Goal: Task Accomplishment & Management: Answer question/provide support

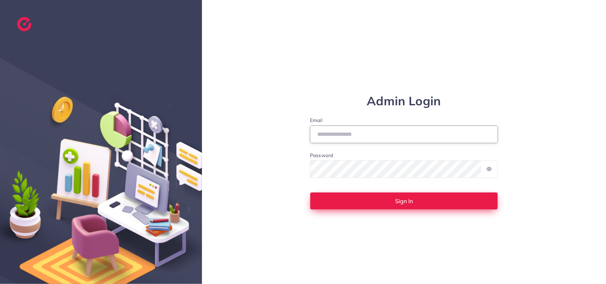
type input "**********"
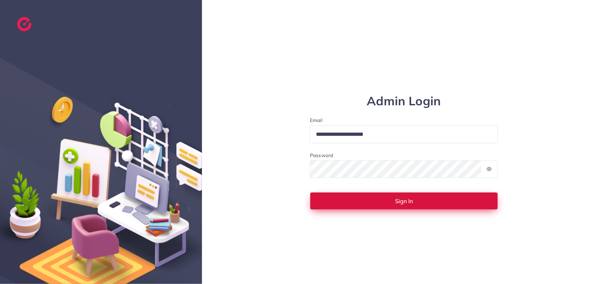
click at [339, 197] on button "Sign In" at bounding box center [404, 201] width 188 height 18
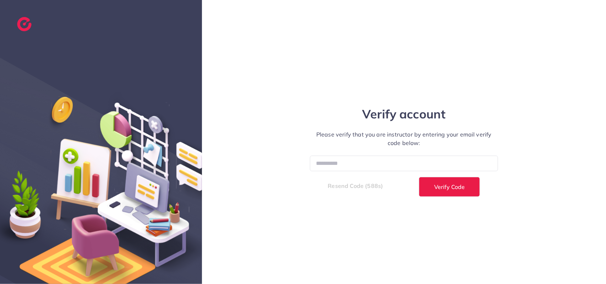
click at [355, 155] on div "Verify account Please verify that you are instructor by entering your email ver…" at bounding box center [403, 141] width 213 height 109
click at [337, 164] on input "number" at bounding box center [404, 163] width 188 height 15
type input "******"
click at [419, 177] on button "Verify Code" at bounding box center [449, 187] width 61 height 20
select select "*"
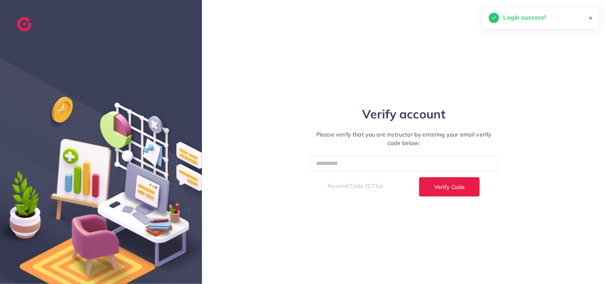
select select "****"
select select "*"
select select "****"
select select "*"
select select "****"
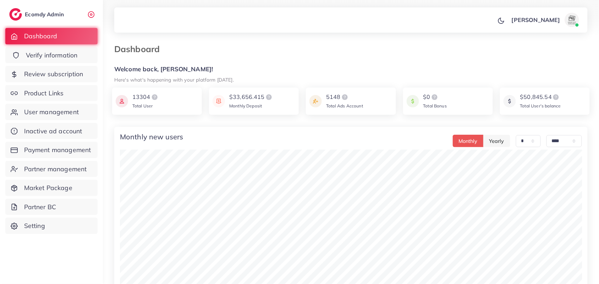
click at [29, 55] on span "Verify information" at bounding box center [52, 55] width 52 height 9
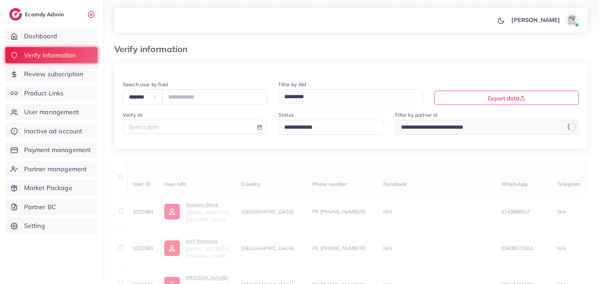
click at [335, 125] on input "Search for option" at bounding box center [328, 127] width 93 height 11
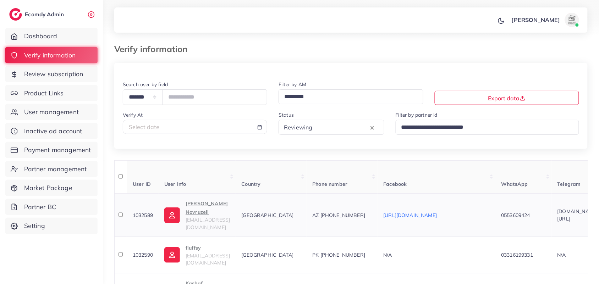
click at [470, 226] on td "https://www.facebook.com/share/1GZpnTZxV5/" at bounding box center [436, 214] width 118 height 43
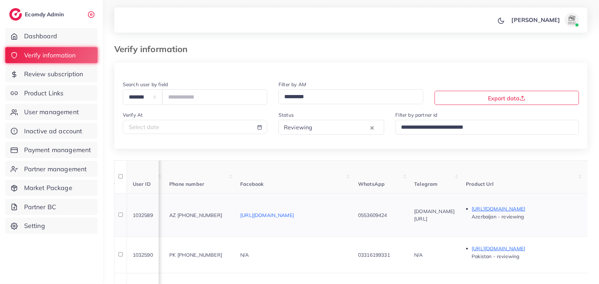
scroll to position [0, 160]
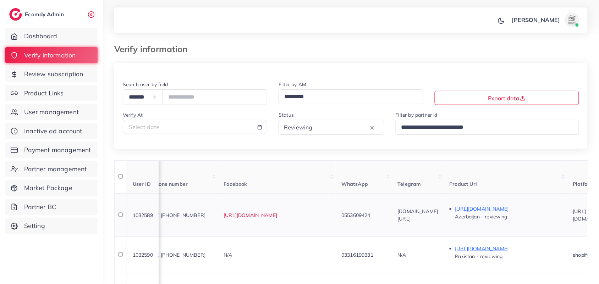
drag, startPoint x: 421, startPoint y: 211, endPoint x: 370, endPoint y: 215, distance: 50.9
click at [370, 215] on tr "1032589 Qasimov Novruzeli 0553609424.novruz@gmail.com Azerbaijan AZ +9945536094…" at bounding box center [535, 214] width 1161 height 43
copy tr "V5/ 0553609424"
click at [522, 223] on td "https://www.facebook.com/share/1GZpnTZxV5/ Azerbaijan - reviewing" at bounding box center [505, 214] width 123 height 43
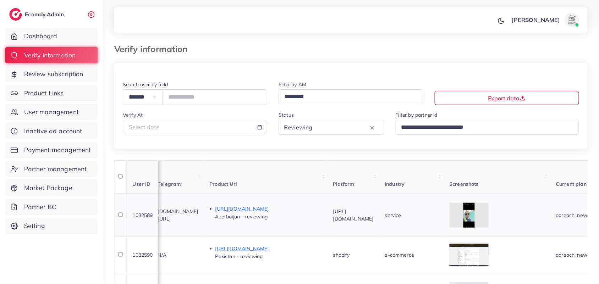
scroll to position [0, 408]
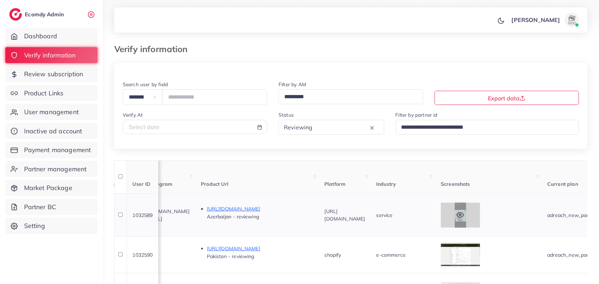
click at [464, 211] on icon at bounding box center [460, 214] width 7 height 7
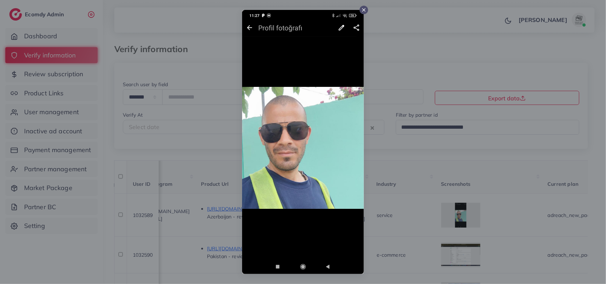
click at [523, 222] on div at bounding box center [303, 142] width 606 height 284
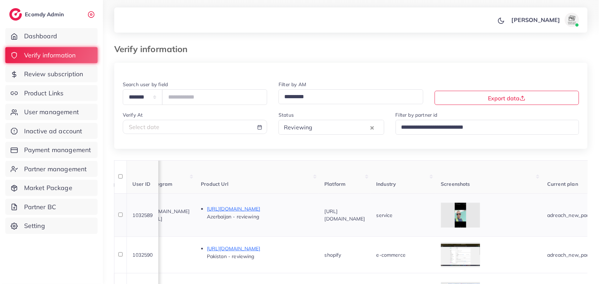
click at [371, 220] on td "https://www.facebook.com/share/1GZpnTZxV5/" at bounding box center [345, 214] width 52 height 43
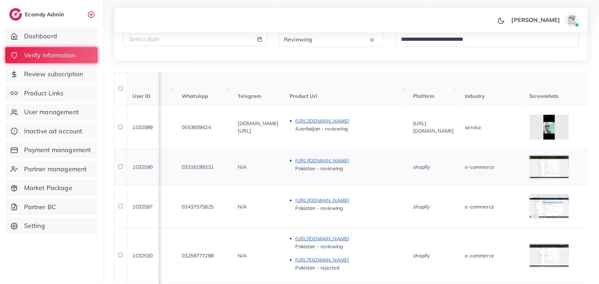
scroll to position [89, 0]
click at [459, 156] on td "shopify" at bounding box center [434, 166] width 52 height 37
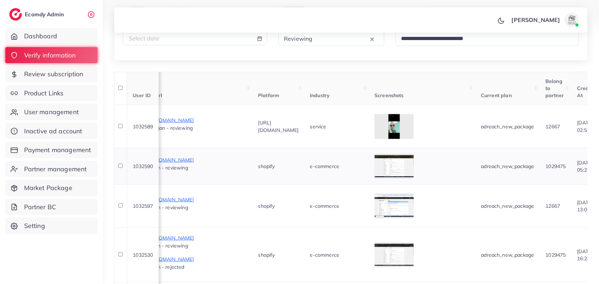
scroll to position [0, 479]
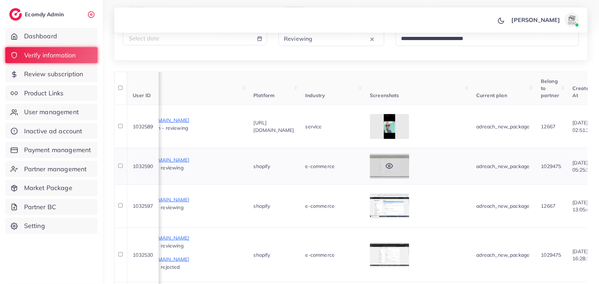
click at [393, 164] on icon at bounding box center [389, 166] width 7 height 5
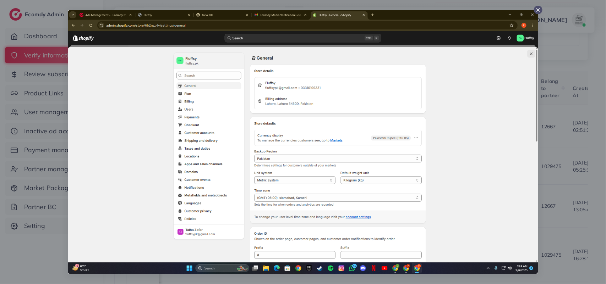
click at [562, 164] on div at bounding box center [303, 142] width 606 height 284
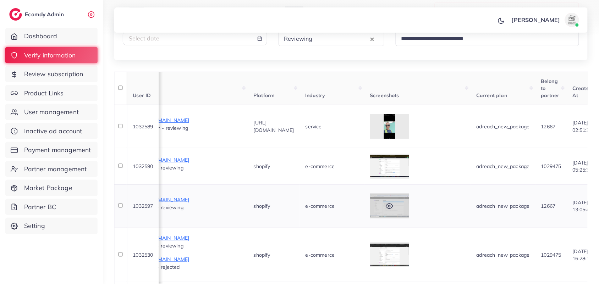
click at [393, 203] on icon at bounding box center [389, 206] width 7 height 7
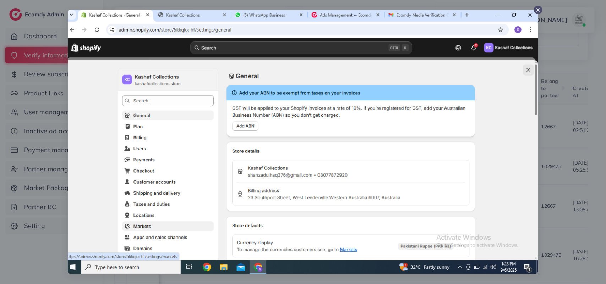
click at [569, 190] on div at bounding box center [303, 142] width 606 height 284
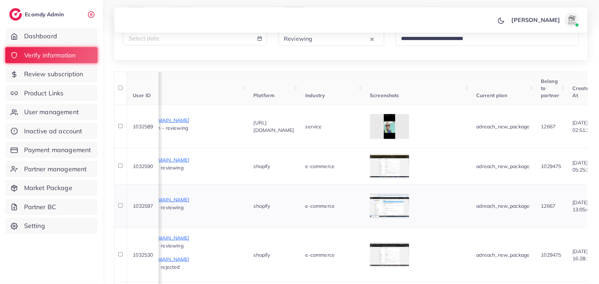
click at [300, 205] on td "shopify" at bounding box center [274, 205] width 52 height 43
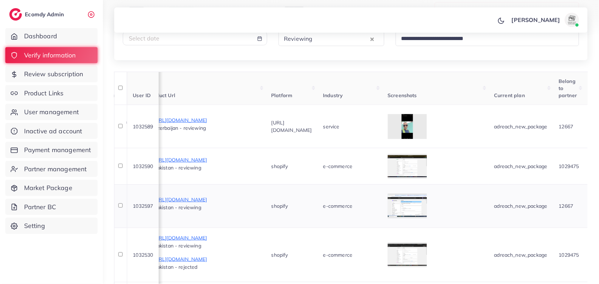
scroll to position [0, 426]
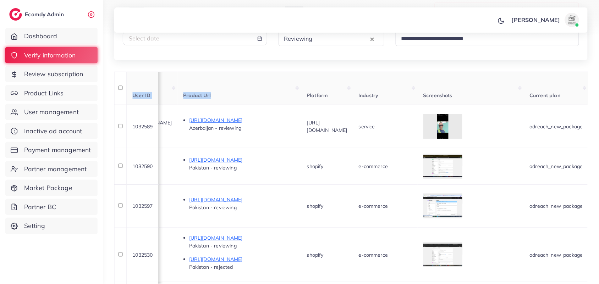
click at [306, 72] on div "**********" at bounding box center [350, 251] width 473 height 555
click at [347, 252] on div "shopify" at bounding box center [327, 255] width 40 height 7
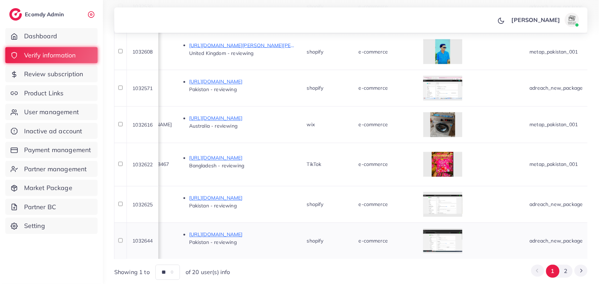
scroll to position [353, 0]
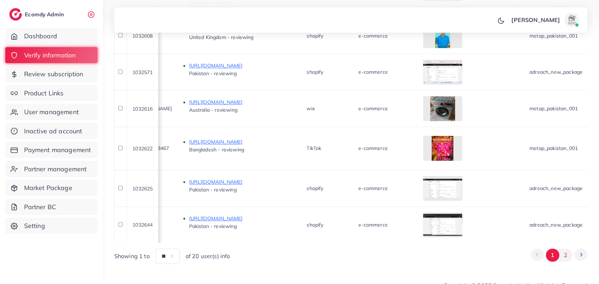
click at [568, 249] on button "2" at bounding box center [565, 255] width 13 height 13
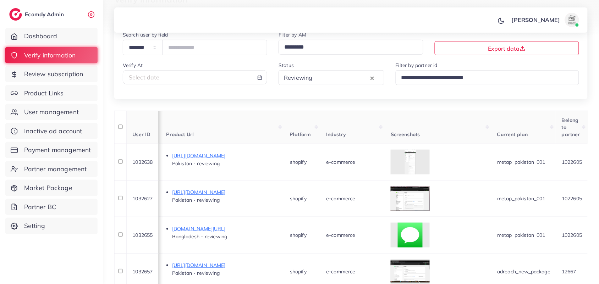
scroll to position [0, 0]
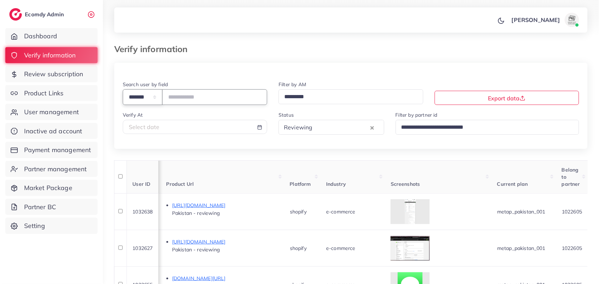
click at [148, 100] on select "**********" at bounding box center [143, 96] width 40 height 15
select select "*****"
click at [123, 90] on select "**********" at bounding box center [143, 96] width 40 height 15
paste input "**********"
type input "**********"
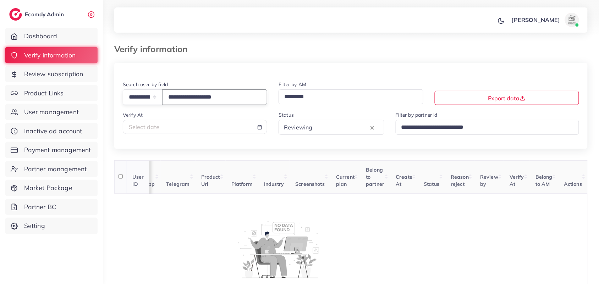
scroll to position [0, 140]
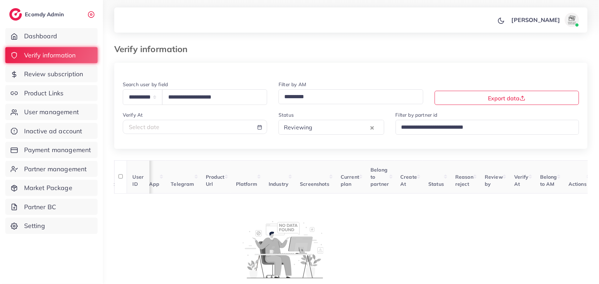
click at [313, 134] on div "Reviewing Loading..." at bounding box center [331, 127] width 106 height 15
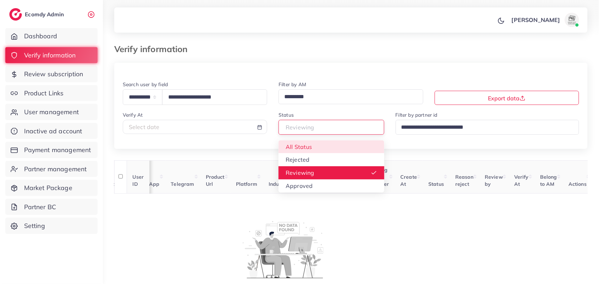
click at [315, 153] on div "**********" at bounding box center [350, 195] width 473 height 264
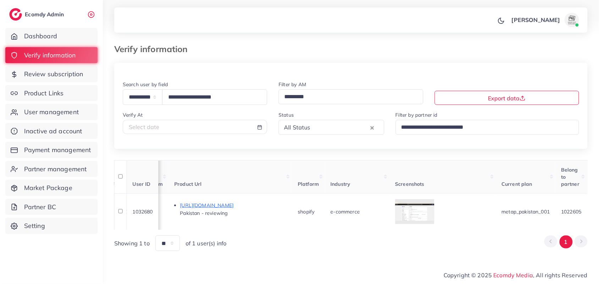
scroll to position [0, 384]
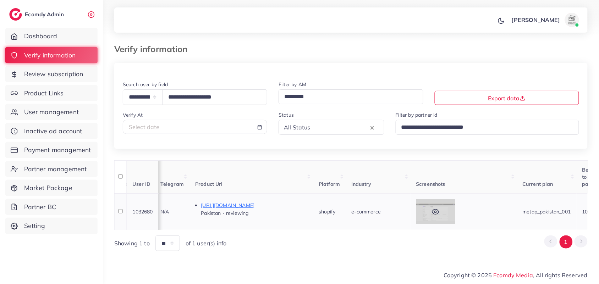
click at [439, 208] on icon at bounding box center [435, 211] width 7 height 7
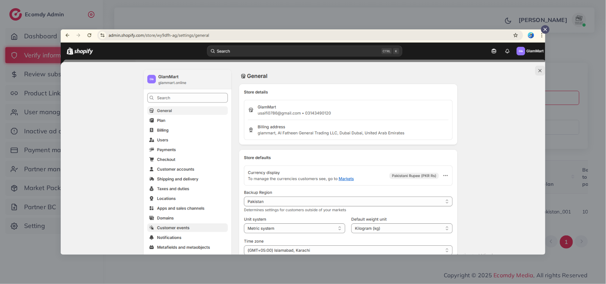
click at [348, 274] on div at bounding box center [303, 142] width 606 height 284
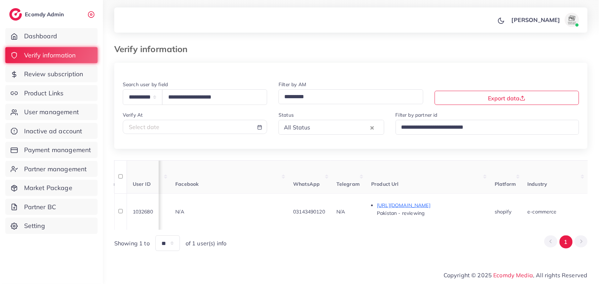
scroll to position [0, 153]
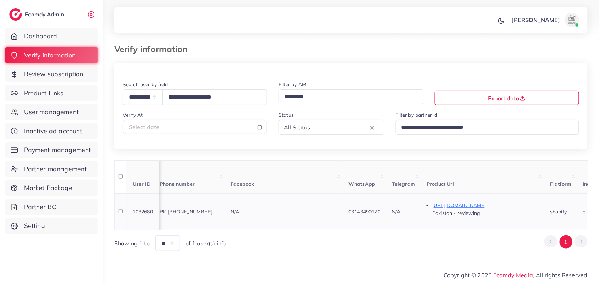
drag, startPoint x: 394, startPoint y: 206, endPoint x: 344, endPoint y: 209, distance: 49.4
click at [344, 209] on tr "1032680 Muhammad Saifullah usaifi0786@gmail.com Pakistan PK +923143490120 N/A 0…" at bounding box center [515, 211] width 1107 height 37
copy tr "03143490120"
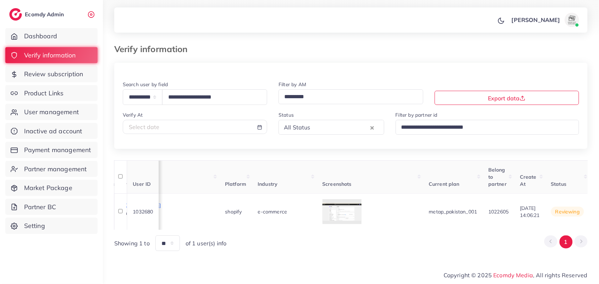
scroll to position [0, 475]
click at [352, 213] on div at bounding box center [344, 211] width 39 height 25
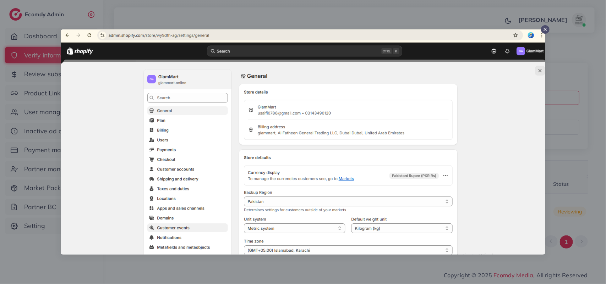
click at [332, 280] on div at bounding box center [303, 142] width 606 height 284
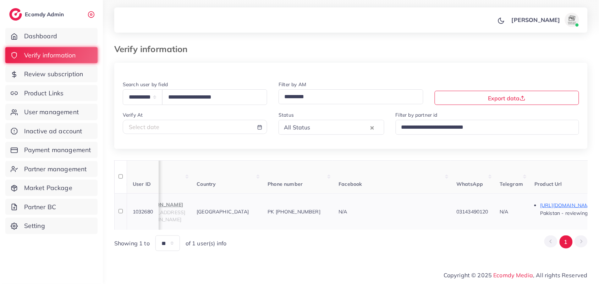
scroll to position [0, 43]
click at [403, 194] on td "N/A" at bounding box center [394, 211] width 118 height 37
drag, startPoint x: 508, startPoint y: 208, endPoint x: 465, endPoint y: 208, distance: 43.3
copy span "03143490120"
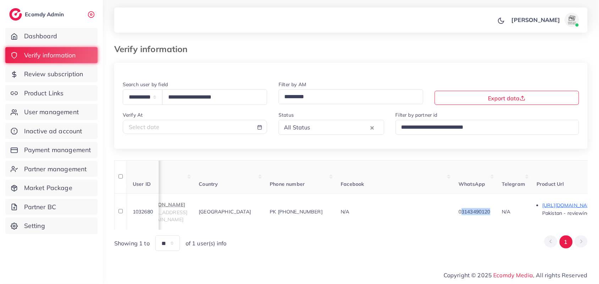
scroll to position [0, 0]
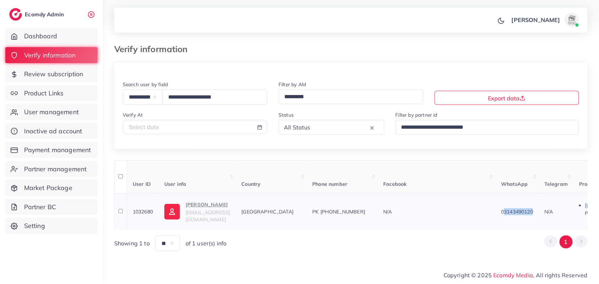
click at [226, 210] on span "usaifi0786@gmail.com" at bounding box center [208, 215] width 44 height 13
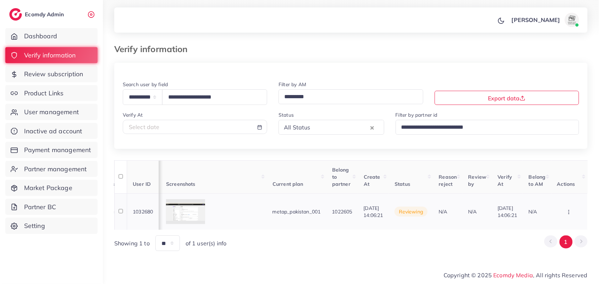
click at [562, 210] on button "button" at bounding box center [569, 212] width 25 height 16
click at [575, 165] on link "Approve" at bounding box center [558, 173] width 56 height 16
click at [176, 89] on input "**********" at bounding box center [214, 96] width 105 height 15
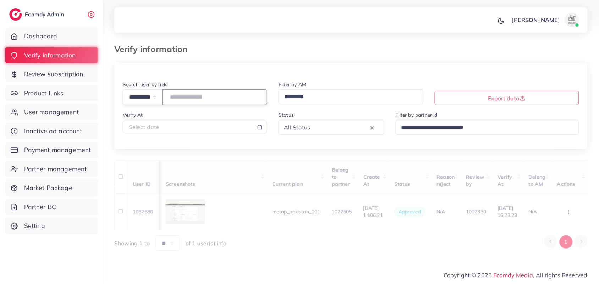
paste input "**********"
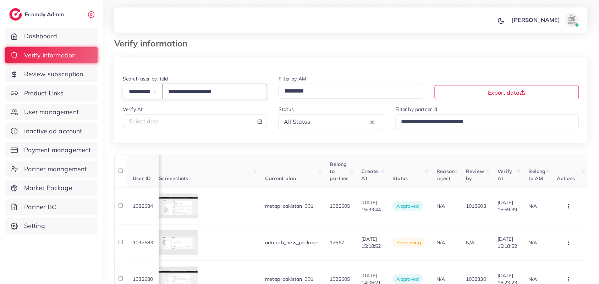
type input "**********"
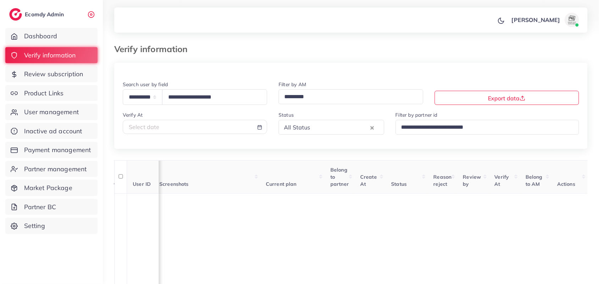
click at [343, 120] on div "Status All Status Loading..." at bounding box center [331, 123] width 106 height 24
click at [347, 128] on input "Search for option" at bounding box center [341, 127] width 56 height 11
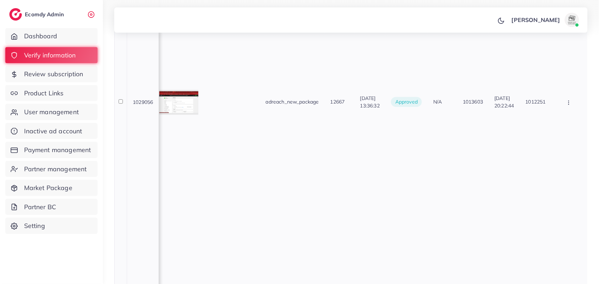
scroll to position [310, 0]
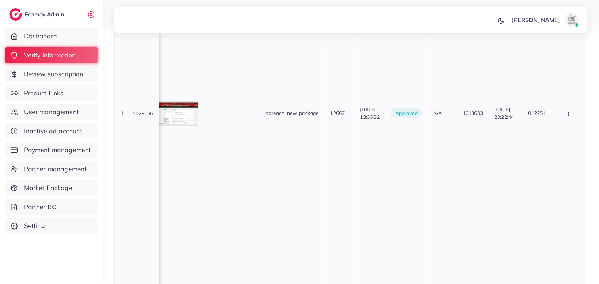
click at [358, 158] on td "24/05/2025, 13:36:32" at bounding box center [369, 113] width 31 height 461
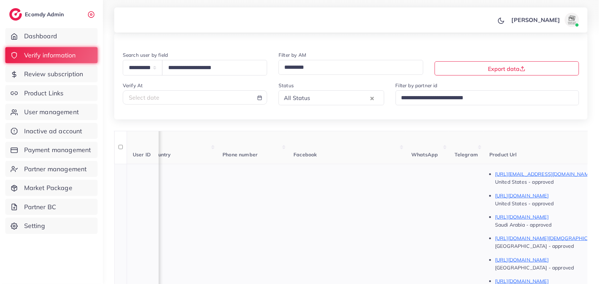
scroll to position [44, 0]
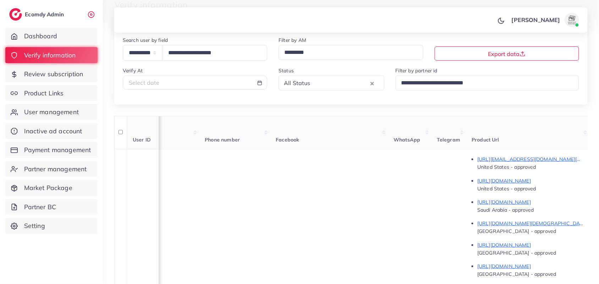
scroll to position [0, 125]
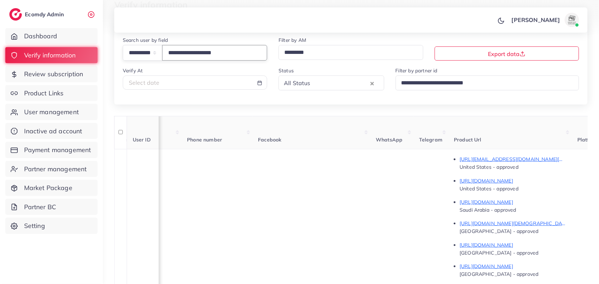
click at [208, 48] on input "**********" at bounding box center [214, 52] width 105 height 15
click at [237, 48] on input "**********" at bounding box center [214, 52] width 105 height 15
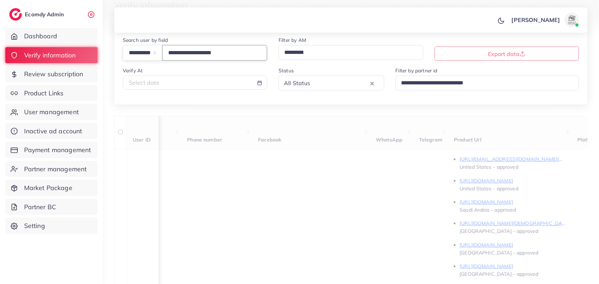
click at [237, 45] on input "**********" at bounding box center [214, 52] width 105 height 15
click at [237, 48] on input "**********" at bounding box center [214, 52] width 105 height 15
click at [219, 53] on input "**********" at bounding box center [214, 52] width 105 height 15
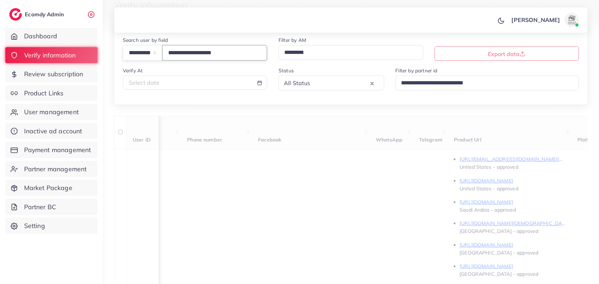
click at [219, 53] on input "**********" at bounding box center [214, 52] width 105 height 15
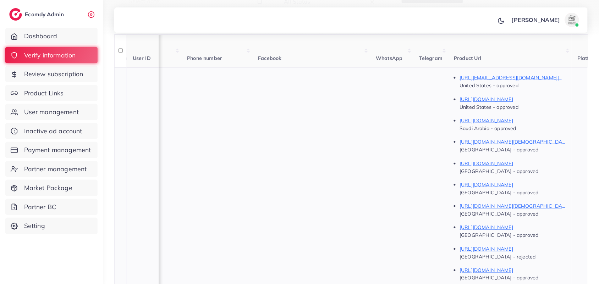
scroll to position [0, 0]
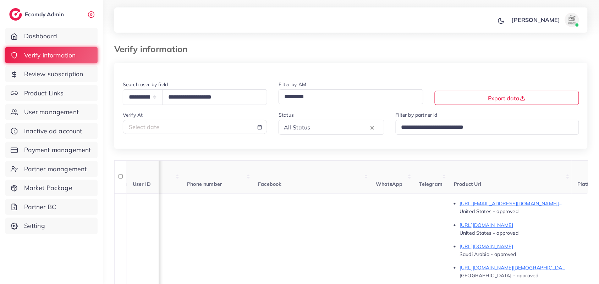
click at [228, 89] on div "**********" at bounding box center [195, 92] width 144 height 25
click at [231, 94] on input "**********" at bounding box center [214, 96] width 105 height 15
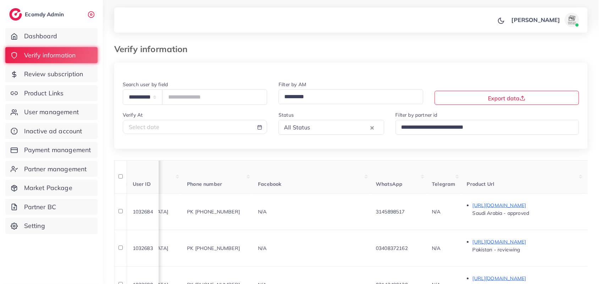
click at [313, 133] on input "Search for option" at bounding box center [341, 127] width 56 height 11
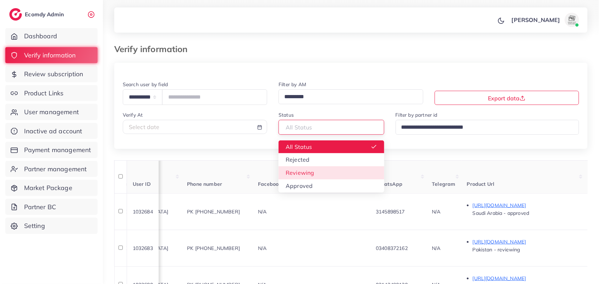
type input "**********"
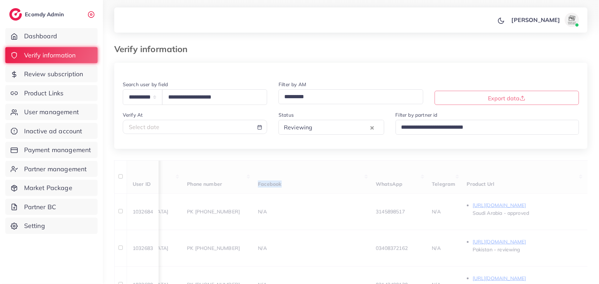
click at [224, 94] on input "**********" at bounding box center [214, 96] width 105 height 15
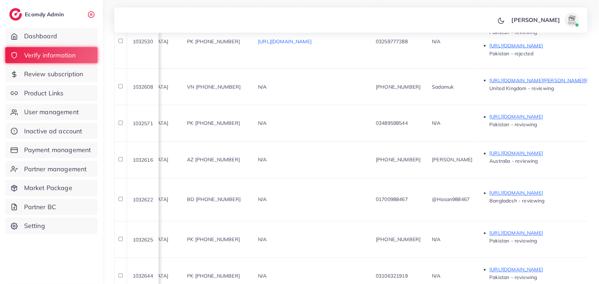
scroll to position [353, 0]
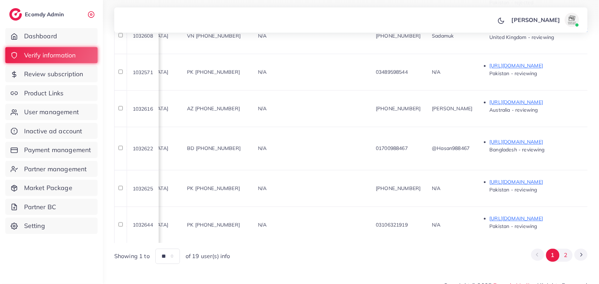
click at [567, 249] on button "2" at bounding box center [565, 255] width 13 height 13
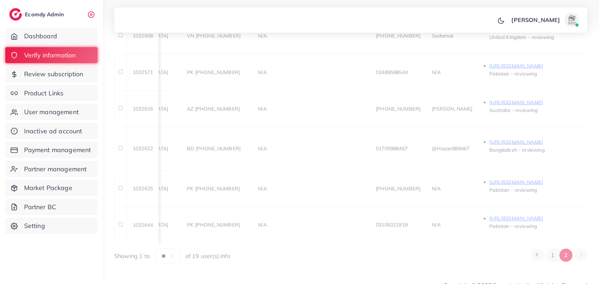
click at [567, 245] on div "User ID User info Country Phone number Facebook WhatsApp Telegram Product Url P…" at bounding box center [350, 36] width 473 height 458
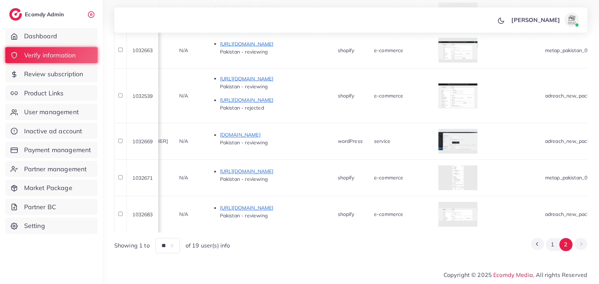
scroll to position [0, 394]
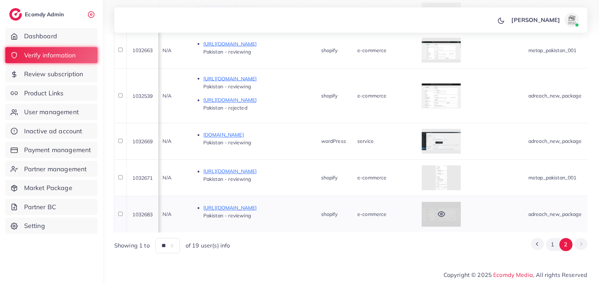
click at [461, 202] on div at bounding box center [441, 214] width 39 height 25
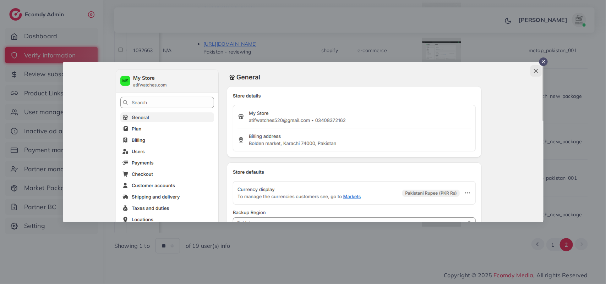
drag, startPoint x: 352, startPoint y: 265, endPoint x: 348, endPoint y: 265, distance: 3.9
click at [348, 265] on div at bounding box center [303, 142] width 606 height 284
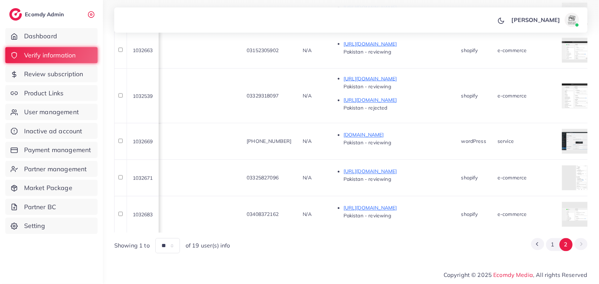
scroll to position [0, 251]
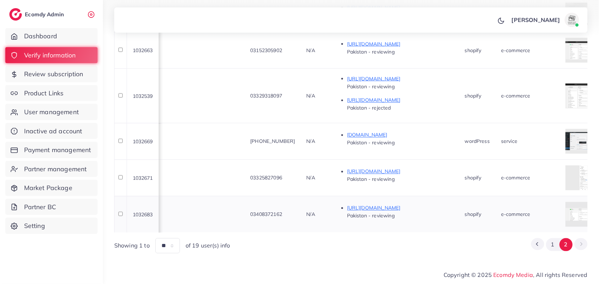
drag, startPoint x: 320, startPoint y: 211, endPoint x: 277, endPoint y: 208, distance: 43.4
click at [277, 208] on tr "1032683 Atif Watches atifwatches520@gmail.com Pakistan PK +923408372162 N/A 034…" at bounding box center [427, 214] width 1129 height 37
copy tr "03408372162"
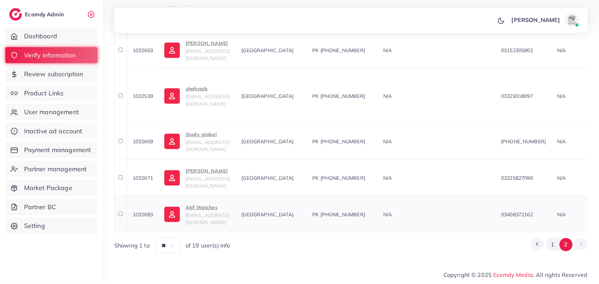
click at [209, 203] on p "Atif Watches" at bounding box center [208, 207] width 44 height 9
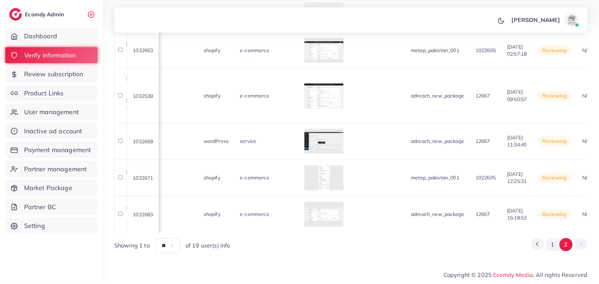
scroll to position [0, 703]
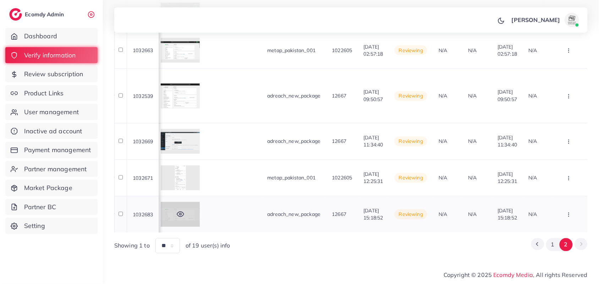
click at [171, 208] on div at bounding box center [180, 214] width 39 height 25
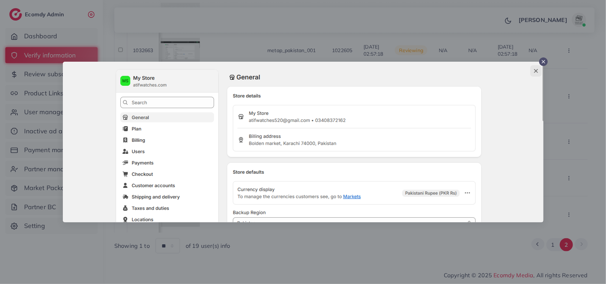
click at [282, 264] on div at bounding box center [303, 142] width 606 height 284
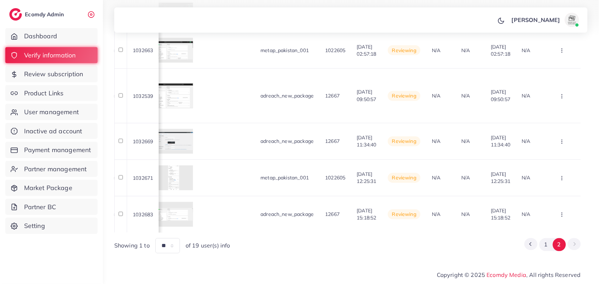
scroll to position [0, 696]
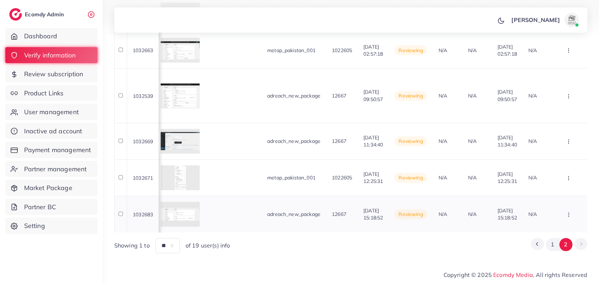
click at [572, 206] on button "button" at bounding box center [569, 214] width 25 height 16
click at [562, 169] on link "Reject" at bounding box center [551, 177] width 56 height 16
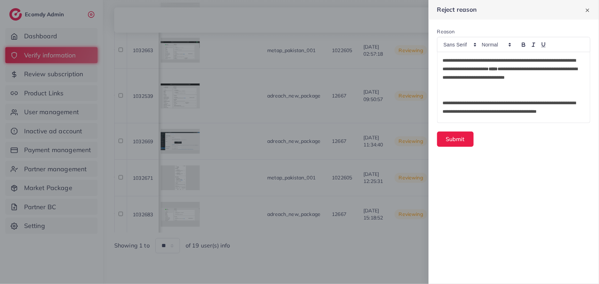
scroll to position [68, 0]
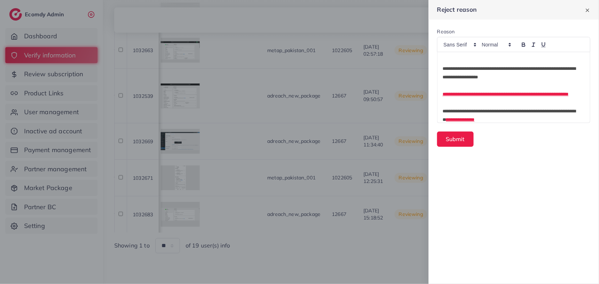
click at [439, 112] on div "**********" at bounding box center [513, 87] width 153 height 71
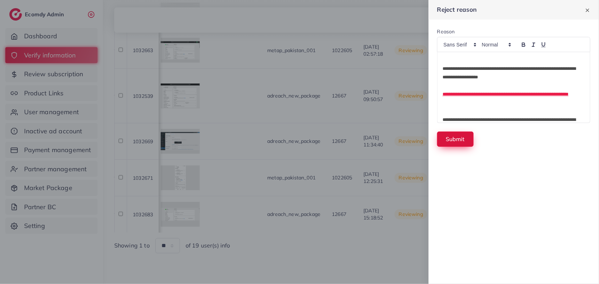
click at [465, 139] on button "Submit" at bounding box center [455, 139] width 37 height 15
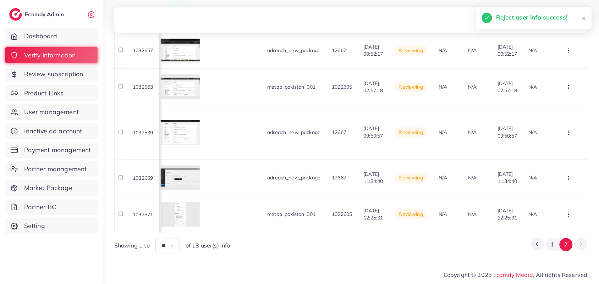
scroll to position [280, 0]
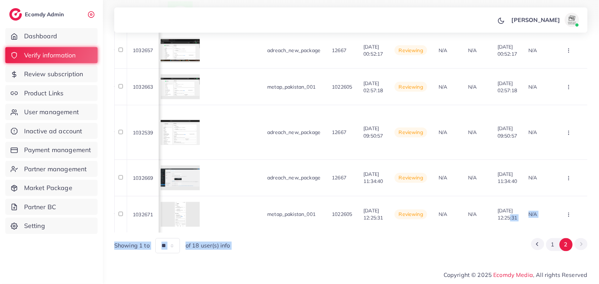
drag, startPoint x: 496, startPoint y: 226, endPoint x: 421, endPoint y: 247, distance: 77.6
click at [421, 247] on div "User ID User info Country Phone number Facebook WhatsApp Telegram Product Url P…" at bounding box center [350, 71] width 473 height 365
click at [412, 247] on div "Showing 1 to ** ** ** *** of 18 user(s) info 1 2" at bounding box center [350, 245] width 473 height 15
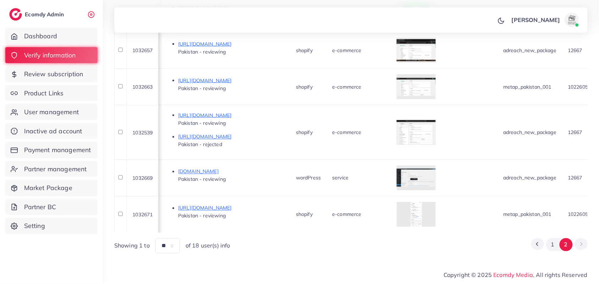
scroll to position [0, 407]
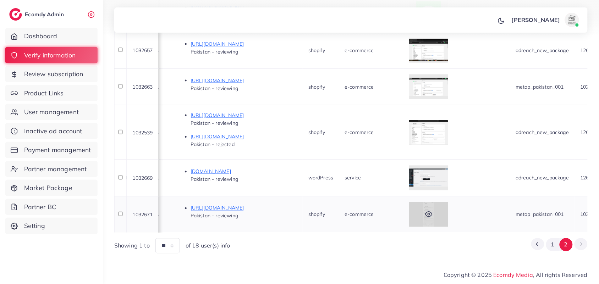
click at [448, 206] on div at bounding box center [428, 214] width 39 height 25
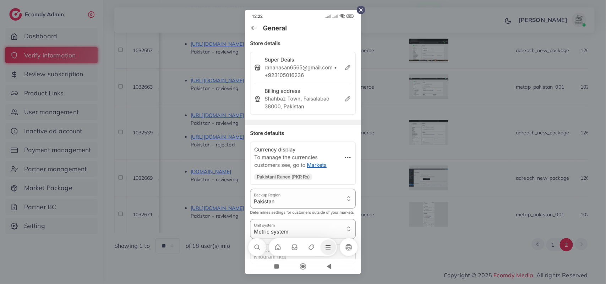
click at [423, 263] on div at bounding box center [303, 142] width 606 height 284
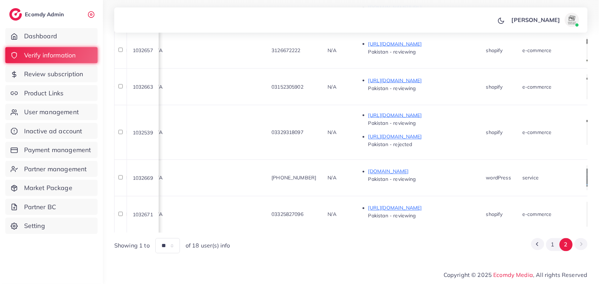
scroll to position [0, 226]
drag, startPoint x: 344, startPoint y: 205, endPoint x: 309, endPoint y: 210, distance: 35.5
click at [309, 211] on div "03325827096" at bounding box center [297, 214] width 45 height 7
copy span "03325827096"
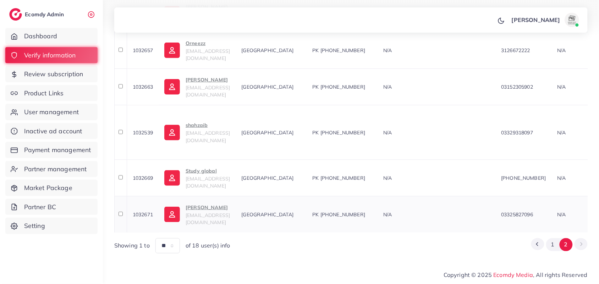
click at [213, 208] on p "Hasa khalid" at bounding box center [208, 207] width 44 height 9
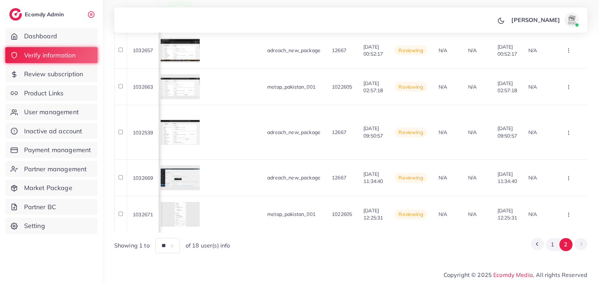
scroll to position [0, 703]
click at [564, 213] on button "button" at bounding box center [569, 214] width 25 height 16
click at [572, 176] on link "Reject" at bounding box center [557, 177] width 56 height 16
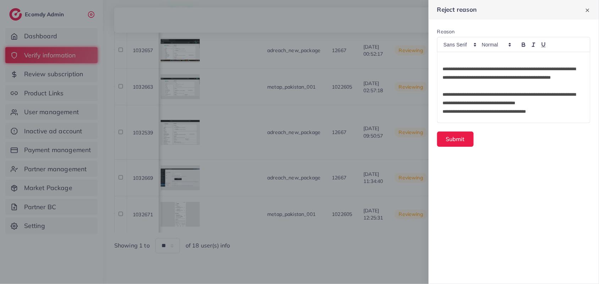
scroll to position [154, 0]
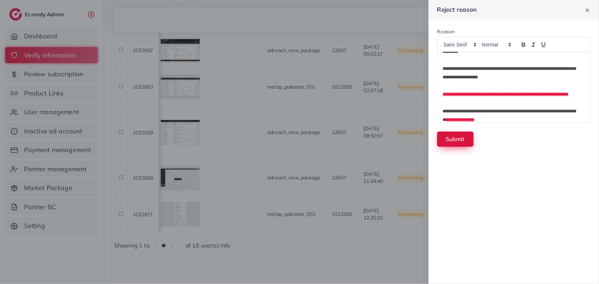
click at [463, 143] on button "Submit" at bounding box center [455, 139] width 37 height 15
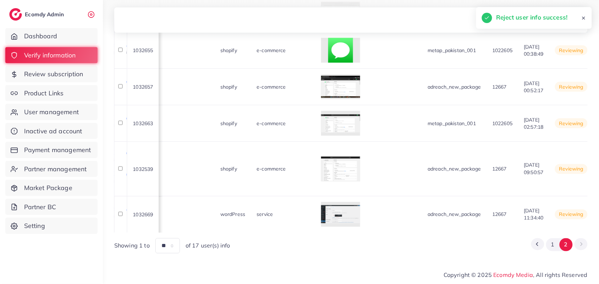
scroll to position [0, 494]
click at [354, 208] on div at bounding box center [341, 214] width 39 height 25
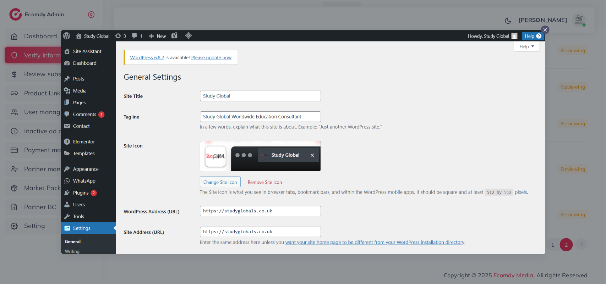
click at [330, 256] on div at bounding box center [303, 142] width 606 height 284
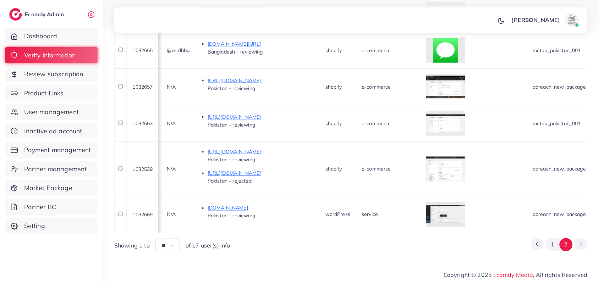
scroll to position [0, 318]
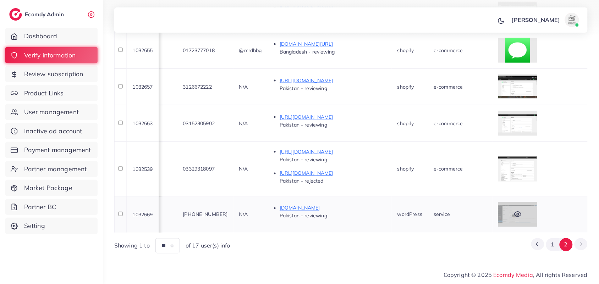
click at [536, 206] on div at bounding box center [517, 214] width 39 height 25
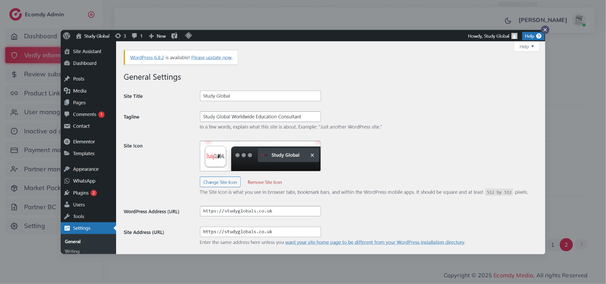
click at [562, 173] on div at bounding box center [303, 142] width 606 height 284
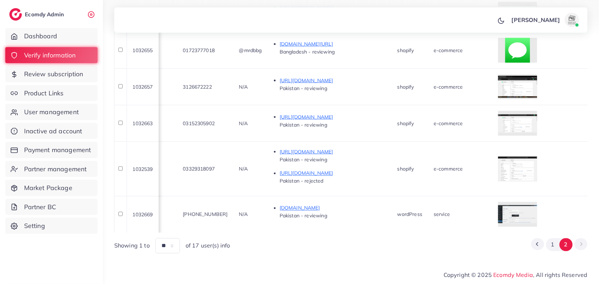
scroll to position [0, 249]
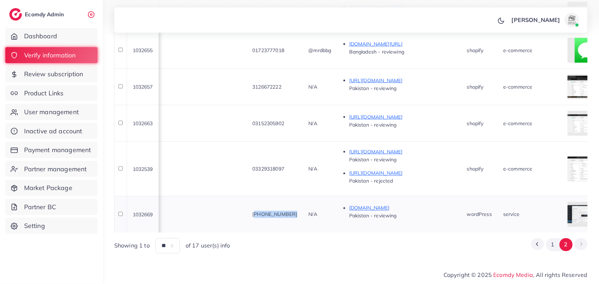
drag, startPoint x: 332, startPoint y: 205, endPoint x: 287, endPoint y: 195, distance: 46.5
click at [287, 196] on tr "1032669 Study global sgfmarketing0000@gmail.com Pakistan PK +923199509939 N/A +…" at bounding box center [430, 214] width 1129 height 37
copy span "+923199509939"
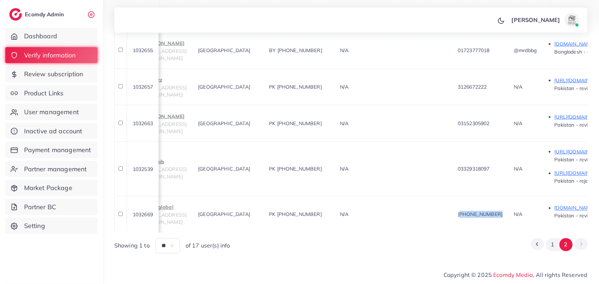
scroll to position [0, 0]
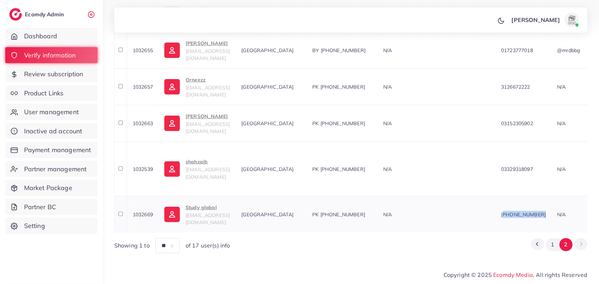
click at [203, 208] on p "Study global" at bounding box center [208, 207] width 44 height 9
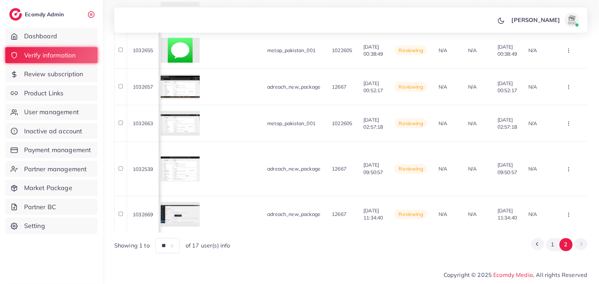
scroll to position [0, 703]
click at [573, 211] on button "button" at bounding box center [569, 214] width 25 height 16
click at [550, 158] on span "Approve" at bounding box center [547, 161] width 23 height 7
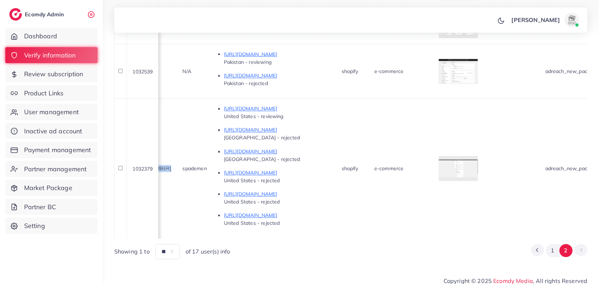
scroll to position [0, 339]
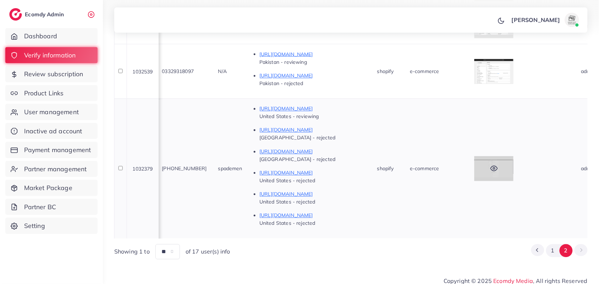
click at [513, 178] on div at bounding box center [493, 168] width 39 height 25
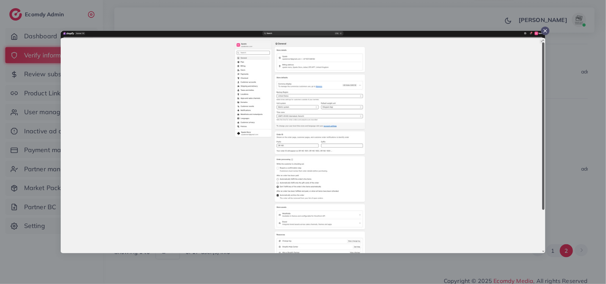
click at [592, 123] on div at bounding box center [303, 142] width 606 height 284
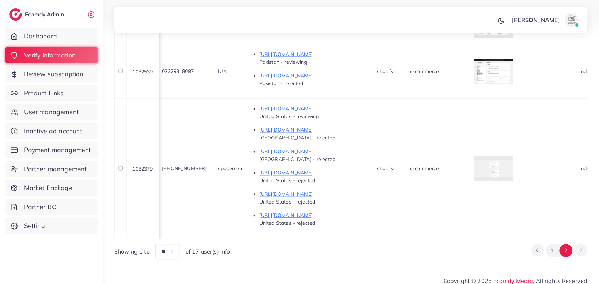
scroll to position [0, 55]
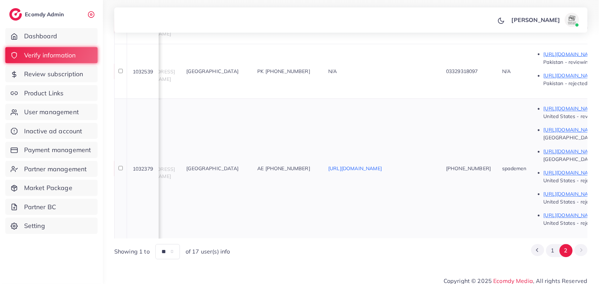
drag, startPoint x: 506, startPoint y: 182, endPoint x: 483, endPoint y: 148, distance: 40.8
click at [483, 148] on td "+971 55 739 8190" at bounding box center [468, 169] width 56 height 140
click at [491, 170] on span "+971 55 739 8190" at bounding box center [468, 169] width 45 height 6
drag, startPoint x: 495, startPoint y: 176, endPoint x: 477, endPoint y: 168, distance: 19.4
click at [477, 168] on td "+971 55 739 8190" at bounding box center [468, 169] width 56 height 140
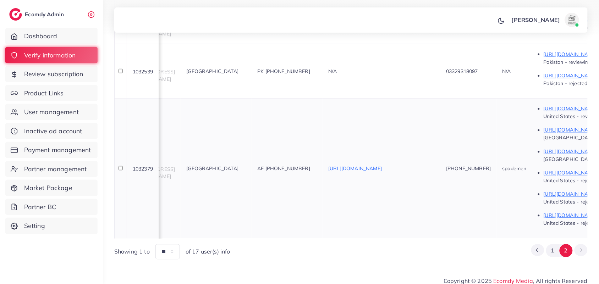
copy span "+971 55 739 8190"
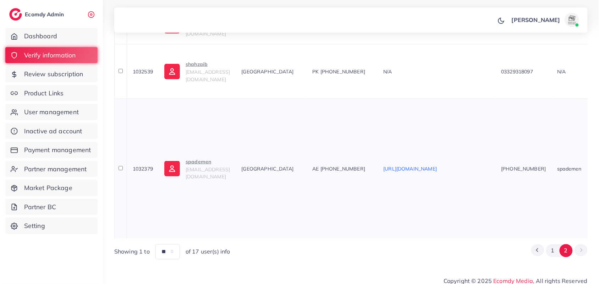
click at [207, 172] on span "spademen1@gmail.com" at bounding box center [208, 172] width 44 height 13
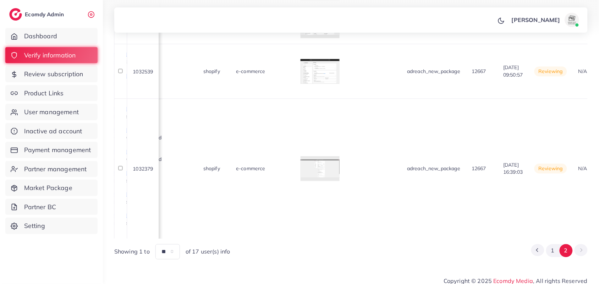
scroll to position [0, 465]
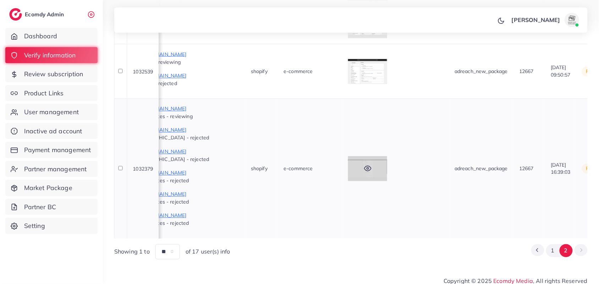
click at [384, 162] on div at bounding box center [367, 168] width 39 height 25
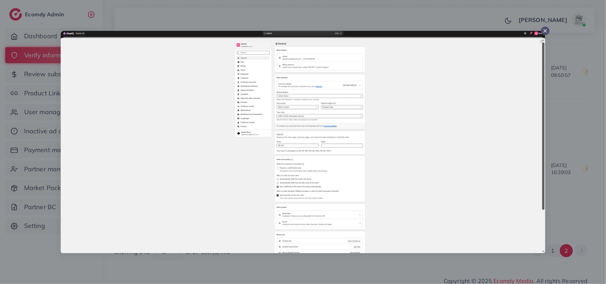
click at [572, 93] on div at bounding box center [303, 142] width 606 height 284
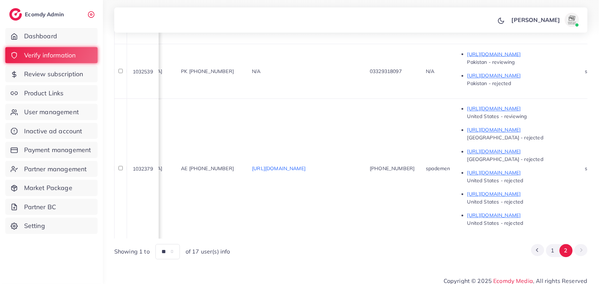
scroll to position [0, 132]
drag, startPoint x: 424, startPoint y: 176, endPoint x: 400, endPoint y: 160, distance: 28.7
click at [400, 160] on td "+971 55 739 8190" at bounding box center [391, 169] width 56 height 140
copy span "+971 55 739 8190"
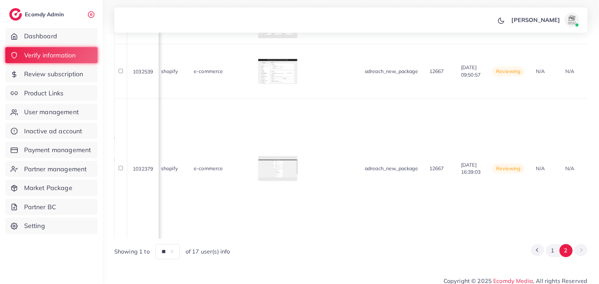
scroll to position [0, 694]
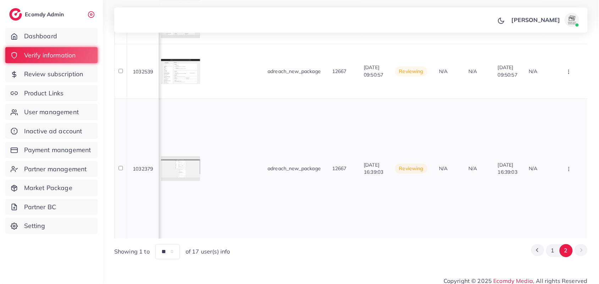
click at [571, 172] on icon "button" at bounding box center [569, 169] width 6 height 6
click at [570, 194] on link "Approve" at bounding box center [557, 191] width 56 height 16
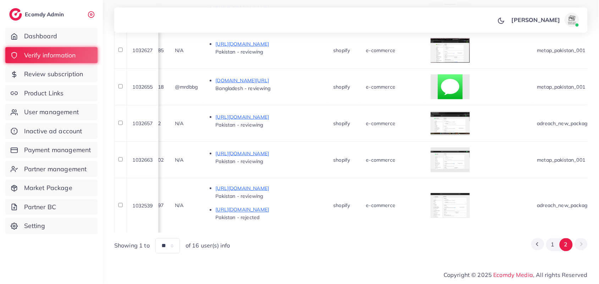
scroll to position [0, 361]
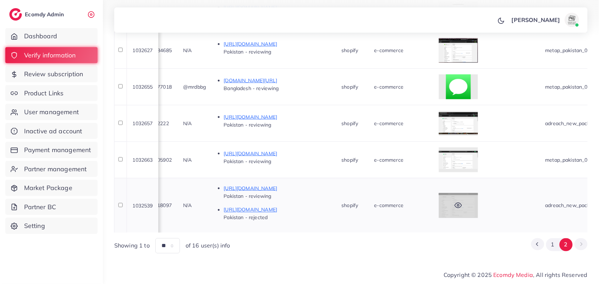
click at [478, 197] on div at bounding box center [458, 205] width 39 height 25
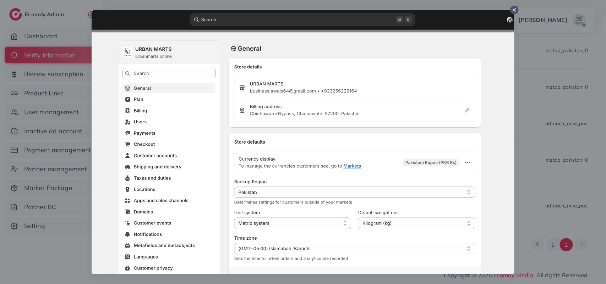
click at [558, 168] on div at bounding box center [303, 142] width 606 height 284
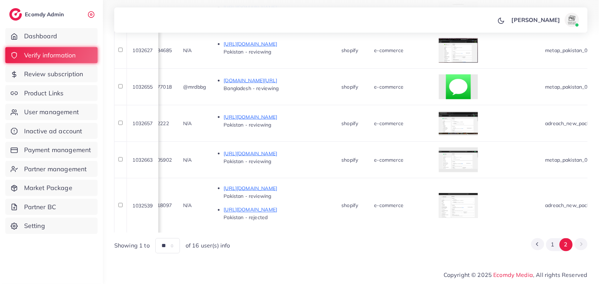
drag, startPoint x: 0, startPoint y: 98, endPoint x: 295, endPoint y: 254, distance: 333.9
click at [295, 254] on div "**********" at bounding box center [351, 33] width 496 height 463
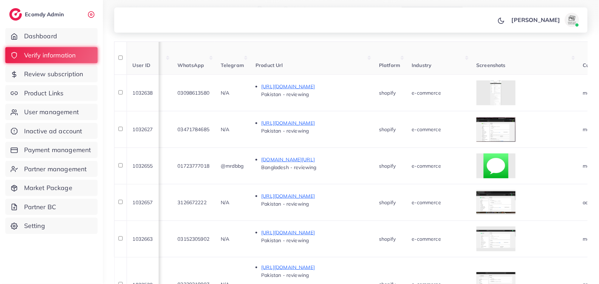
scroll to position [206, 0]
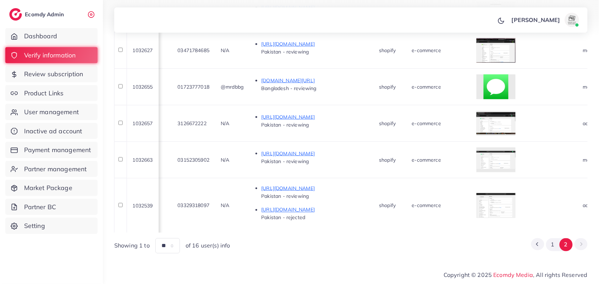
click at [343, 270] on p "Copyright © 2025 Ecomdy Media , All rights Reserved" at bounding box center [350, 275] width 473 height 10
click at [515, 201] on div at bounding box center [495, 205] width 39 height 25
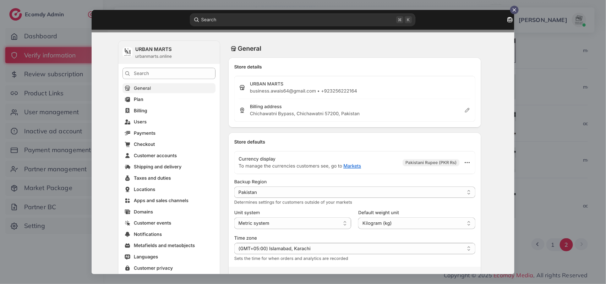
click at [582, 195] on div at bounding box center [303, 142] width 606 height 284
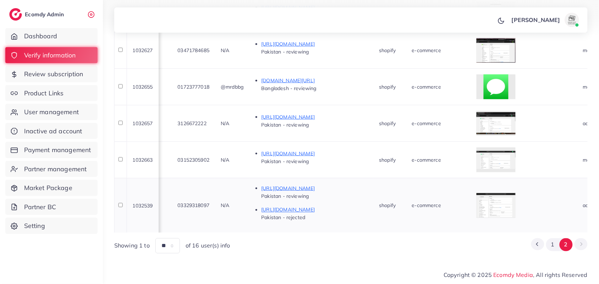
drag, startPoint x: 249, startPoint y: 199, endPoint x: 208, endPoint y: 192, distance: 41.2
click at [208, 192] on td "03329318097" at bounding box center [193, 205] width 43 height 55
copy span "03329318097"
click at [515, 206] on div at bounding box center [495, 205] width 39 height 25
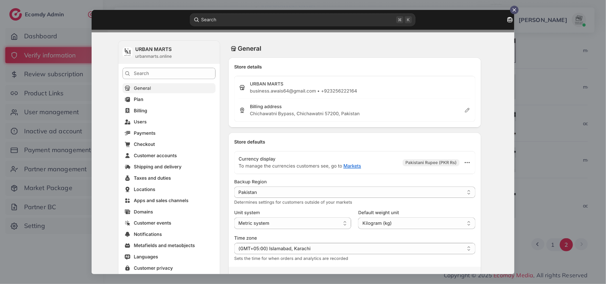
click at [600, 207] on div at bounding box center [303, 142] width 606 height 284
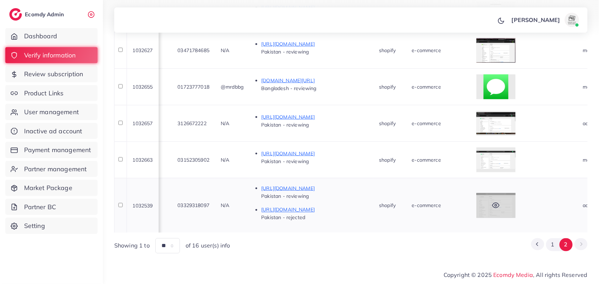
click at [515, 193] on div at bounding box center [495, 205] width 39 height 25
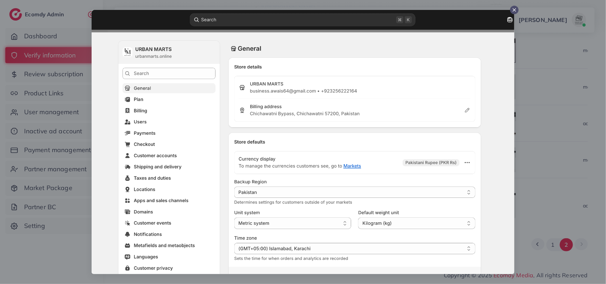
click at [583, 190] on div at bounding box center [303, 142] width 606 height 284
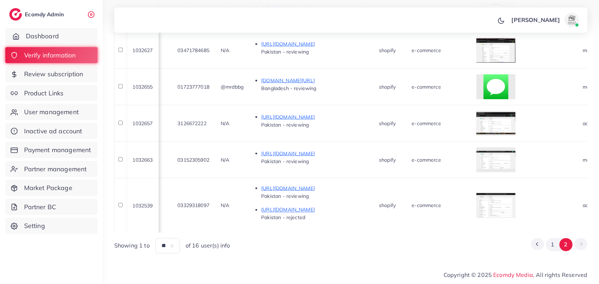
click at [56, 37] on span "Dashboard" at bounding box center [42, 36] width 33 height 9
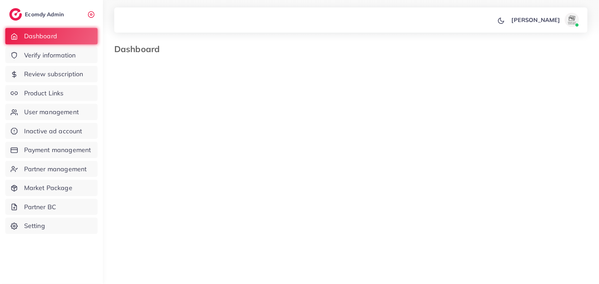
select select "*"
select select "****"
select select "*"
select select "****"
select select "*"
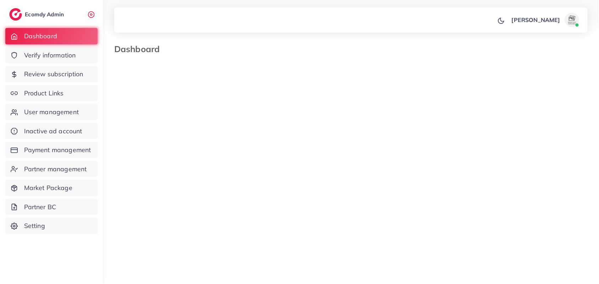
select select "****"
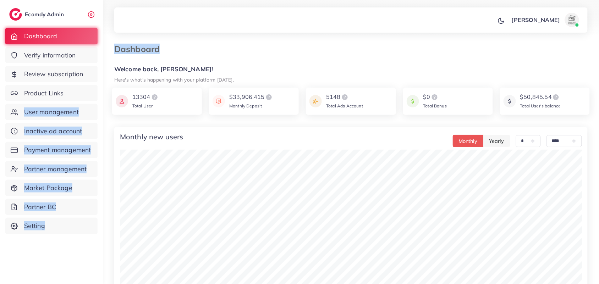
drag, startPoint x: 147, startPoint y: 34, endPoint x: 489, endPoint y: -39, distance: 349.3
click at [489, 0] on html "Sumran Farhan Profile Log out Ecomdy Admin Dashboard Verify information Review …" at bounding box center [299, 142] width 599 height 284
click at [300, 57] on div "Dashboard" at bounding box center [351, 53] width 485 height 19
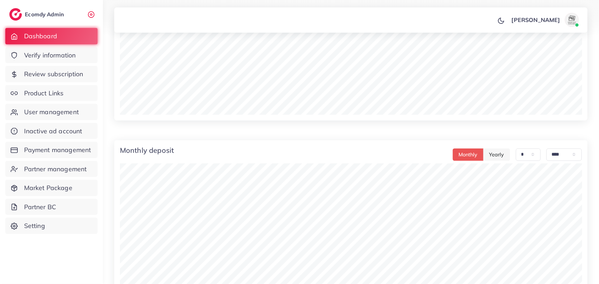
scroll to position [177, 0]
click at [66, 54] on span "Verify information" at bounding box center [52, 55] width 52 height 9
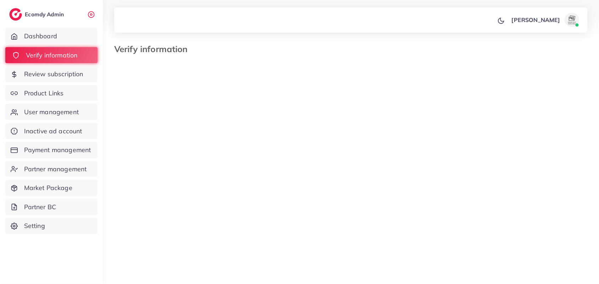
click at [66, 54] on span "Verify information" at bounding box center [52, 55] width 52 height 9
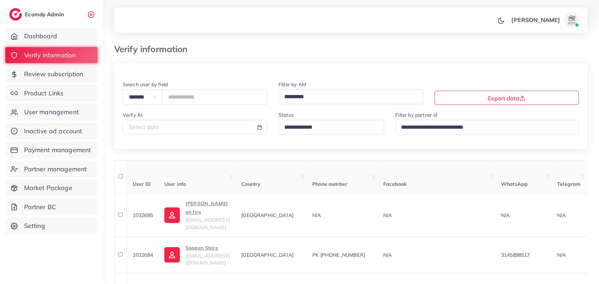
click at [294, 128] on input "Search for option" at bounding box center [328, 127] width 93 height 11
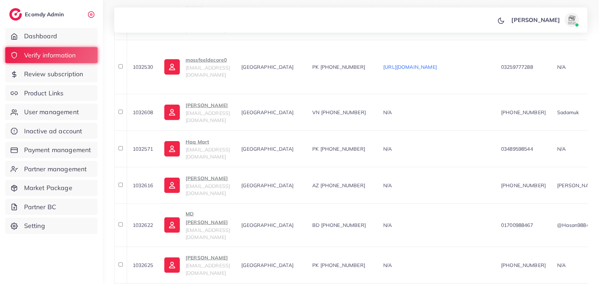
scroll to position [353, 0]
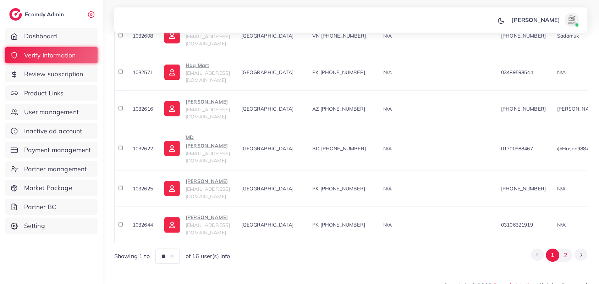
click at [563, 249] on button "2" at bounding box center [565, 255] width 13 height 13
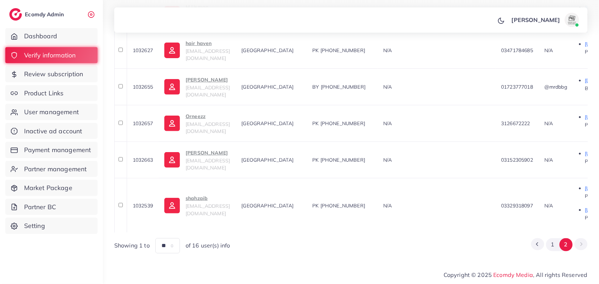
scroll to position [206, 0]
click at [495, 190] on td "N/A" at bounding box center [436, 205] width 118 height 55
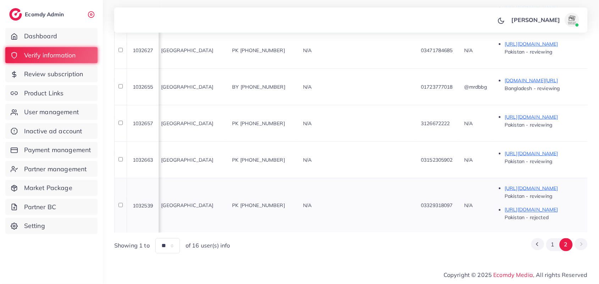
scroll to position [0, 89]
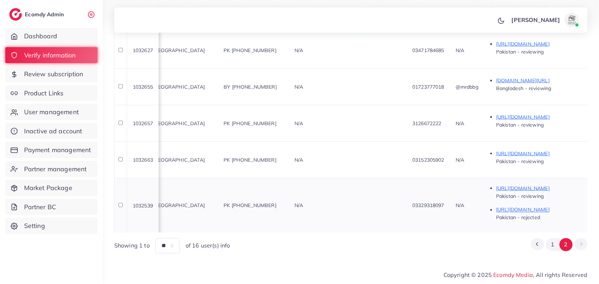
drag, startPoint x: 481, startPoint y: 196, endPoint x: 436, endPoint y: 200, distance: 44.9
click at [436, 200] on tr "1032539 shahzaib zulifqarshahzaib2@gmail.com Pakistan PK +923329318097 N/A 0332…" at bounding box center [582, 205] width 1112 height 55
copy tr "03329318097"
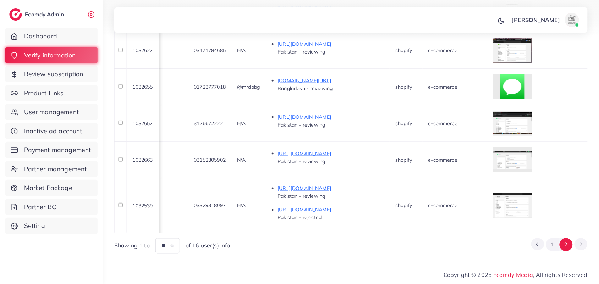
scroll to position [0, 324]
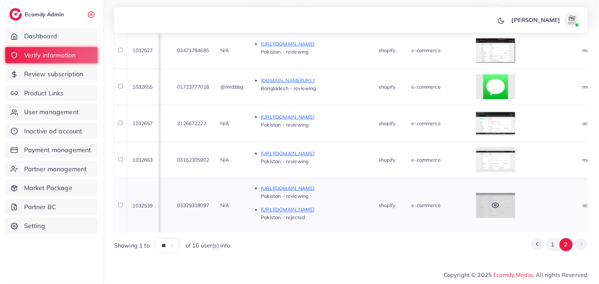
click at [515, 205] on div at bounding box center [495, 205] width 39 height 25
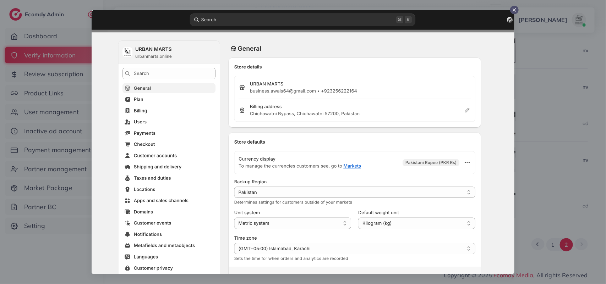
click at [593, 196] on div at bounding box center [303, 142] width 606 height 284
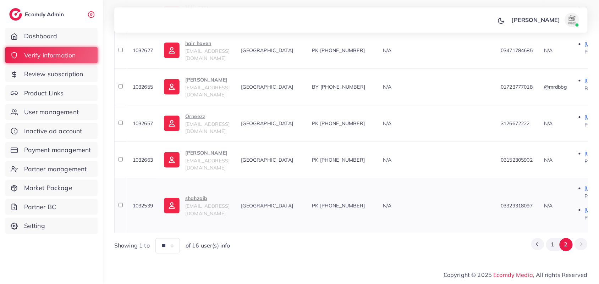
scroll to position [0, 0]
click at [195, 199] on p "shahzaib" at bounding box center [208, 198] width 44 height 9
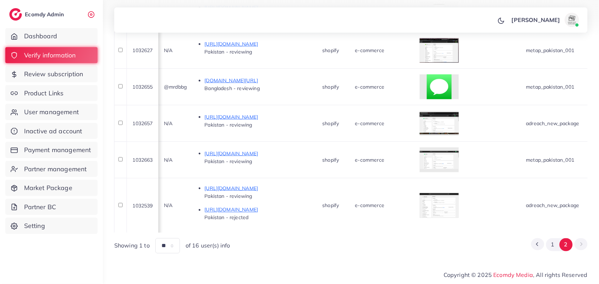
scroll to position [0, 403]
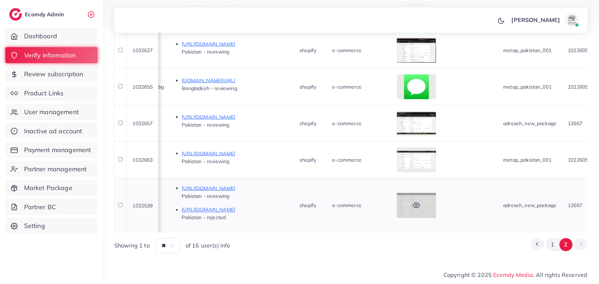
click at [436, 210] on div at bounding box center [416, 205] width 39 height 25
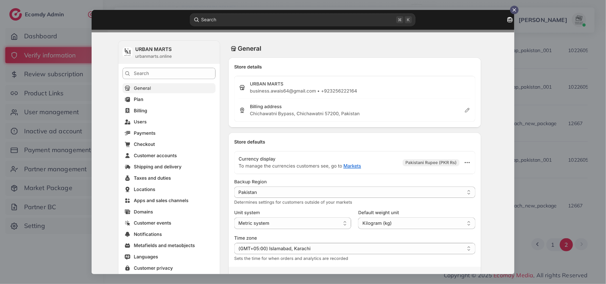
click at [580, 189] on div at bounding box center [303, 142] width 606 height 284
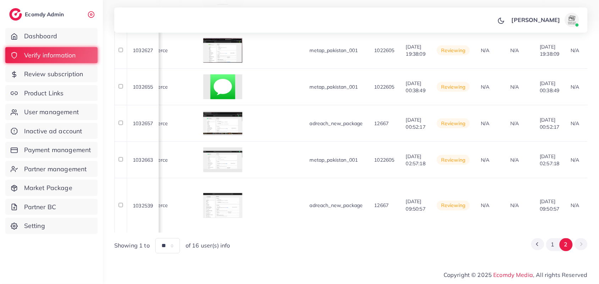
scroll to position [0, 693]
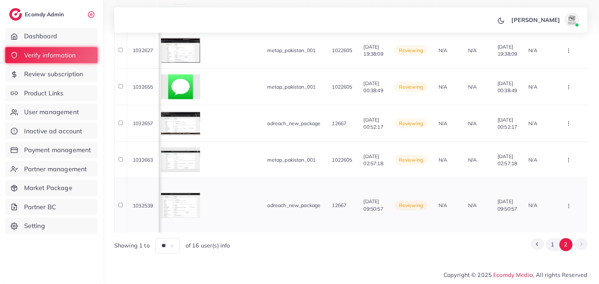
click at [570, 203] on button "button" at bounding box center [569, 206] width 25 height 16
click at [568, 166] on link "Reject" at bounding box center [558, 168] width 56 height 16
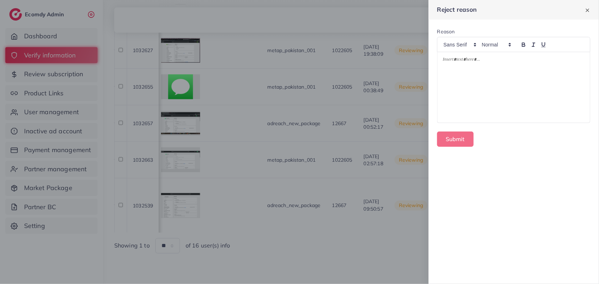
drag, startPoint x: 537, startPoint y: 39, endPoint x: 558, endPoint y: 61, distance: 30.6
click at [564, 59] on p at bounding box center [514, 60] width 142 height 9
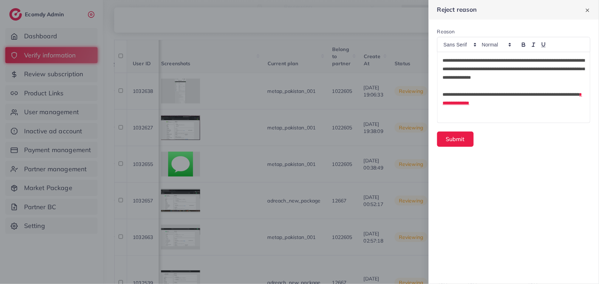
scroll to position [118, 0]
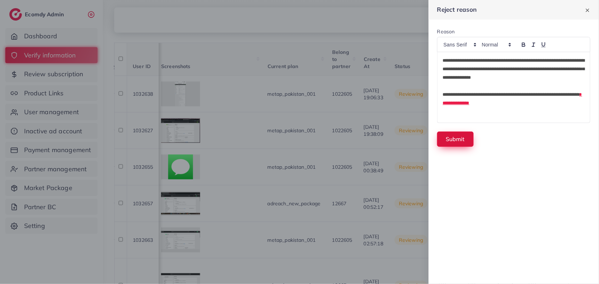
click at [458, 139] on button "Submit" at bounding box center [455, 139] width 37 height 15
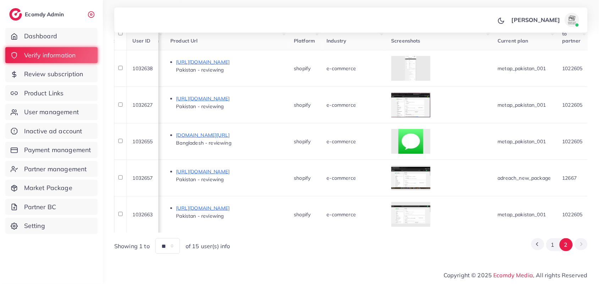
scroll to position [0, 396]
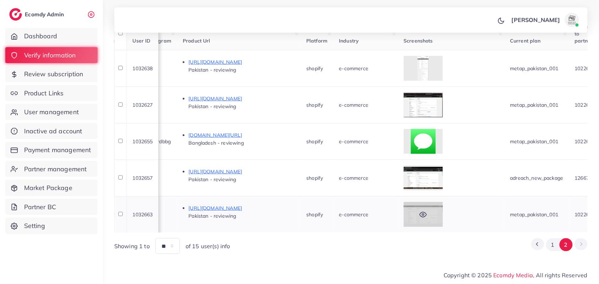
click at [443, 207] on div at bounding box center [423, 214] width 39 height 25
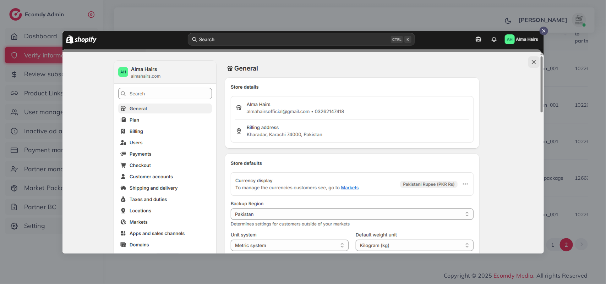
click at [584, 168] on div at bounding box center [303, 142] width 606 height 284
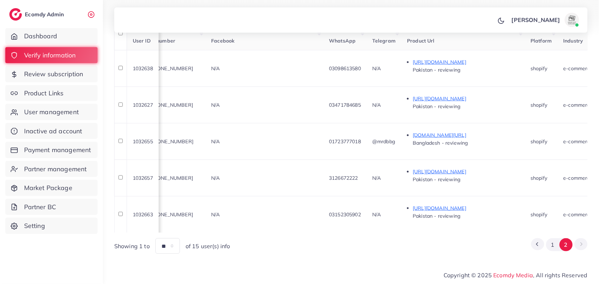
scroll to position [0, 171]
drag, startPoint x: 398, startPoint y: 202, endPoint x: 364, endPoint y: 193, distance: 35.5
click at [364, 196] on td "03152305902" at bounding box center [345, 214] width 43 height 37
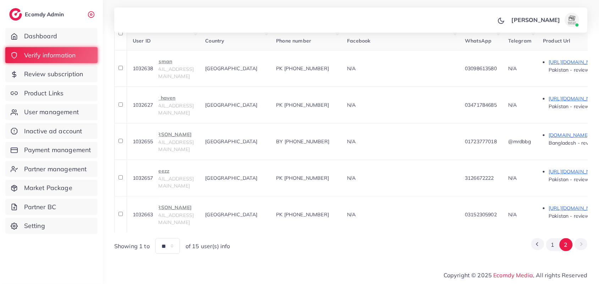
scroll to position [0, 0]
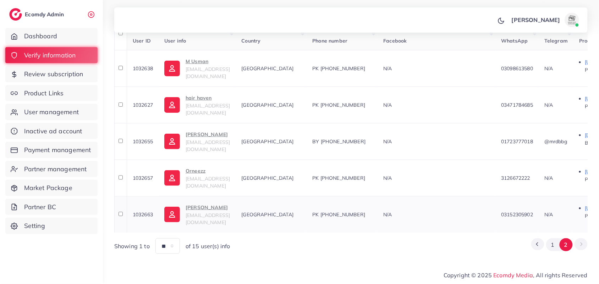
click at [200, 203] on p "Shahzaib Ali" at bounding box center [208, 207] width 44 height 9
click at [482, 176] on td "N/A" at bounding box center [436, 178] width 118 height 37
drag, startPoint x: 567, startPoint y: 168, endPoint x: 521, endPoint y: 182, distance: 46.9
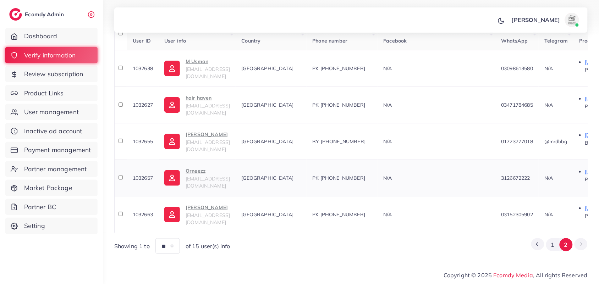
click at [475, 175] on div "N/A" at bounding box center [436, 178] width 106 height 7
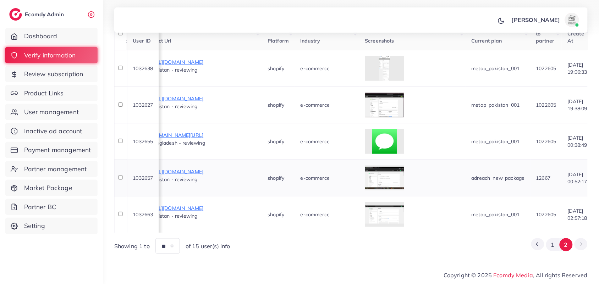
scroll to position [0, 443]
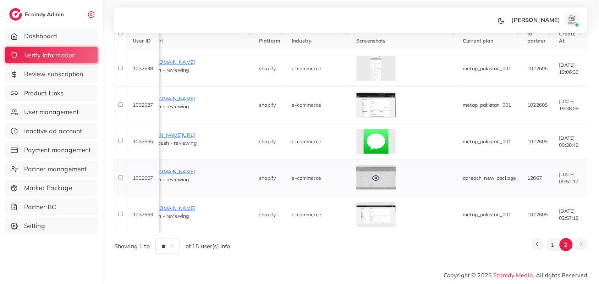
click at [380, 175] on icon at bounding box center [375, 178] width 7 height 7
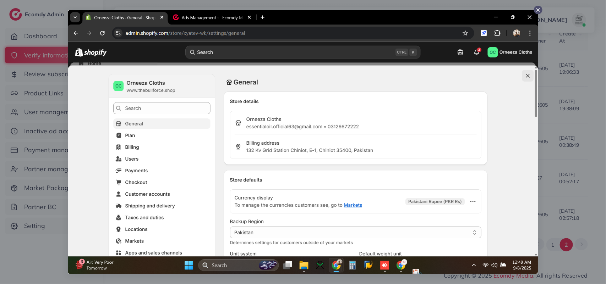
click at [556, 158] on div at bounding box center [303, 142] width 606 height 284
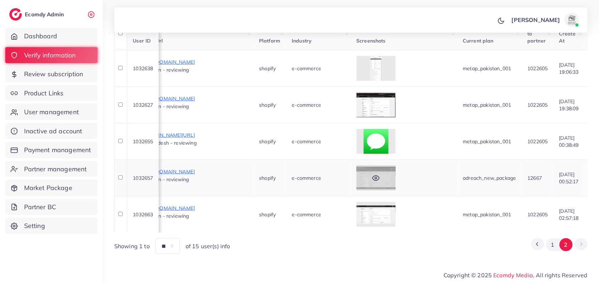
click at [396, 176] on div at bounding box center [376, 178] width 39 height 25
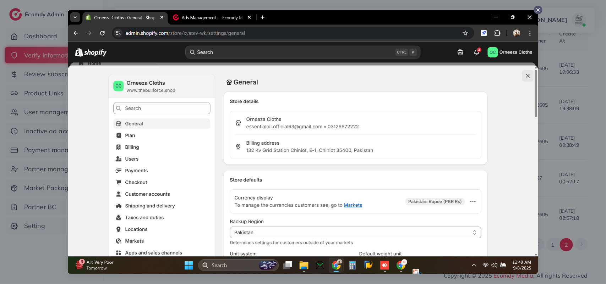
click at [575, 149] on div at bounding box center [303, 142] width 606 height 284
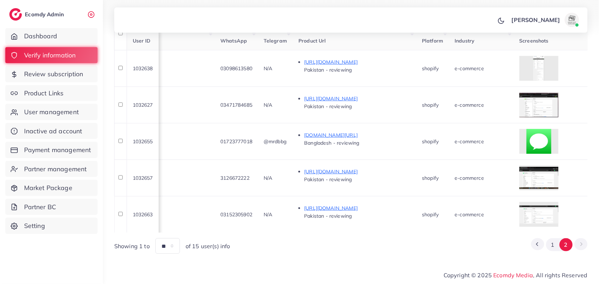
scroll to position [0, 319]
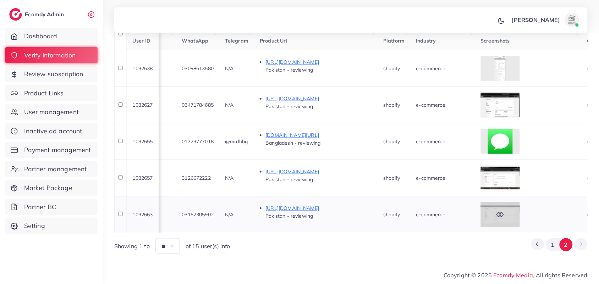
click at [520, 220] on div at bounding box center [500, 214] width 39 height 25
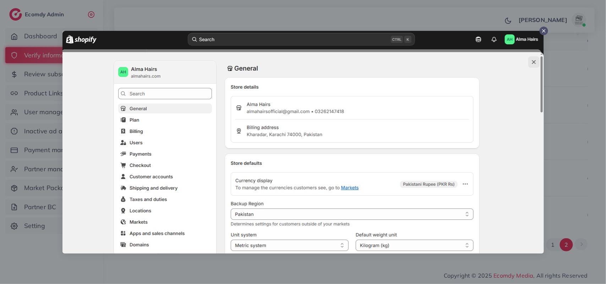
click at [266, 270] on div at bounding box center [303, 142] width 606 height 284
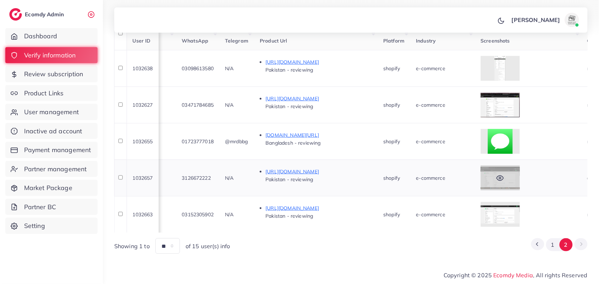
click at [520, 175] on div at bounding box center [500, 178] width 39 height 25
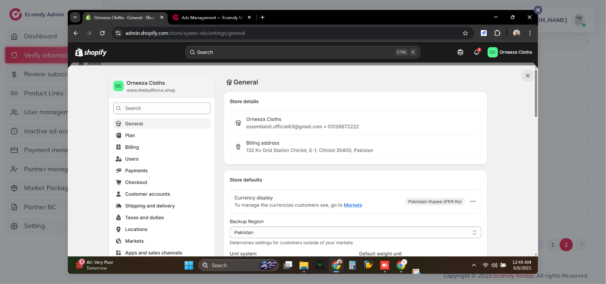
click at [565, 185] on div at bounding box center [303, 142] width 606 height 284
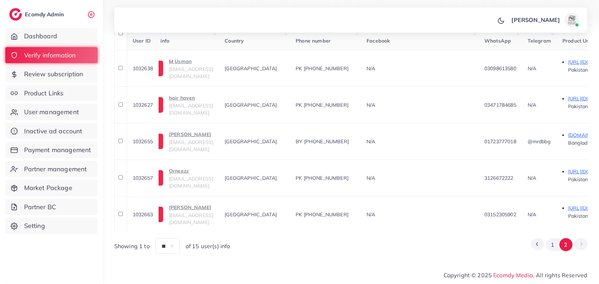
scroll to position [0, 0]
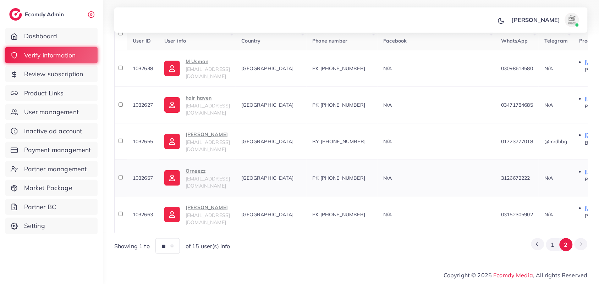
click at [213, 183] on td "Orneezz essentialoil.official63@gmail.com" at bounding box center [197, 178] width 77 height 37
click at [210, 167] on p "Orneezz" at bounding box center [208, 171] width 44 height 9
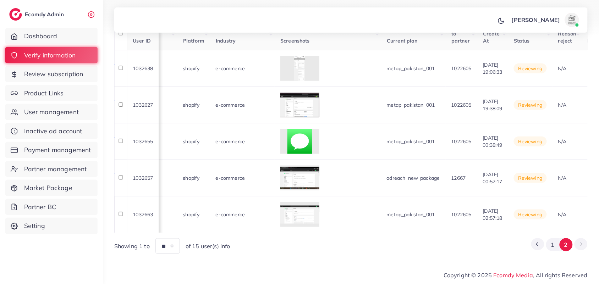
scroll to position [0, 525]
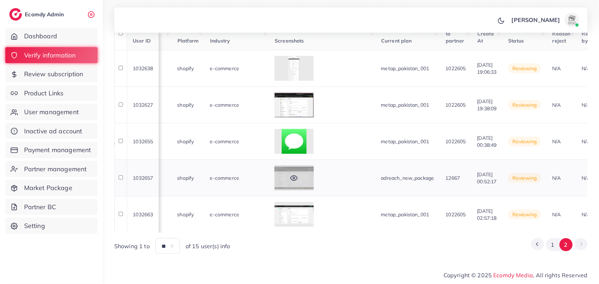
click at [297, 176] on icon at bounding box center [294, 178] width 7 height 5
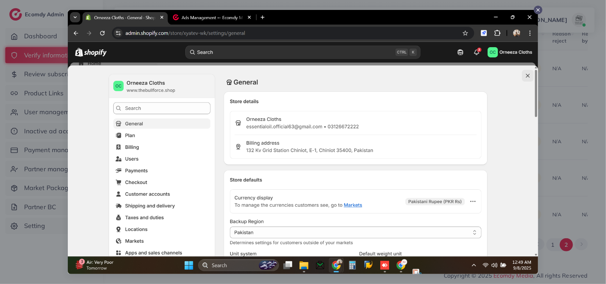
click at [571, 171] on div at bounding box center [303, 142] width 606 height 284
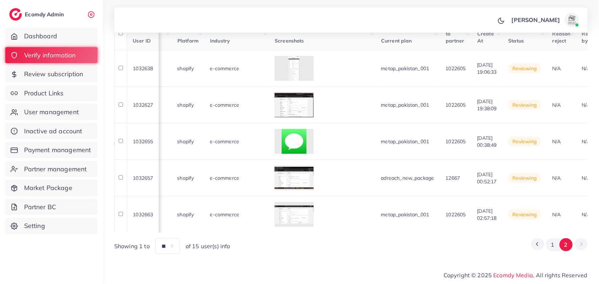
scroll to position [0, 405]
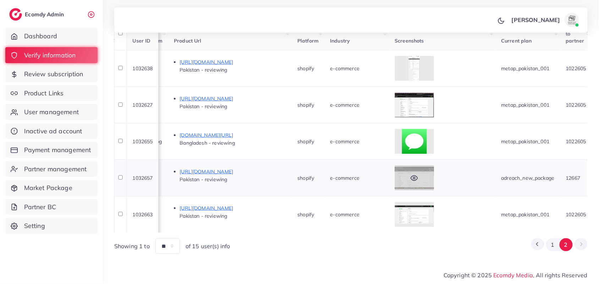
click at [434, 168] on div at bounding box center [414, 178] width 39 height 25
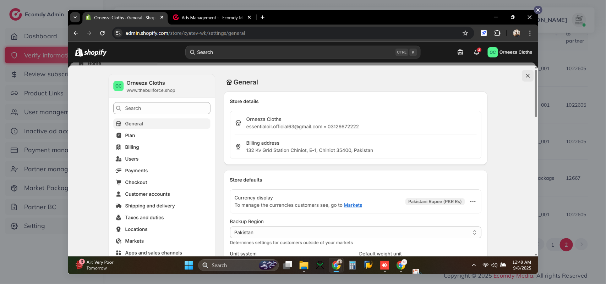
click at [584, 185] on div at bounding box center [303, 142] width 606 height 284
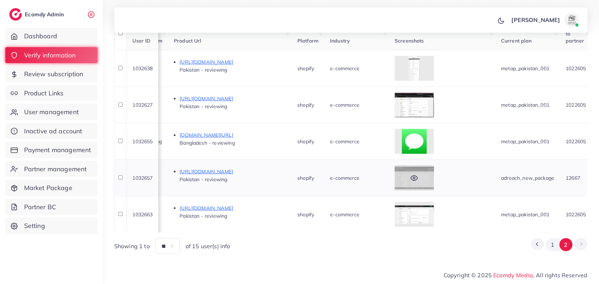
click at [434, 181] on div at bounding box center [414, 178] width 39 height 25
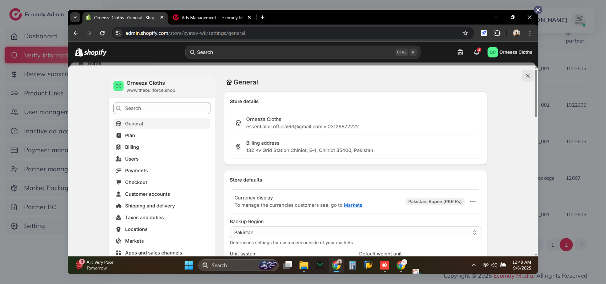
click at [560, 158] on div at bounding box center [303, 142] width 606 height 284
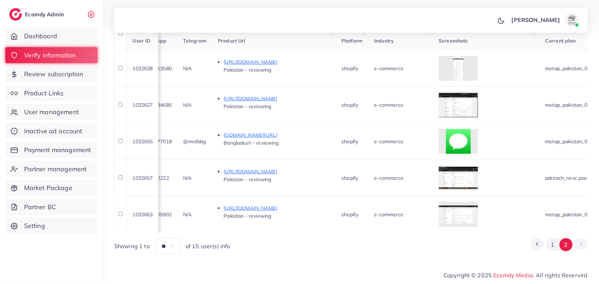
scroll to position [0, 412]
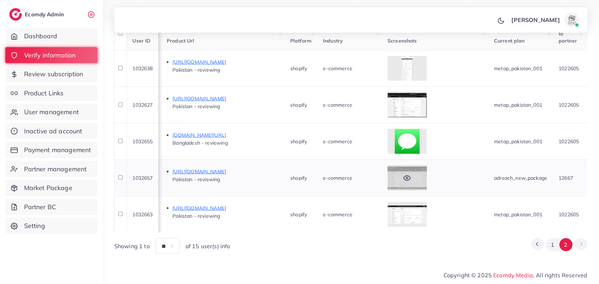
click at [427, 174] on div at bounding box center [407, 178] width 39 height 25
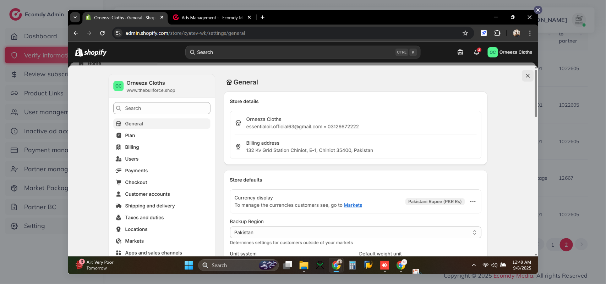
click at [582, 174] on div at bounding box center [303, 142] width 606 height 284
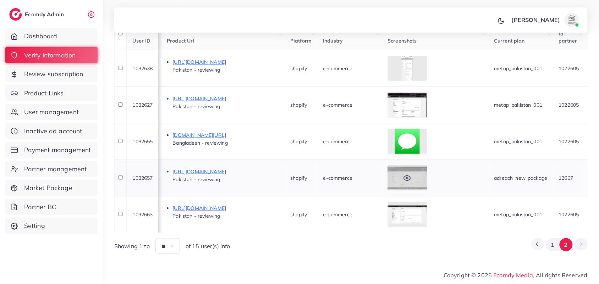
click at [427, 166] on div at bounding box center [407, 178] width 39 height 25
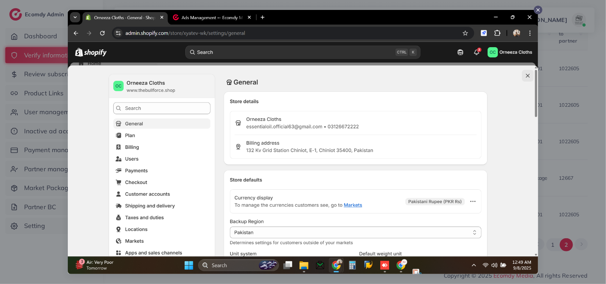
click at [548, 161] on div at bounding box center [303, 142] width 606 height 284
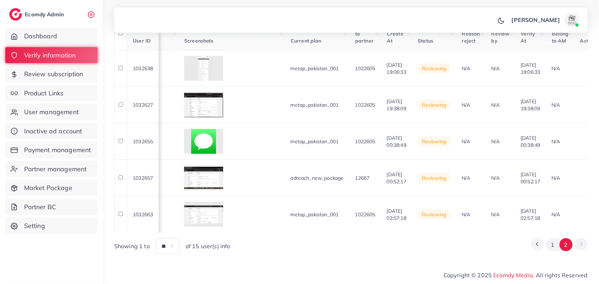
scroll to position [0, 667]
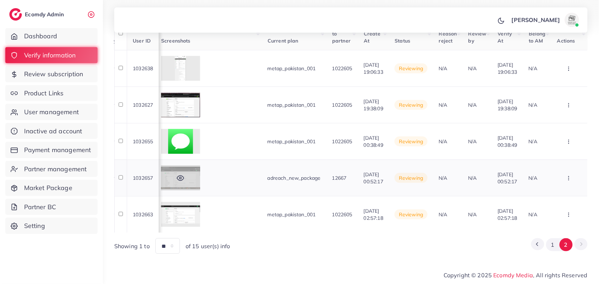
click at [187, 166] on div at bounding box center [180, 178] width 39 height 25
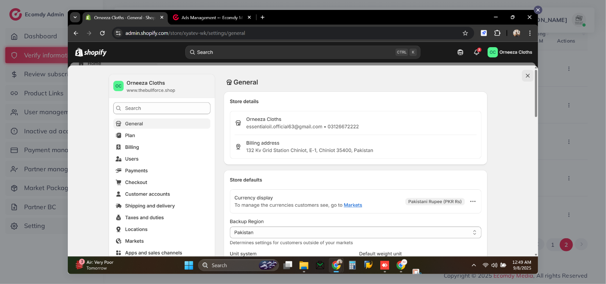
click at [557, 176] on div at bounding box center [303, 142] width 606 height 284
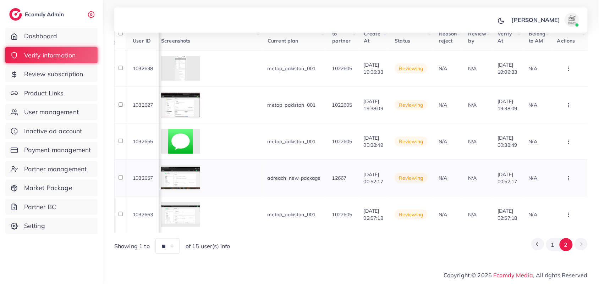
click at [584, 184] on td "Approve Reject Assign to AM" at bounding box center [569, 178] width 36 height 37
click at [570, 176] on icon "button" at bounding box center [569, 179] width 6 height 6
click at [562, 118] on link "Approve" at bounding box center [558, 125] width 56 height 16
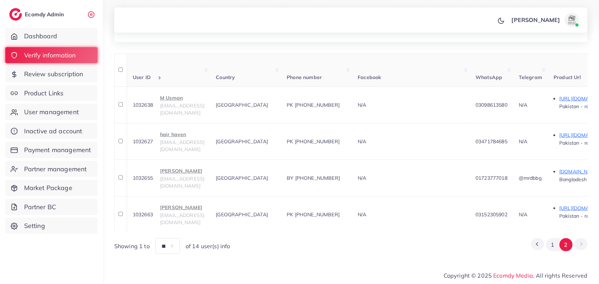
scroll to position [0, 0]
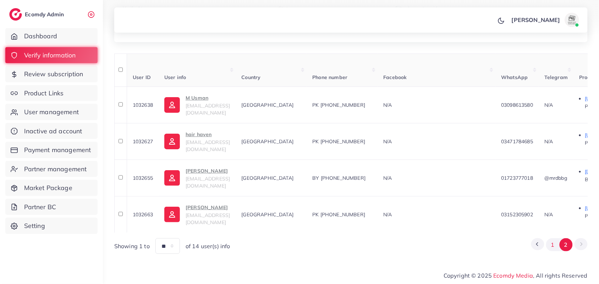
click at [555, 243] on button "1" at bounding box center [552, 244] width 13 height 13
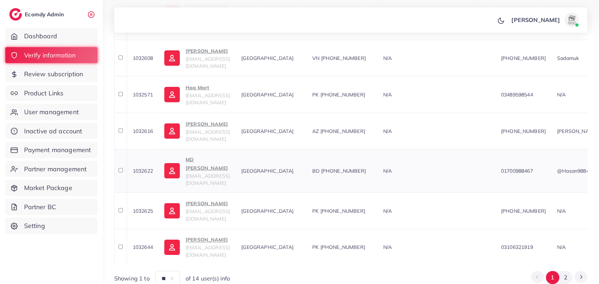
scroll to position [353, 0]
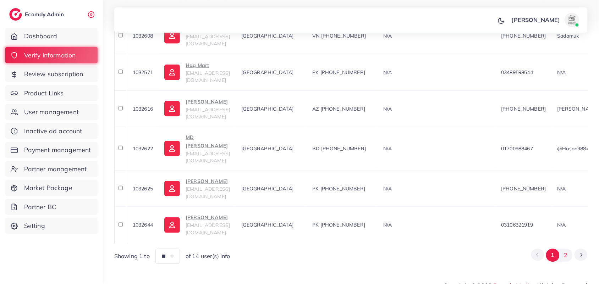
click at [570, 249] on button "2" at bounding box center [565, 255] width 13 height 13
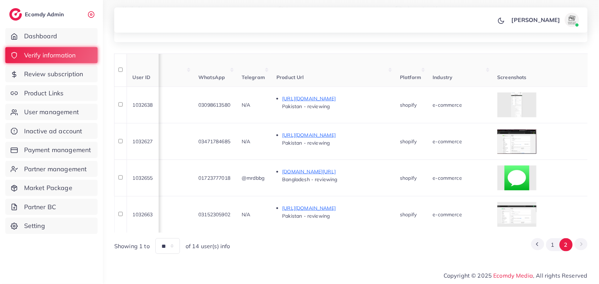
scroll to position [0, 361]
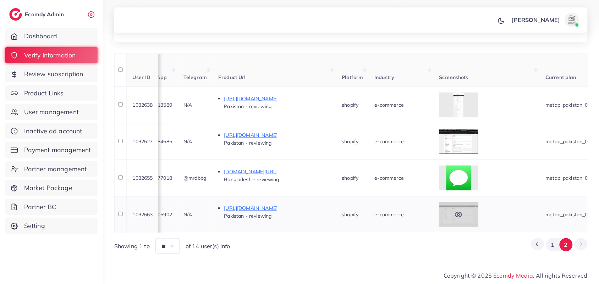
click at [478, 202] on div at bounding box center [458, 214] width 39 height 25
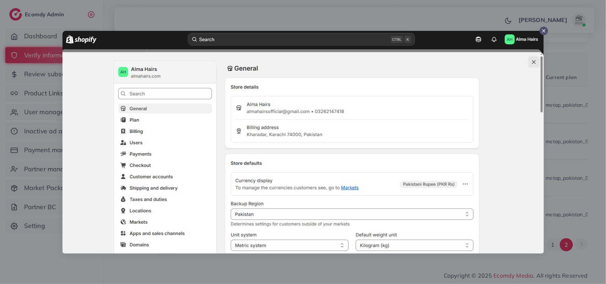
click at [538, 173] on img at bounding box center [302, 142] width 481 height 223
click at [600, 201] on div at bounding box center [303, 142] width 606 height 284
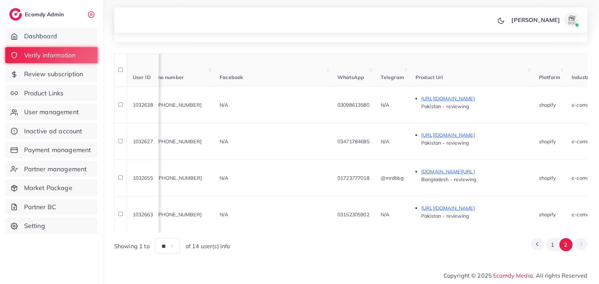
scroll to position [0, 0]
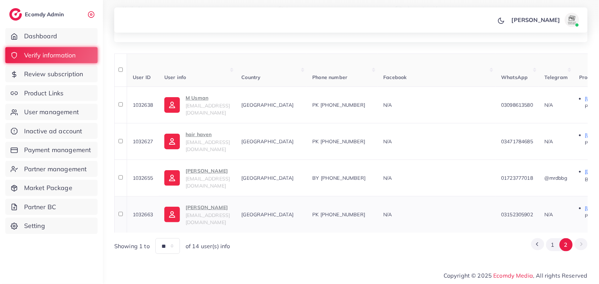
drag, startPoint x: 394, startPoint y: 207, endPoint x: 354, endPoint y: 207, distance: 40.1
click at [354, 211] on div "PK +9203152305902" at bounding box center [342, 214] width 60 height 7
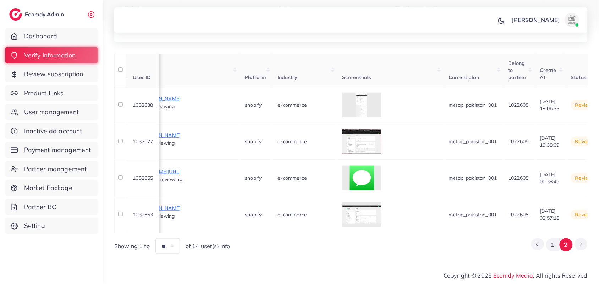
scroll to position [0, 9]
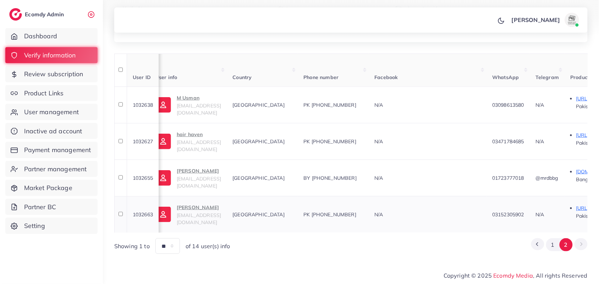
click at [197, 204] on p "Shahzaib Ali" at bounding box center [199, 207] width 44 height 9
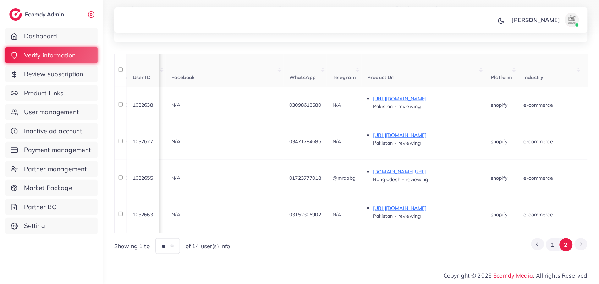
scroll to position [0, 413]
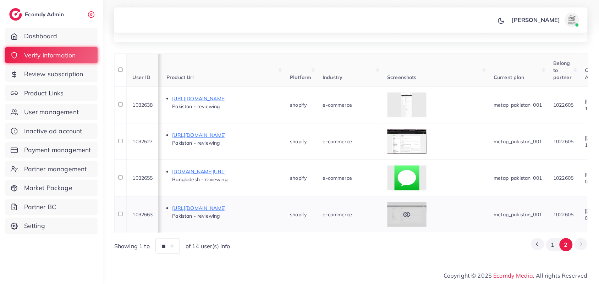
click at [426, 207] on div at bounding box center [406, 214] width 39 height 25
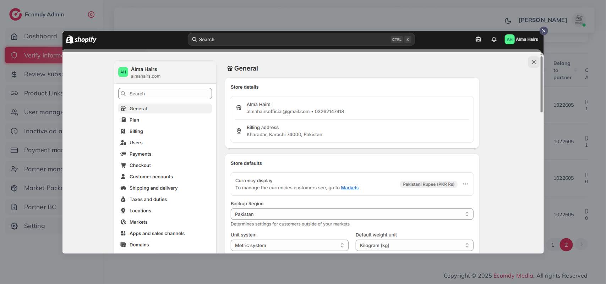
click at [364, 268] on div at bounding box center [303, 142] width 606 height 284
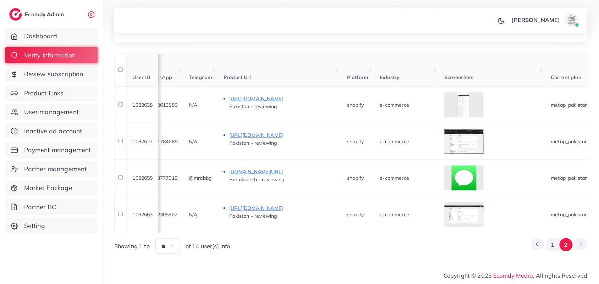
scroll to position [0, 359]
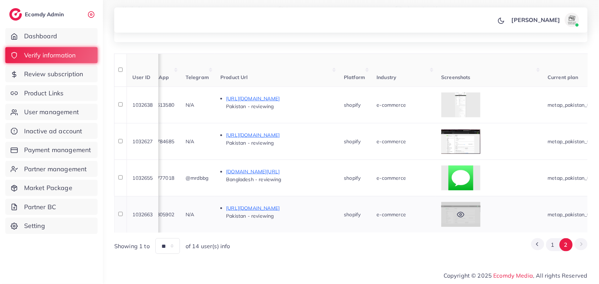
click at [480, 210] on div at bounding box center [460, 214] width 39 height 25
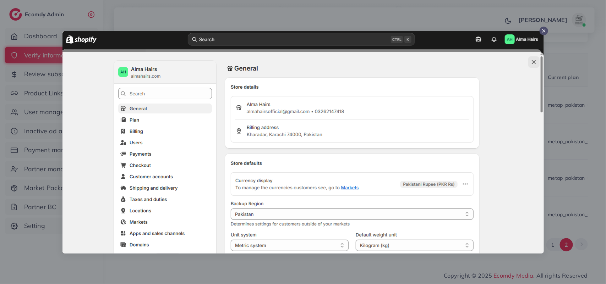
click at [357, 270] on div at bounding box center [303, 142] width 606 height 284
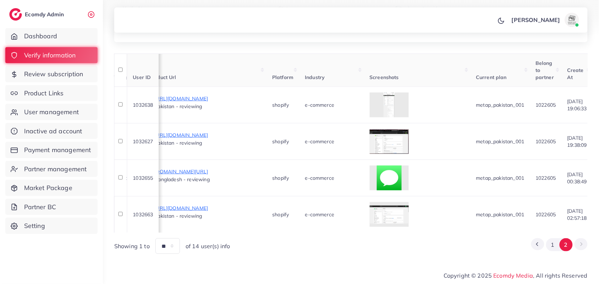
scroll to position [0, 425]
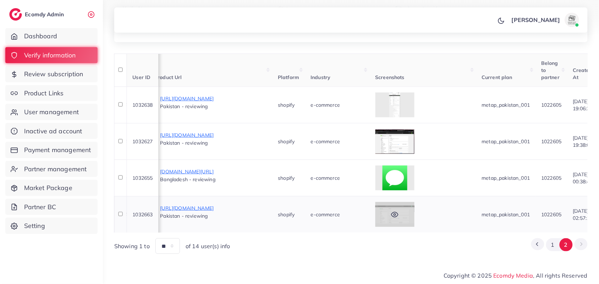
click at [414, 204] on div at bounding box center [394, 214] width 39 height 25
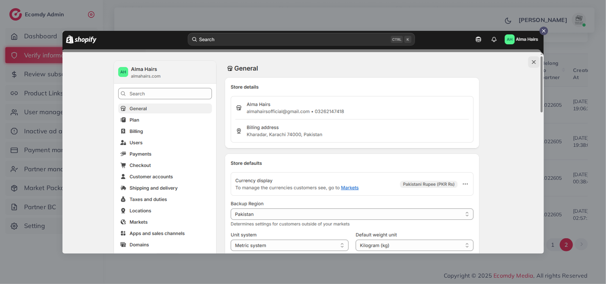
click at [302, 273] on div at bounding box center [303, 142] width 606 height 284
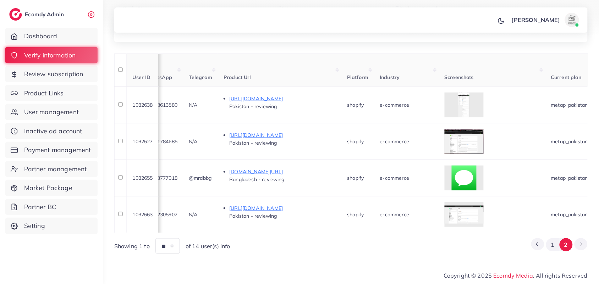
scroll to position [0, 380]
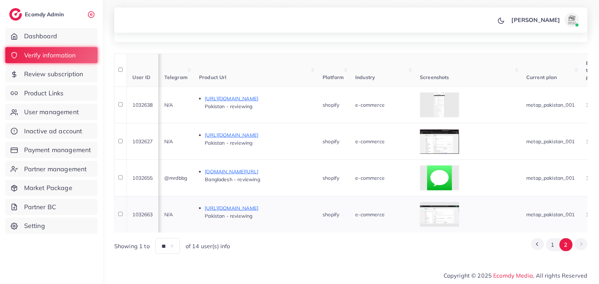
click at [497, 208] on div at bounding box center [467, 214] width 95 height 25
click at [459, 210] on div at bounding box center [439, 214] width 39 height 25
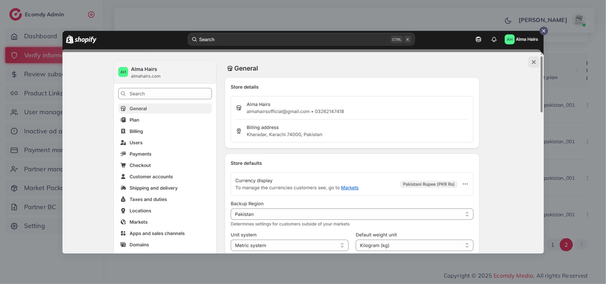
click at [547, 203] on div at bounding box center [303, 142] width 606 height 284
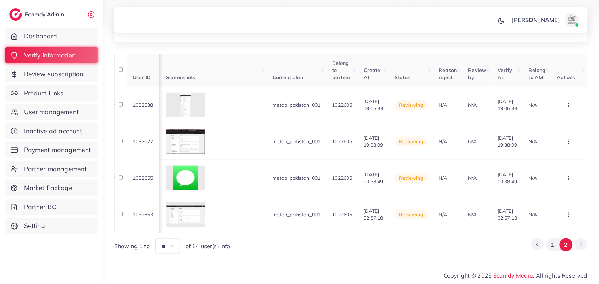
scroll to position [0, 683]
click at [570, 212] on icon "button" at bounding box center [569, 215] width 6 height 6
click at [568, 160] on link "Approve" at bounding box center [558, 162] width 56 height 16
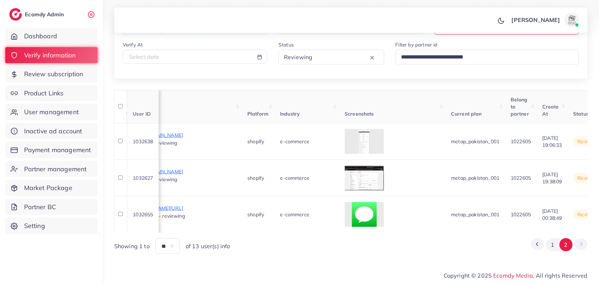
scroll to position [0, 354]
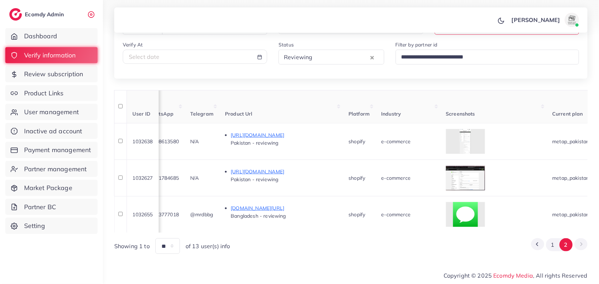
click at [257, 55] on icon at bounding box center [259, 57] width 5 height 5
click at [239, 53] on div "Select date" at bounding box center [195, 57] width 132 height 8
select select "*"
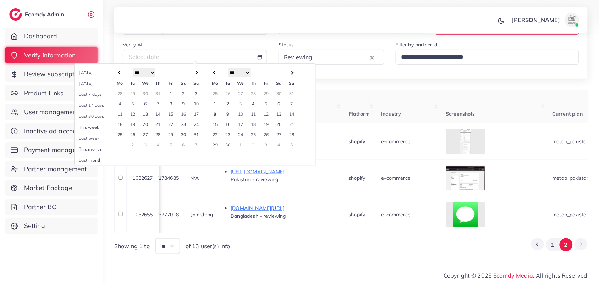
click at [215, 109] on td "8" at bounding box center [215, 114] width 13 height 10
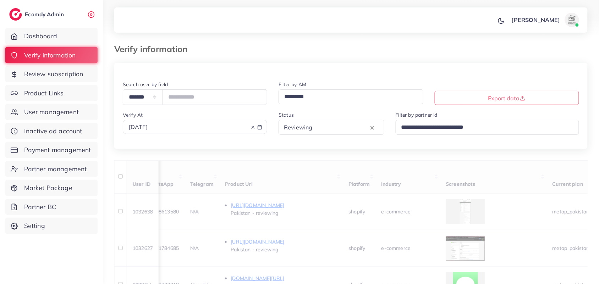
click at [332, 128] on input "Search for option" at bounding box center [342, 127] width 54 height 11
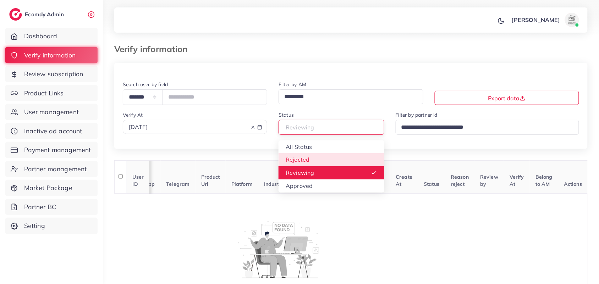
scroll to position [0, 140]
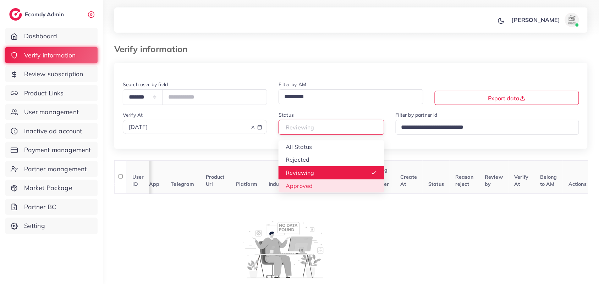
click at [320, 190] on div "**********" at bounding box center [350, 184] width 473 height 243
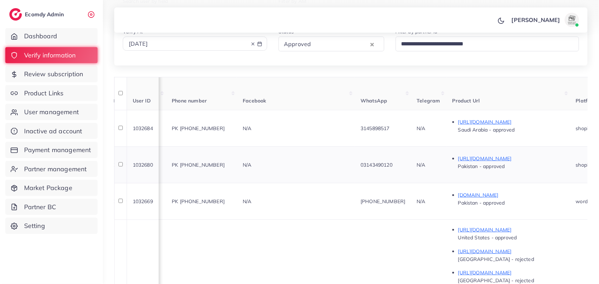
scroll to position [104, 0]
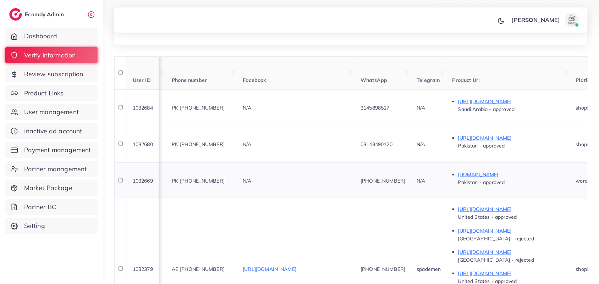
click at [341, 184] on div "N/A" at bounding box center [296, 180] width 106 height 7
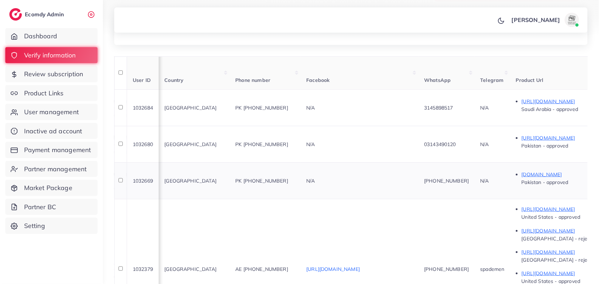
scroll to position [0, 0]
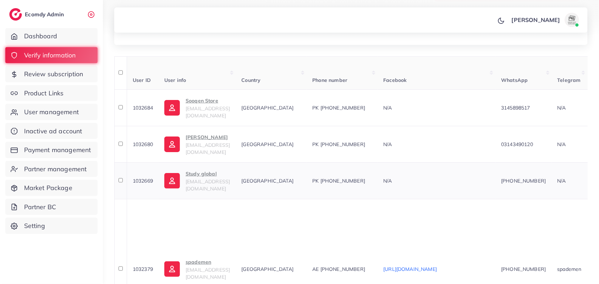
click at [200, 178] on p "Study global" at bounding box center [208, 174] width 44 height 9
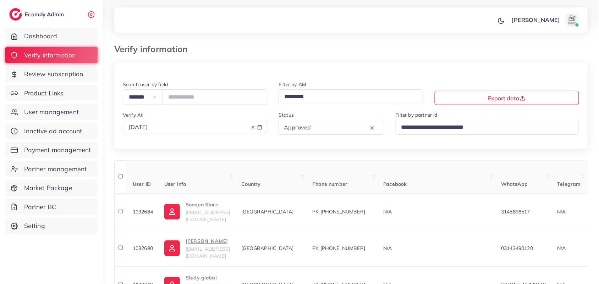
click at [329, 129] on input "Search for option" at bounding box center [340, 127] width 55 height 11
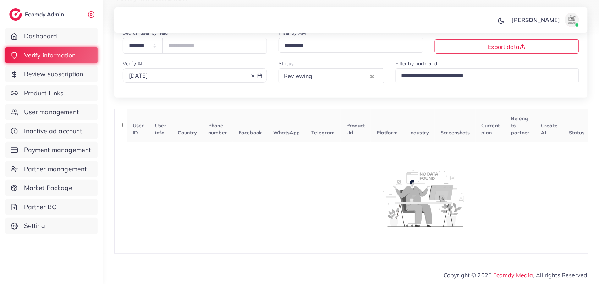
scroll to position [60, 0]
click at [253, 75] on line at bounding box center [253, 76] width 2 height 2
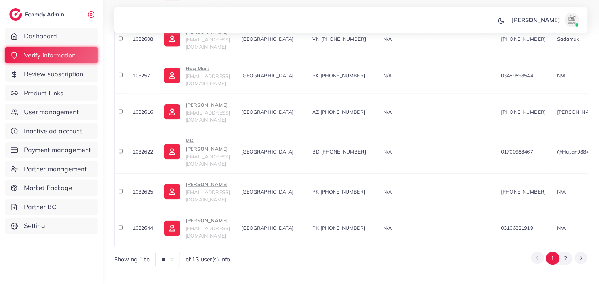
scroll to position [353, 0]
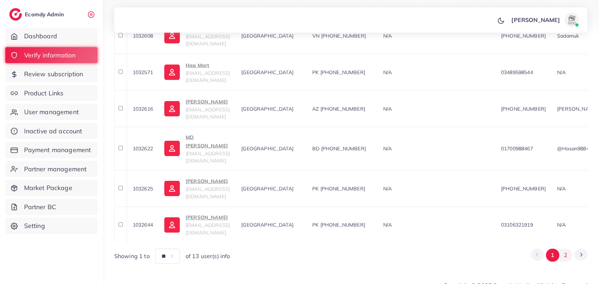
click at [565, 249] on button "2" at bounding box center [565, 255] width 13 height 13
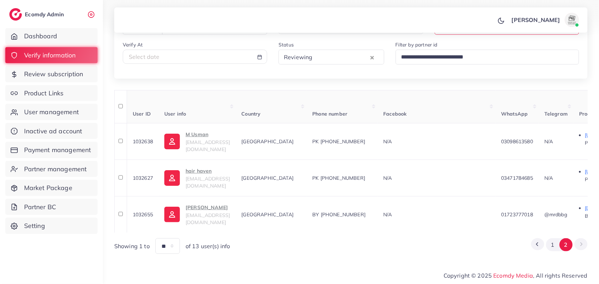
scroll to position [79, 0]
drag, startPoint x: 567, startPoint y: 211, endPoint x: 523, endPoint y: 211, distance: 43.3
click at [377, 220] on td "BY +375333415054" at bounding box center [341, 214] width 71 height 37
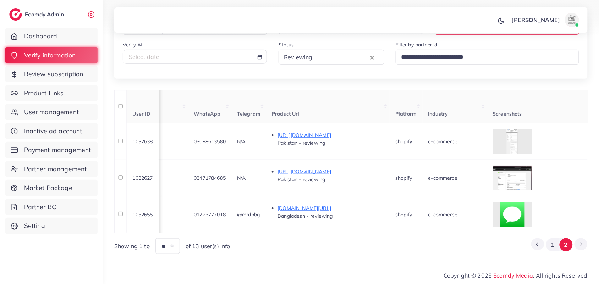
scroll to position [0, 0]
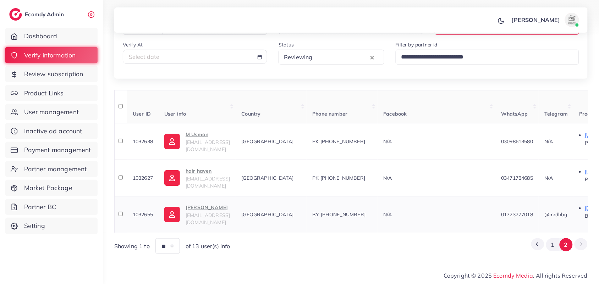
click at [208, 203] on p "Rakib Hossain" at bounding box center [208, 207] width 44 height 9
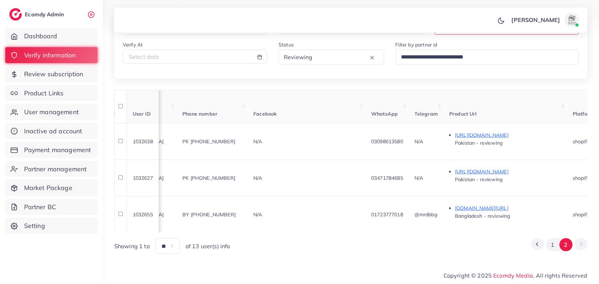
scroll to position [0, 206]
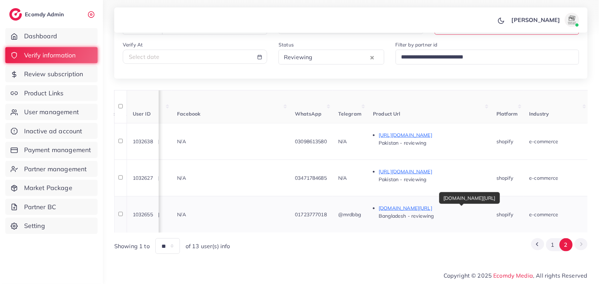
click at [432, 204] on p "t.me/mrdarkvipx" at bounding box center [432, 208] width 106 height 9
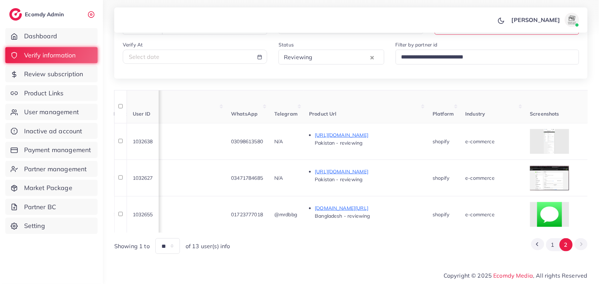
scroll to position [0, 222]
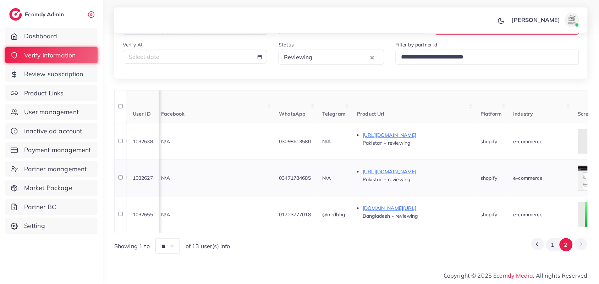
drag, startPoint x: 346, startPoint y: 173, endPoint x: 305, endPoint y: 174, distance: 40.8
click at [305, 174] on td "03471784685" at bounding box center [294, 178] width 43 height 37
click at [350, 242] on div "Showing 1 to ** ** ** *** of 13 user(s) info 1 2" at bounding box center [350, 245] width 473 height 15
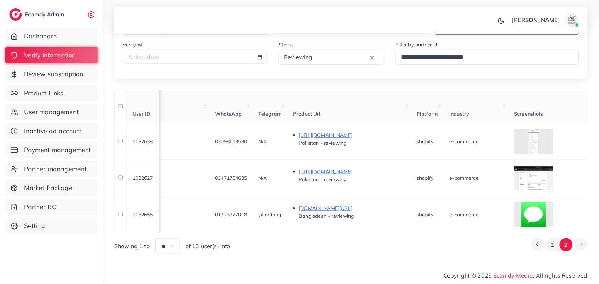
scroll to position [0, 377]
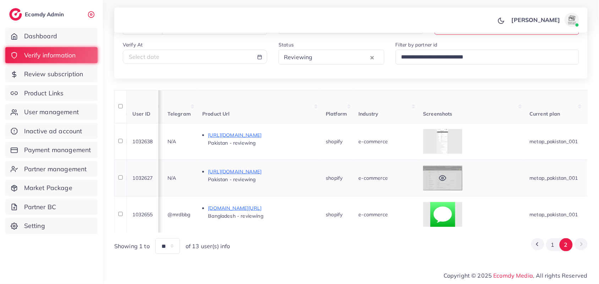
click at [462, 166] on div at bounding box center [442, 178] width 39 height 25
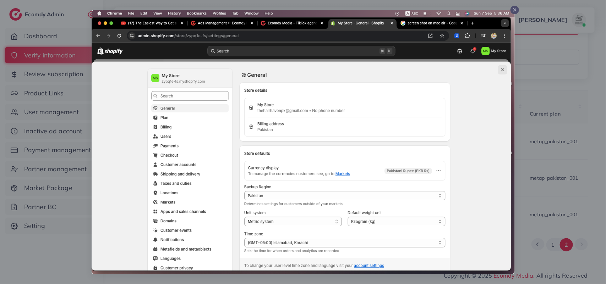
click at [561, 177] on div at bounding box center [303, 142] width 606 height 284
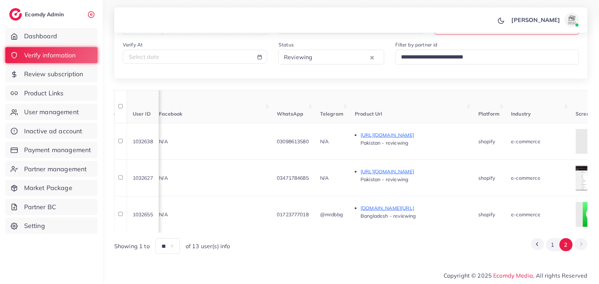
scroll to position [0, 137]
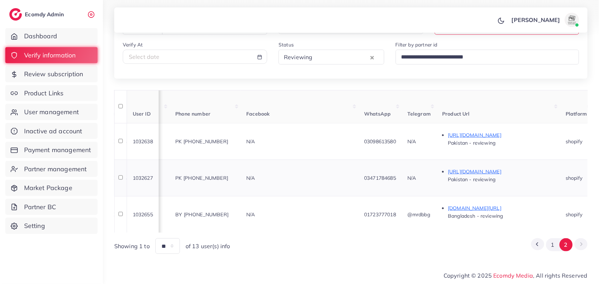
drag, startPoint x: 430, startPoint y: 172, endPoint x: 390, endPoint y: 170, distance: 39.8
click at [390, 170] on td "03471784685" at bounding box center [379, 178] width 43 height 37
click at [302, 177] on td "N/A" at bounding box center [300, 178] width 118 height 37
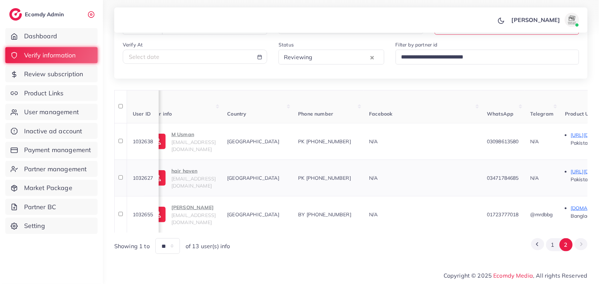
scroll to position [0, 0]
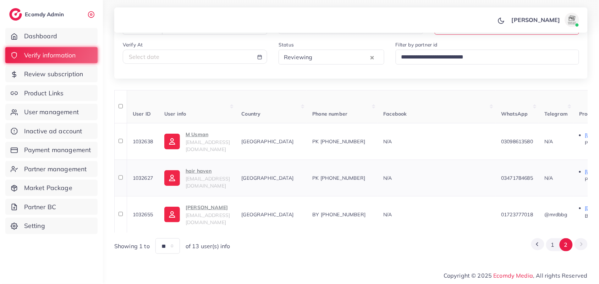
click at [212, 176] on span "thehairhavenpk@gmail.com" at bounding box center [208, 182] width 44 height 13
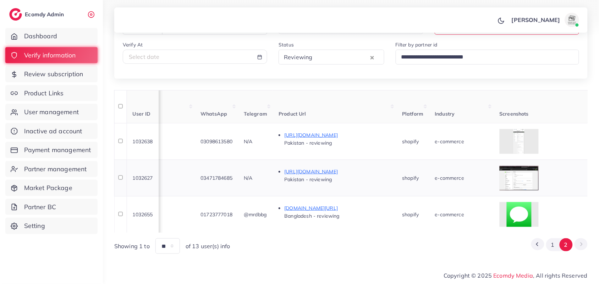
scroll to position [0, 303]
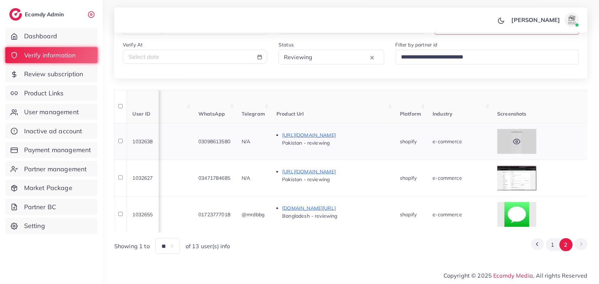
click at [536, 129] on div at bounding box center [516, 141] width 39 height 25
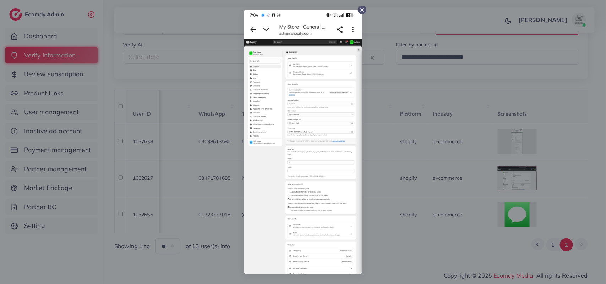
click at [317, 156] on img at bounding box center [303, 142] width 118 height 264
click at [431, 72] on div at bounding box center [303, 142] width 606 height 284
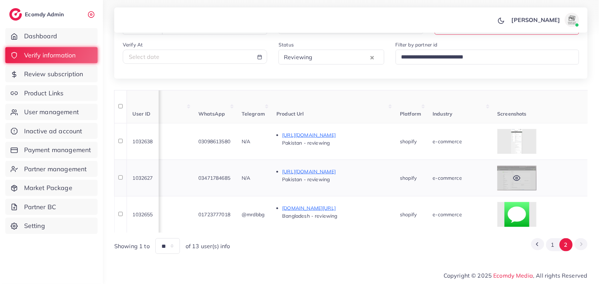
click at [536, 175] on div at bounding box center [516, 178] width 39 height 25
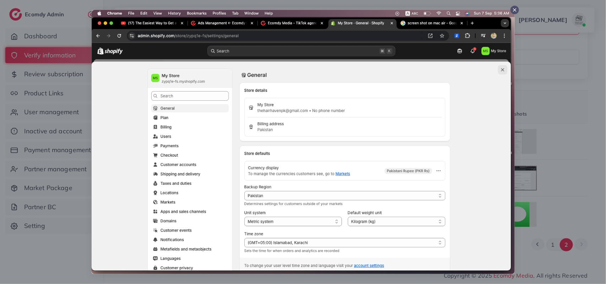
click at [572, 92] on div at bounding box center [303, 142] width 606 height 284
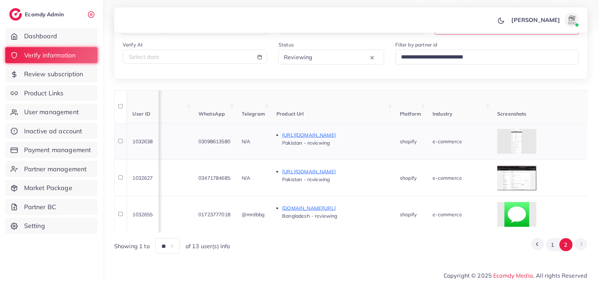
drag, startPoint x: 261, startPoint y: 135, endPoint x: 219, endPoint y: 132, distance: 42.7
click at [219, 132] on tr "1032638 M Usman himashilstore3366@gmail.com Pakistan PK +923098613580 N/A 03098…" at bounding box center [365, 141] width 1107 height 37
click at [193, 141] on td "N/A" at bounding box center [134, 141] width 118 height 37
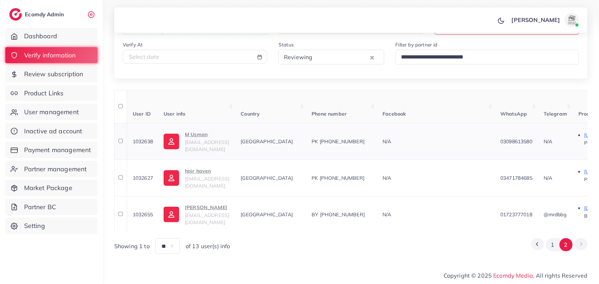
scroll to position [0, 0]
click at [215, 139] on span "himashilstore3366@gmail.com" at bounding box center [208, 145] width 44 height 13
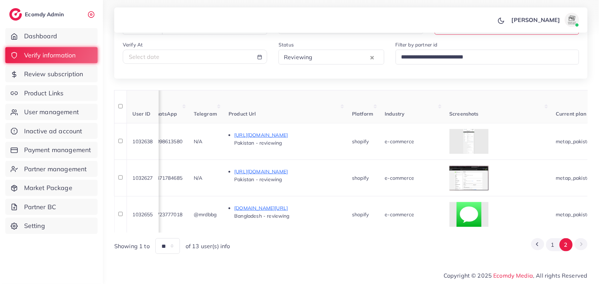
scroll to position [0, 348]
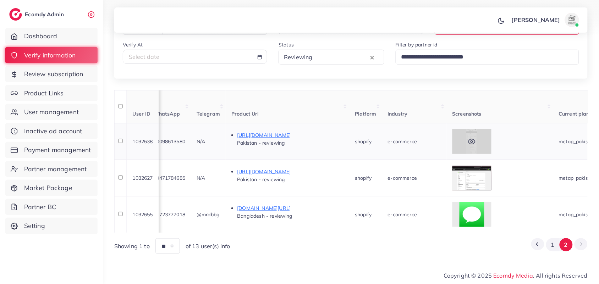
click at [487, 137] on div at bounding box center [471, 141] width 39 height 25
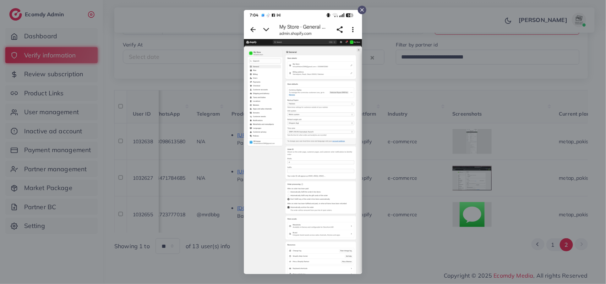
click at [537, 139] on div at bounding box center [303, 142] width 606 height 284
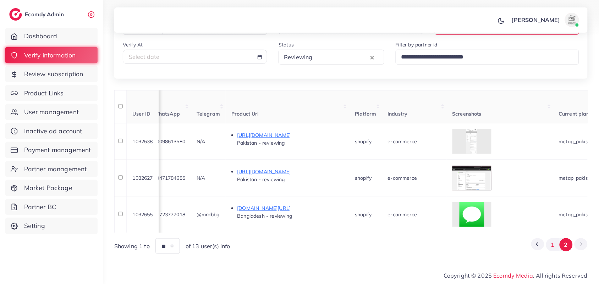
click at [555, 247] on button "1" at bounding box center [552, 244] width 13 height 13
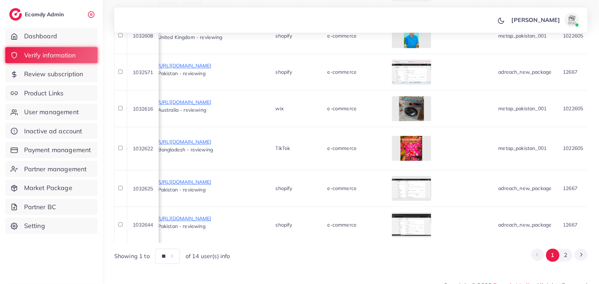
scroll to position [0, 508]
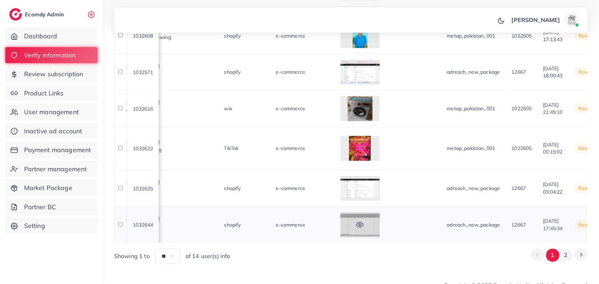
click at [380, 213] on div at bounding box center [360, 225] width 39 height 25
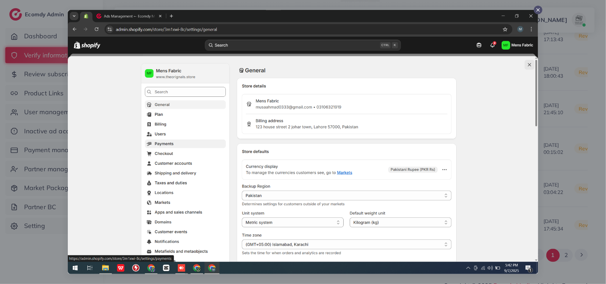
click at [563, 176] on div at bounding box center [303, 142] width 606 height 284
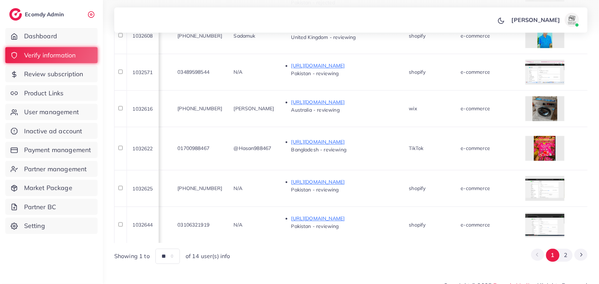
scroll to position [0, 248]
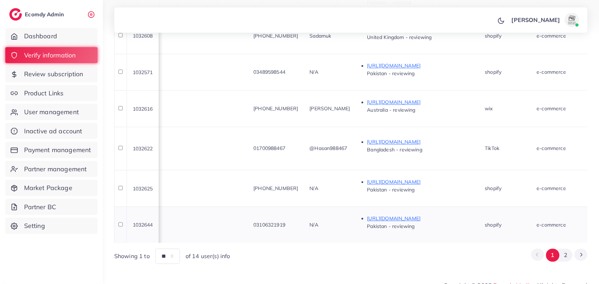
drag, startPoint x: 329, startPoint y: 210, endPoint x: 292, endPoint y: 214, distance: 37.4
click at [292, 214] on td "03106321919" at bounding box center [276, 225] width 56 height 37
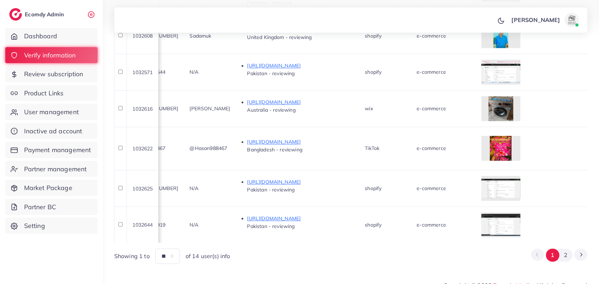
scroll to position [0, 467]
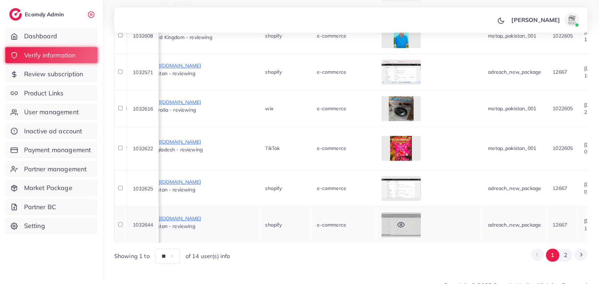
click at [421, 213] on div at bounding box center [401, 225] width 39 height 25
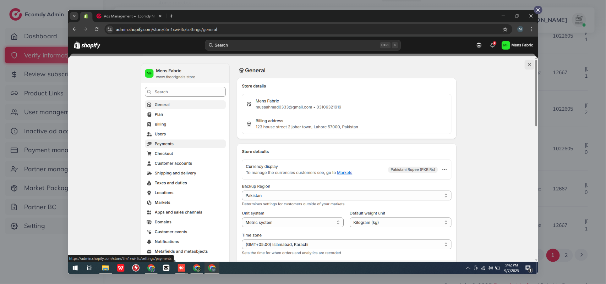
click at [605, 196] on div at bounding box center [303, 142] width 606 height 284
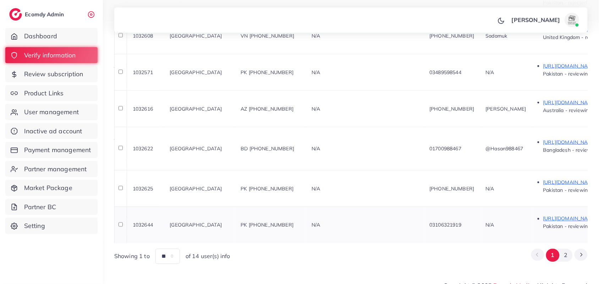
scroll to position [0, 0]
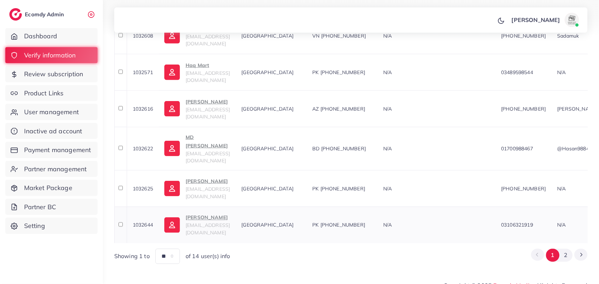
click at [205, 222] on span "musaahmad0333@gmail.com" at bounding box center [208, 228] width 44 height 13
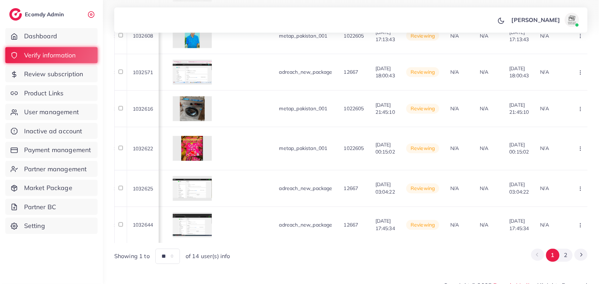
scroll to position [0, 677]
click at [211, 213] on div at bounding box center [191, 225] width 39 height 25
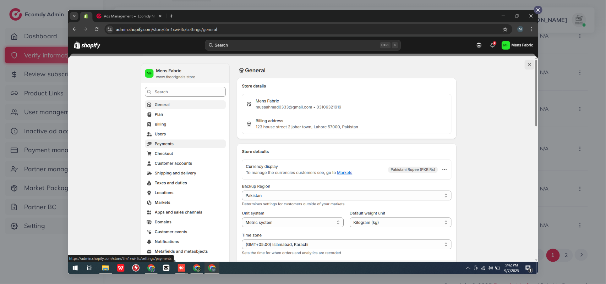
click at [541, 204] on div at bounding box center [303, 142] width 606 height 284
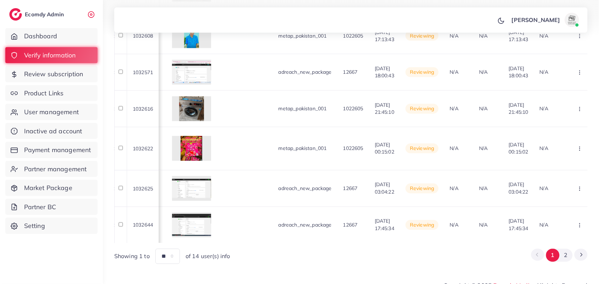
scroll to position [0, 813]
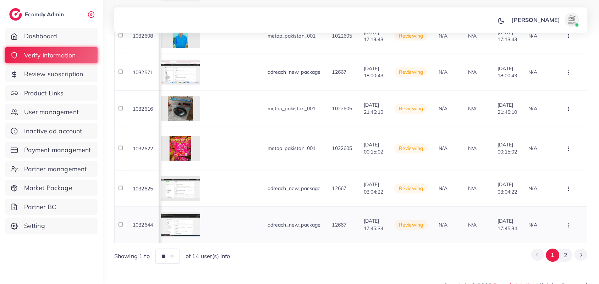
click at [568, 223] on icon "button" at bounding box center [569, 226] width 6 height 6
click at [562, 164] on link "Approve" at bounding box center [558, 172] width 56 height 16
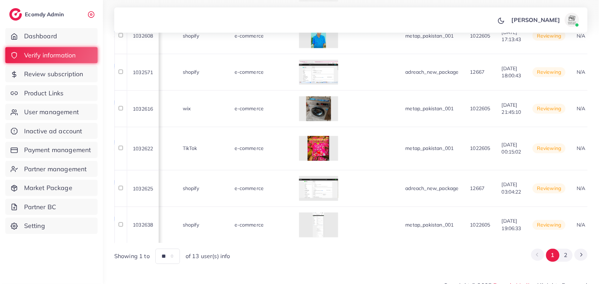
scroll to position [0, 524]
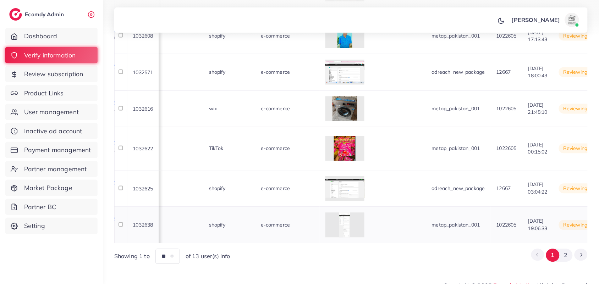
click at [426, 207] on td at bounding box center [373, 225] width 106 height 37
click at [364, 213] on div at bounding box center [344, 225] width 39 height 25
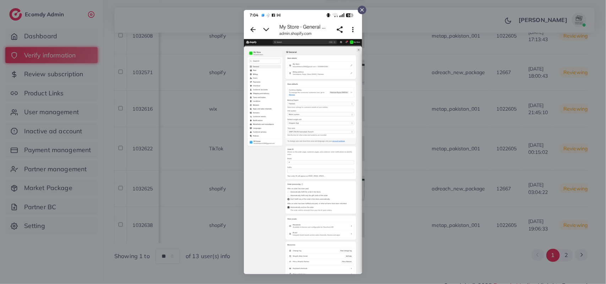
click at [471, 203] on div at bounding box center [303, 142] width 606 height 284
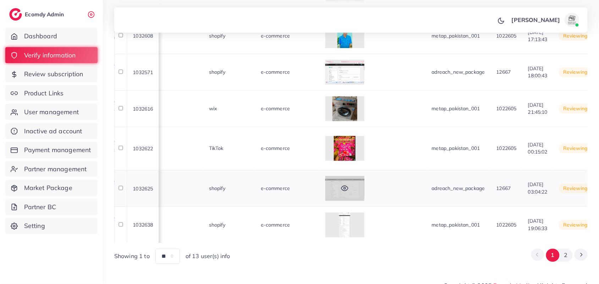
click at [364, 183] on div at bounding box center [344, 188] width 39 height 25
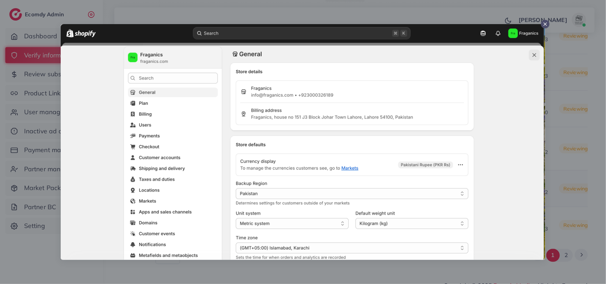
click at [438, 183] on img at bounding box center [303, 142] width 485 height 236
click at [552, 170] on div at bounding box center [303, 142] width 606 height 284
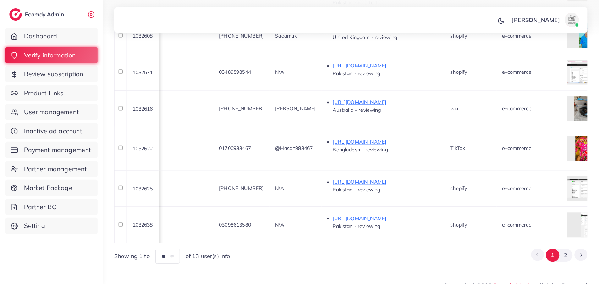
scroll to position [0, 262]
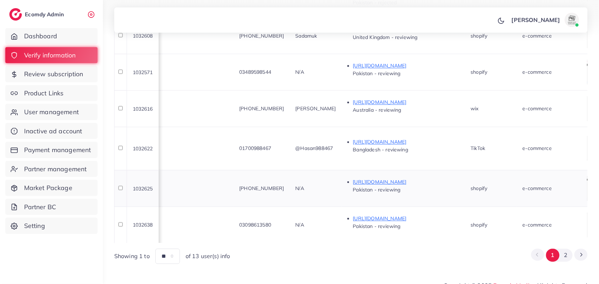
drag, startPoint x: 323, startPoint y: 174, endPoint x: 270, endPoint y: 167, distance: 53.7
click at [270, 170] on tr "1032625 Saqib Mumtaz fraganics71@gmail.com Pakistan PK +923000326189 N/A +92300…" at bounding box center [432, 188] width 1161 height 37
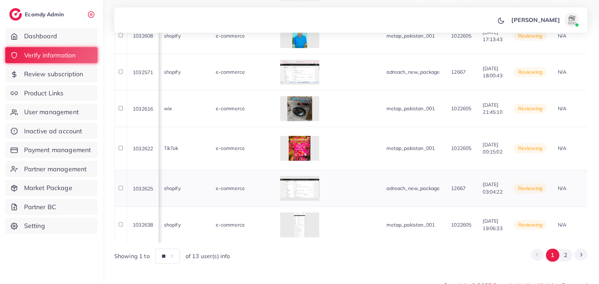
scroll to position [0, 570]
click at [302, 186] on icon at bounding box center [298, 188] width 7 height 5
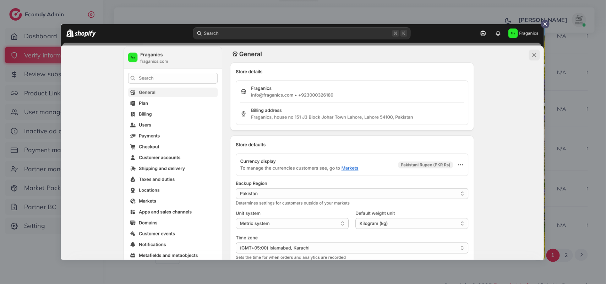
click at [571, 159] on div at bounding box center [303, 142] width 606 height 284
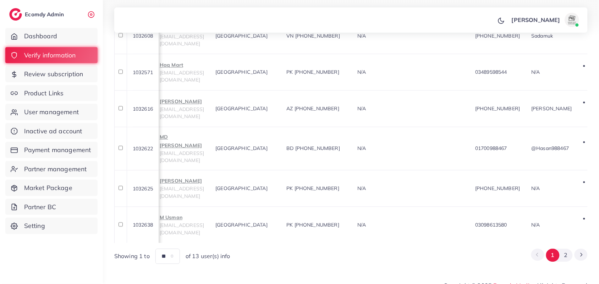
scroll to position [0, 1]
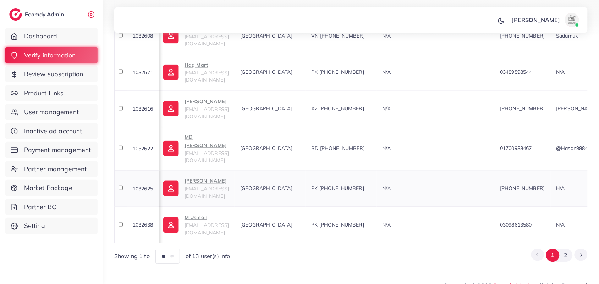
click at [198, 186] on span "fraganics71@gmail.com" at bounding box center [206, 192] width 44 height 13
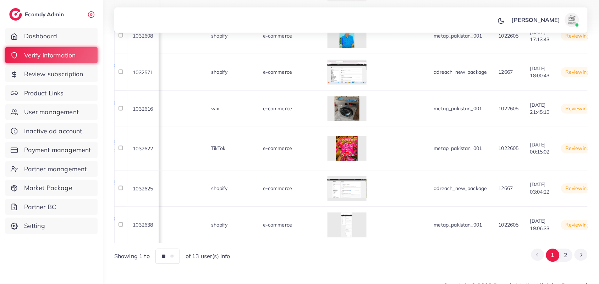
scroll to position [0, 532]
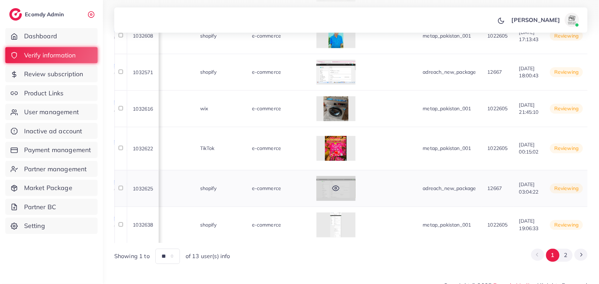
click at [339, 185] on icon at bounding box center [335, 188] width 7 height 7
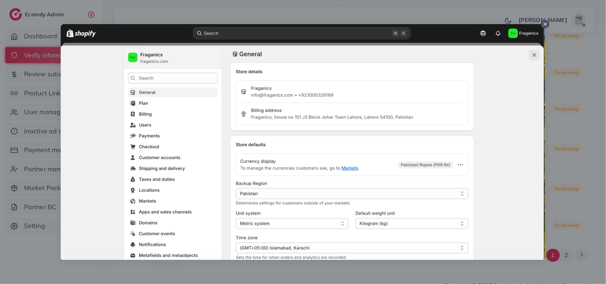
click at [591, 166] on div at bounding box center [303, 142] width 606 height 284
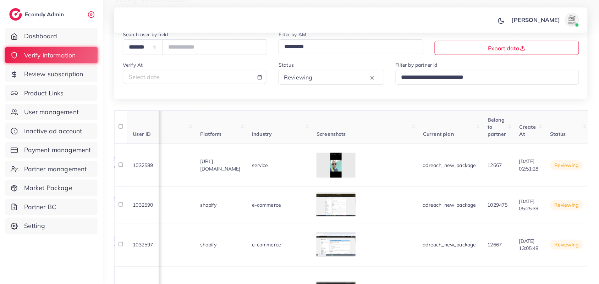
scroll to position [89, 0]
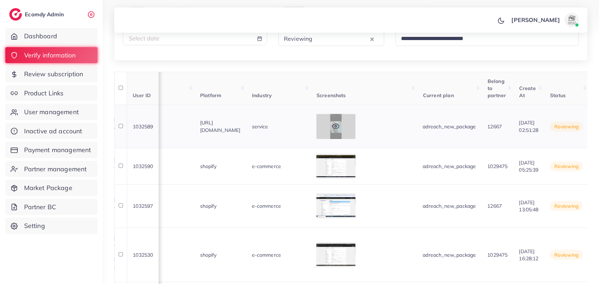
click at [355, 126] on div at bounding box center [335, 126] width 39 height 25
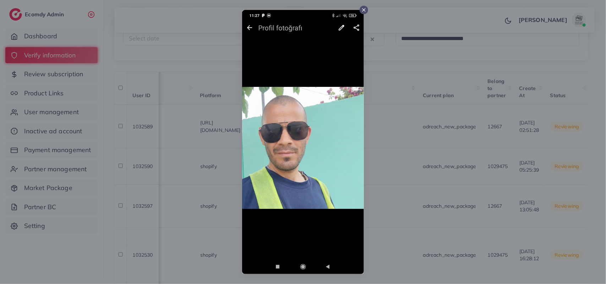
click at [480, 135] on div at bounding box center [303, 142] width 606 height 284
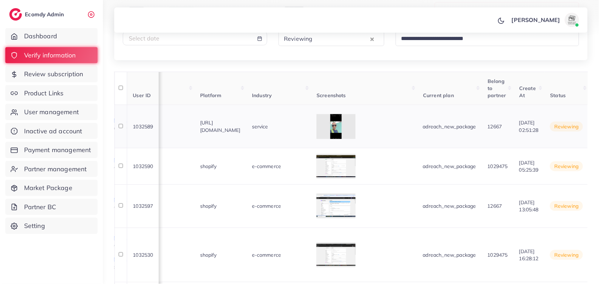
click at [246, 134] on td "https://www.facebook.com/share/1GZpnTZxV5/" at bounding box center [220, 126] width 52 height 43
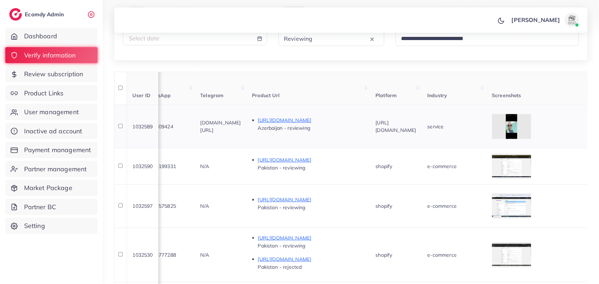
scroll to position [0, 355]
drag, startPoint x: 232, startPoint y: 126, endPoint x: 185, endPoint y: 128, distance: 46.5
click at [185, 128] on td "0553609424" at bounding box center [168, 126] width 56 height 43
click at [248, 136] on td "t.me/Novruzeli" at bounding box center [223, 126] width 52 height 43
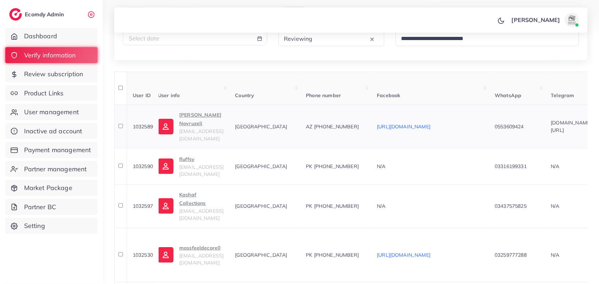
scroll to position [0, 0]
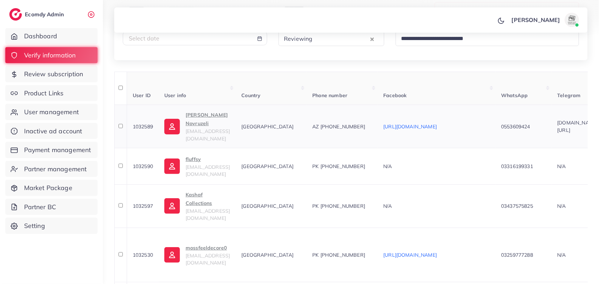
click at [203, 124] on p "Qasimov Novruzeli" at bounding box center [208, 119] width 44 height 17
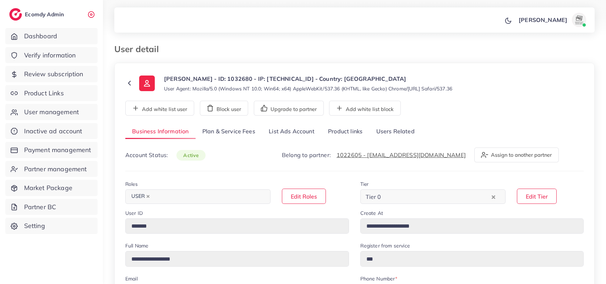
select select "********"
click at [396, 128] on link "Users Related" at bounding box center [395, 131] width 52 height 15
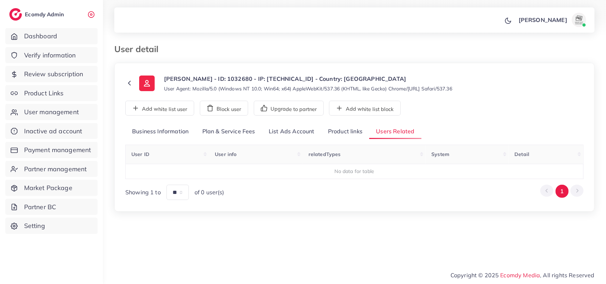
click at [353, 129] on link "Product links" at bounding box center [345, 131] width 48 height 15
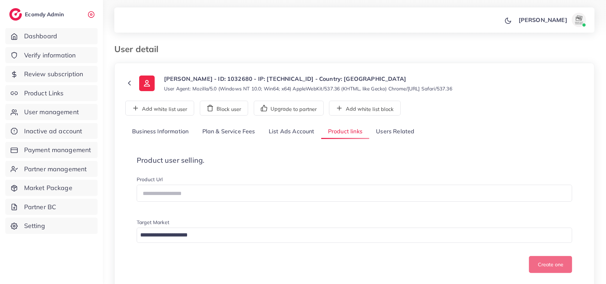
scroll to position [125, 0]
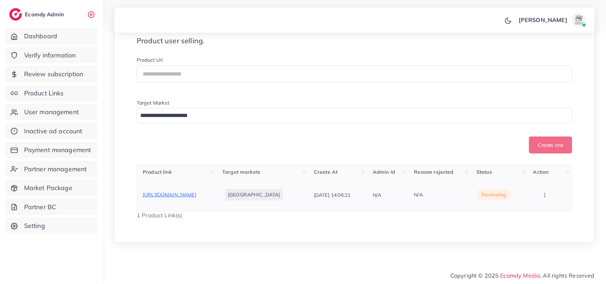
click at [165, 194] on span "https://glammart.online/products/premium-marching-band-shoes-durable-lightweigh…" at bounding box center [170, 195] width 54 height 6
click at [541, 187] on button "button" at bounding box center [545, 195] width 25 height 16
click at [559, 169] on link "Approve" at bounding box center [539, 176] width 56 height 16
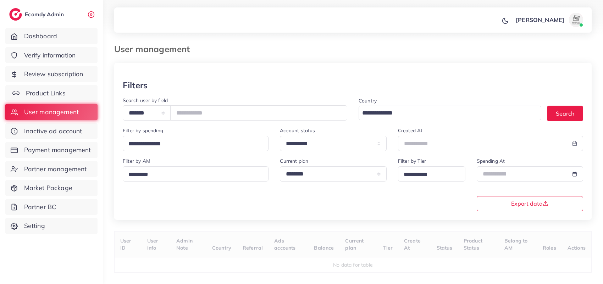
click at [90, 93] on link "Product Links" at bounding box center [51, 93] width 92 height 16
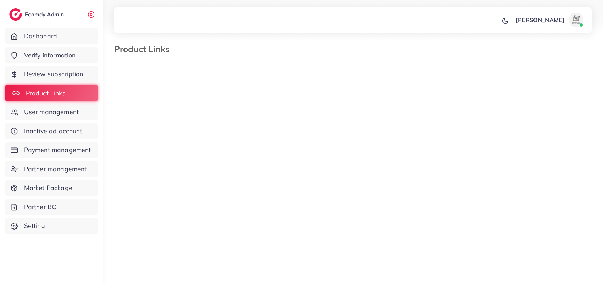
select select "*********"
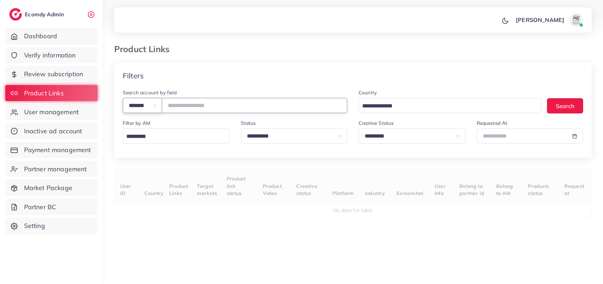
drag, startPoint x: 156, startPoint y: 107, endPoint x: 160, endPoint y: 137, distance: 30.0
click at [155, 105] on select "**********" at bounding box center [142, 105] width 39 height 15
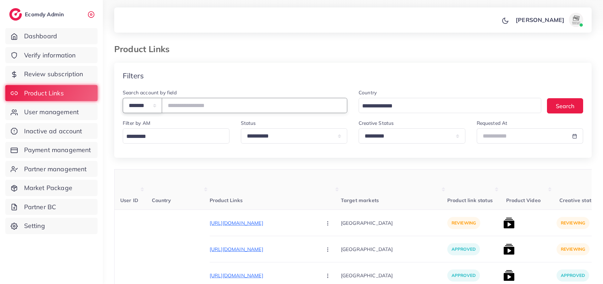
select select "*****"
click at [123, 99] on select "**********" at bounding box center [142, 105] width 39 height 15
paste input "**********"
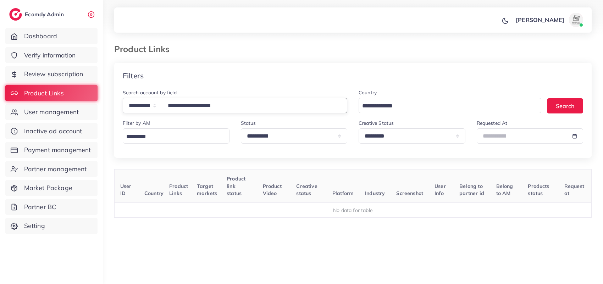
scroll to position [45, 0]
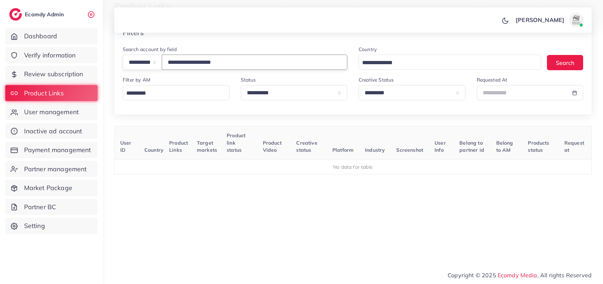
type input "**********"
click at [390, 98] on select "**********" at bounding box center [412, 92] width 107 height 15
select select
click at [359, 85] on select "**********" at bounding box center [412, 92] width 107 height 15
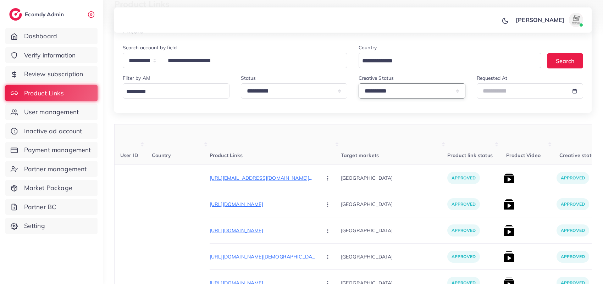
scroll to position [44, 0]
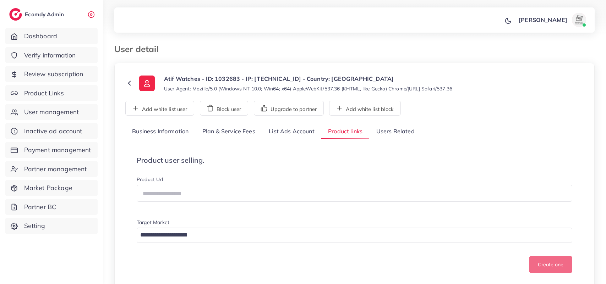
scroll to position [120, 0]
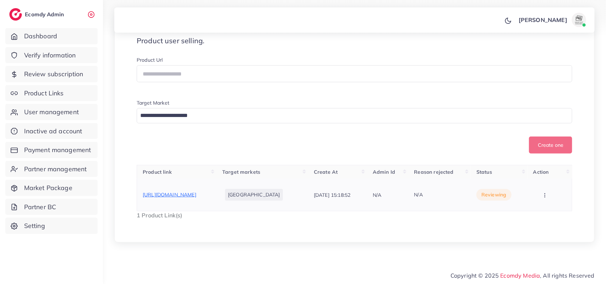
click at [196, 192] on span "[URL][DOMAIN_NAME]" at bounding box center [170, 195] width 54 height 6
click at [549, 189] on button "button" at bounding box center [545, 195] width 25 height 16
click at [554, 195] on link "Reject" at bounding box center [539, 194] width 56 height 16
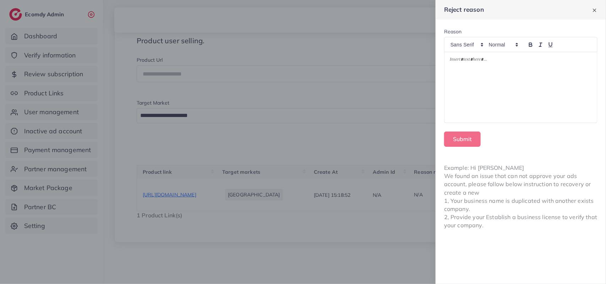
scroll to position [0, 0]
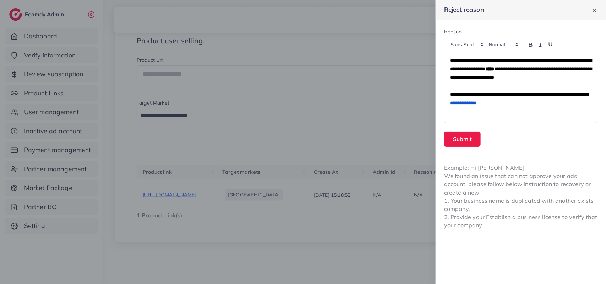
click at [448, 57] on div "**********" at bounding box center [520, 87] width 153 height 71
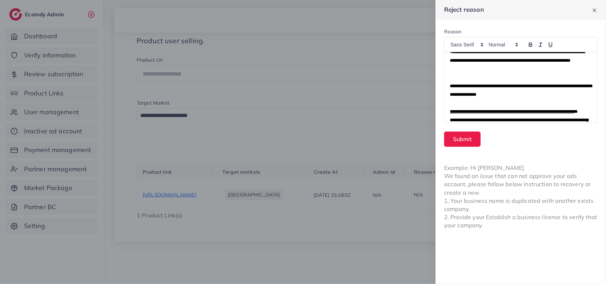
click at [553, 57] on p "**********" at bounding box center [520, 61] width 142 height 26
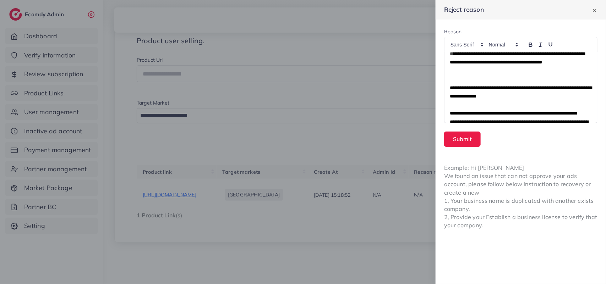
scroll to position [73, 0]
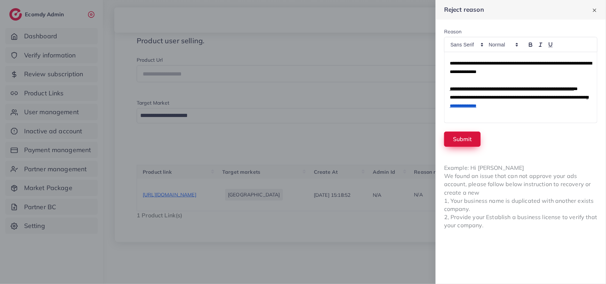
click at [475, 139] on button "Submit" at bounding box center [462, 139] width 37 height 15
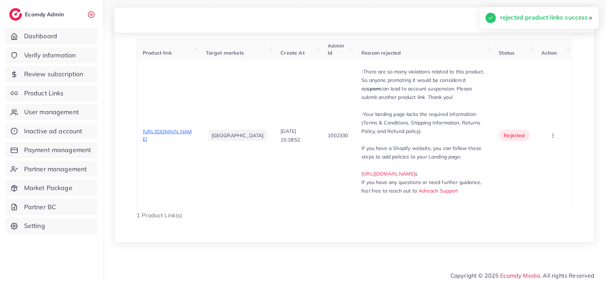
scroll to position [255, 0]
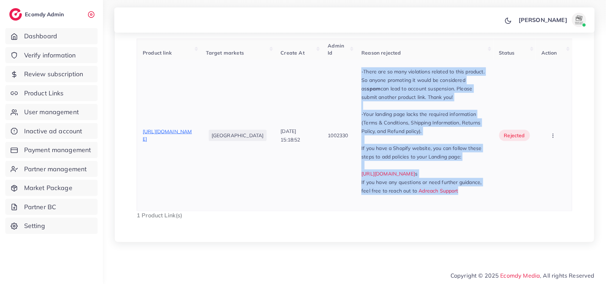
drag, startPoint x: 399, startPoint y: 135, endPoint x: 362, endPoint y: 60, distance: 84.4
click at [362, 60] on td "-There are so many violations related to this product. So anyone promoting it w…" at bounding box center [423, 135] width 137 height 151
copy div "-There are so many violations related to this product. So anyone promoting it w…"
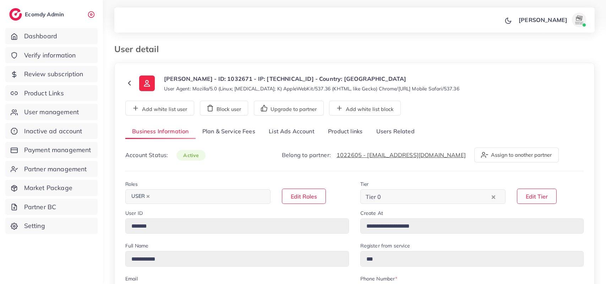
select select "********"
click at [390, 133] on link "Users Related" at bounding box center [395, 131] width 52 height 15
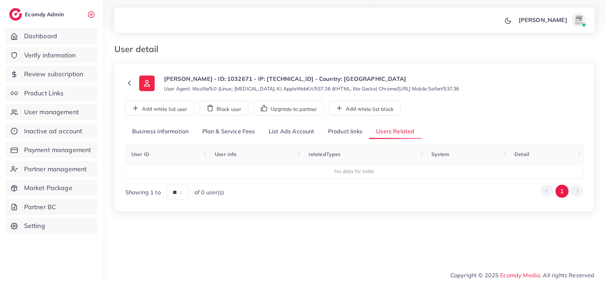
click at [333, 125] on link "Product links" at bounding box center [345, 131] width 48 height 15
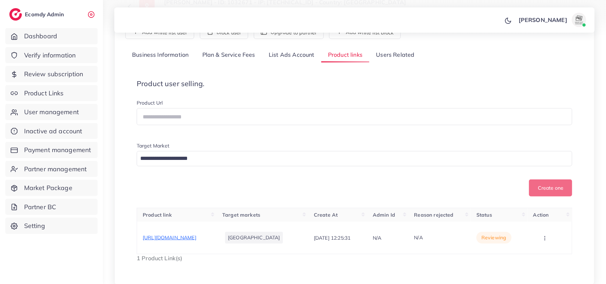
scroll to position [132, 0]
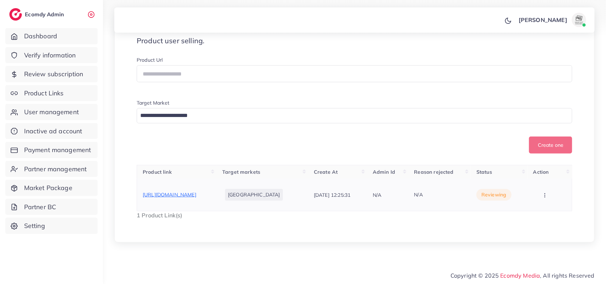
click at [196, 192] on span "https://tnrakv-zp.myshopify.com/products/pack-of-5-random-cotton-bra?utm_campai…" at bounding box center [170, 195] width 54 height 6
click at [547, 193] on button "button" at bounding box center [545, 195] width 25 height 16
click at [555, 180] on link "Reject" at bounding box center [539, 188] width 56 height 16
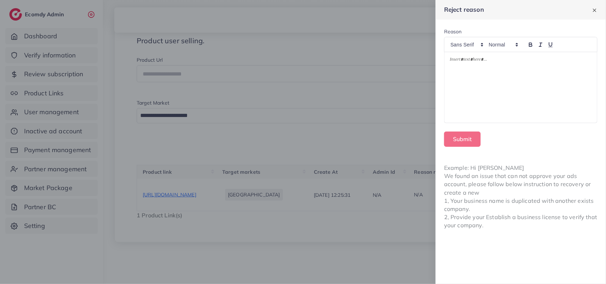
click at [526, 75] on div at bounding box center [520, 87] width 153 height 71
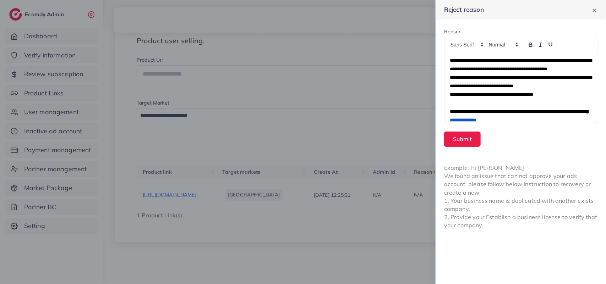
scroll to position [8, 0]
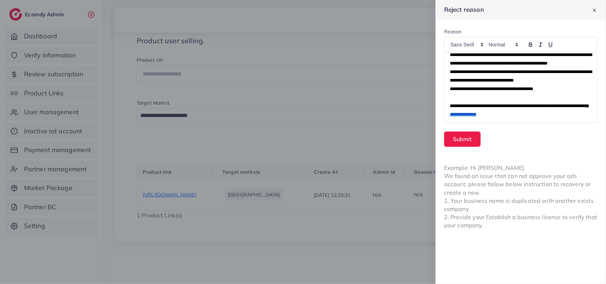
click at [446, 105] on div "**********" at bounding box center [520, 87] width 153 height 71
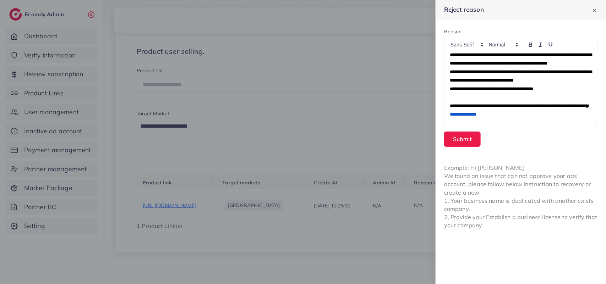
scroll to position [87, 0]
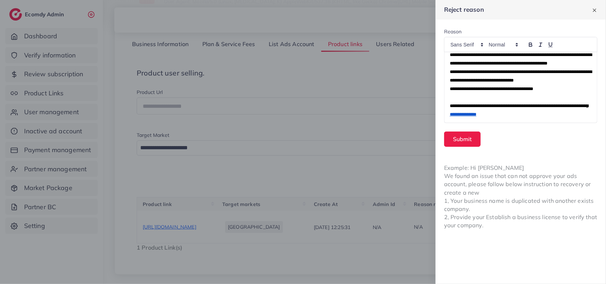
click at [447, 55] on div "**********" at bounding box center [520, 87] width 153 height 71
click at [458, 102] on p at bounding box center [520, 98] width 142 height 9
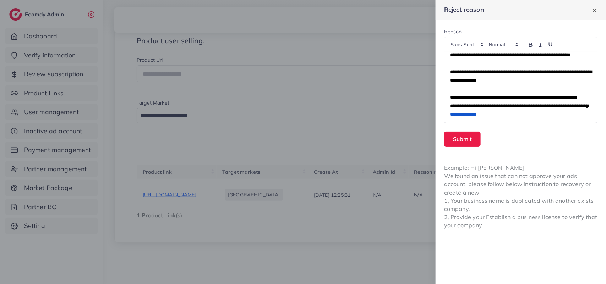
scroll to position [49, 0]
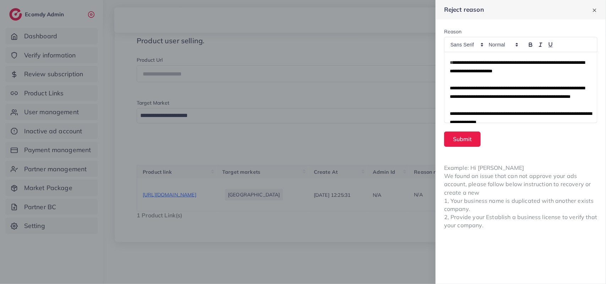
click at [553, 99] on span "**********" at bounding box center [516, 92] width 135 height 13
click at [479, 101] on p "**********" at bounding box center [520, 92] width 142 height 17
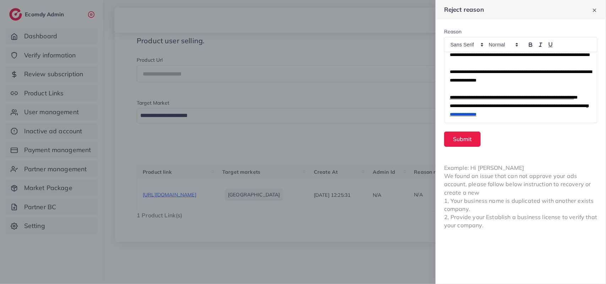
scroll to position [62, 0]
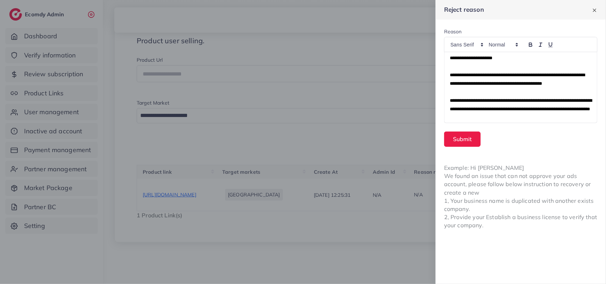
click at [540, 62] on p "**********" at bounding box center [520, 53] width 142 height 17
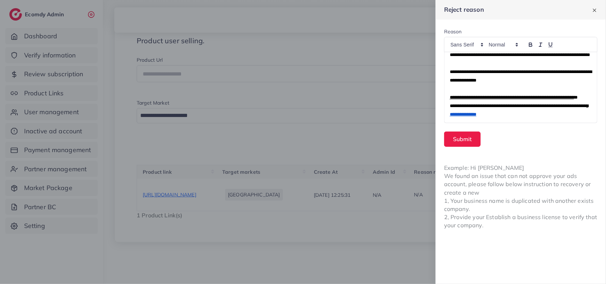
scroll to position [150, 0]
click at [475, 132] on button "Submit" at bounding box center [462, 139] width 37 height 15
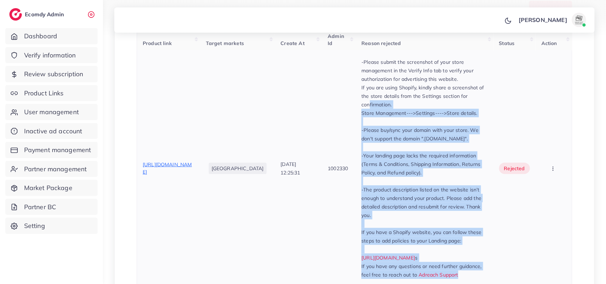
scroll to position [251, 0]
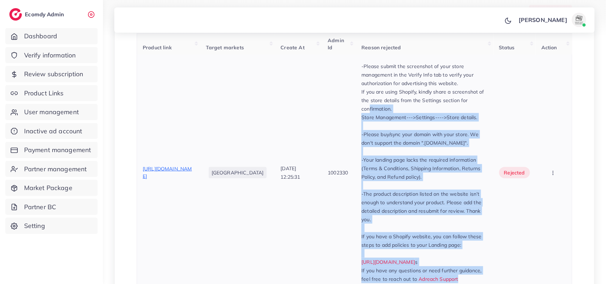
drag, startPoint x: 460, startPoint y: 201, endPoint x: 357, endPoint y: 75, distance: 163.3
click at [357, 75] on tr "https://tnrakv-zp.myshopify.com/products/pack-of-5-random-cotton-bra?utm_campai…" at bounding box center [354, 173] width 435 height 237
copy tr "-Please submit the screenshot of your store management in the Verify Info tab t…"
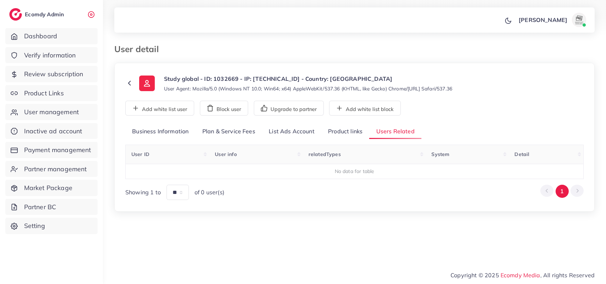
click at [347, 133] on link "Product links" at bounding box center [345, 131] width 48 height 15
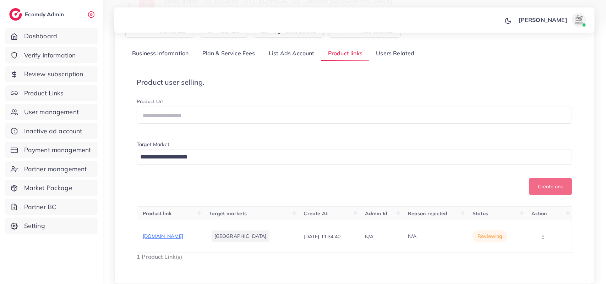
scroll to position [120, 0]
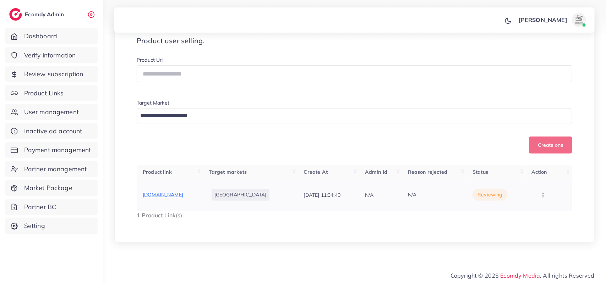
click at [162, 193] on span "[DOMAIN_NAME]" at bounding box center [163, 195] width 40 height 6
click at [542, 195] on icon "button" at bounding box center [543, 196] width 6 height 6
click at [493, 143] on div "Create one" at bounding box center [354, 145] width 435 height 17
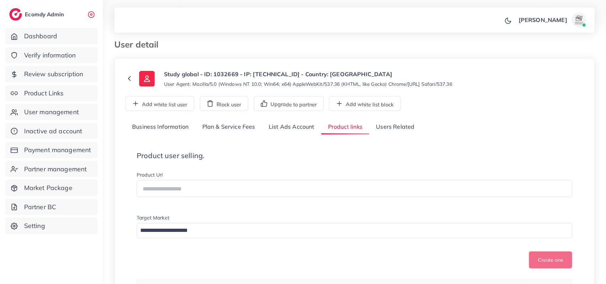
scroll to position [0, 0]
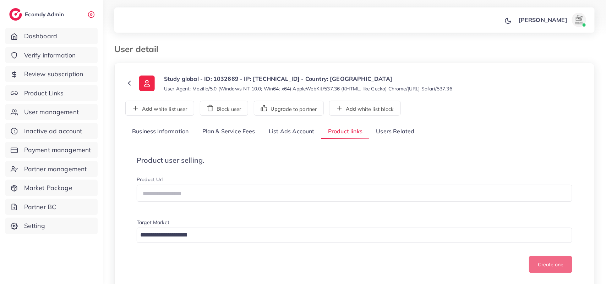
click at [380, 129] on link "Users Related" at bounding box center [395, 131] width 52 height 15
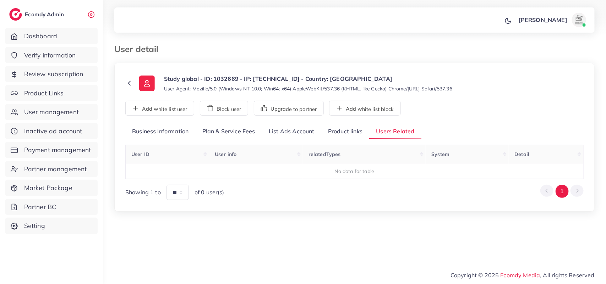
click at [341, 135] on link "Product links" at bounding box center [345, 131] width 48 height 15
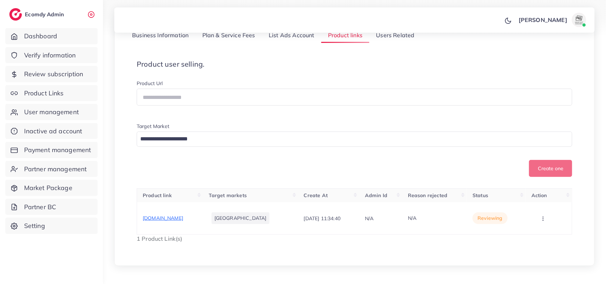
scroll to position [120, 0]
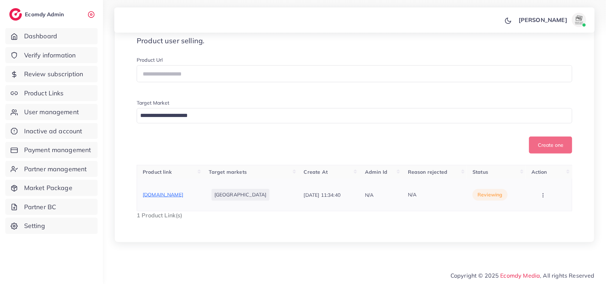
click at [540, 197] on icon "button" at bounding box center [543, 196] width 6 height 6
click at [547, 183] on link "Approve" at bounding box center [543, 178] width 56 height 16
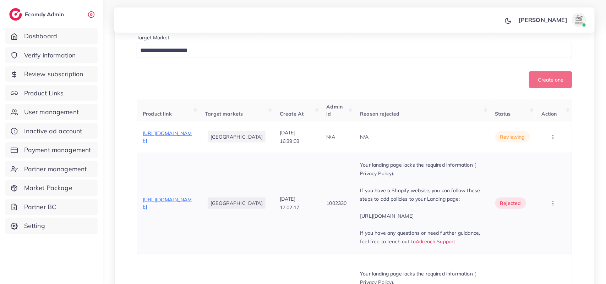
scroll to position [177, 0]
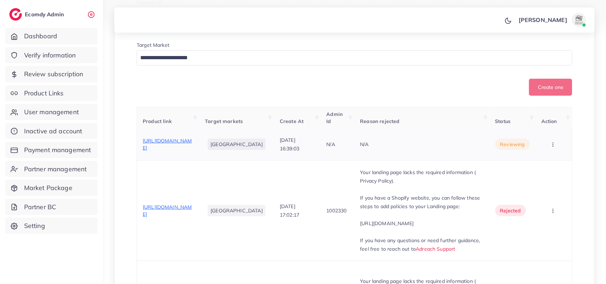
click at [555, 144] on icon "button" at bounding box center [553, 145] width 6 height 6
click at [556, 167] on link "Approve" at bounding box center [542, 167] width 56 height 16
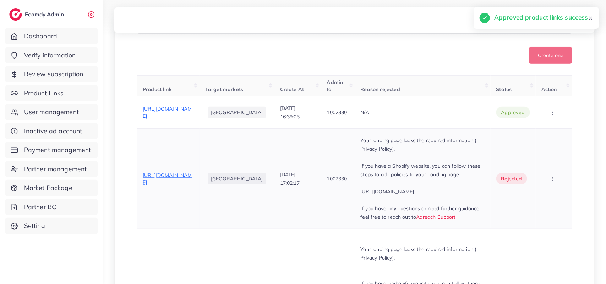
scroll to position [266, 0]
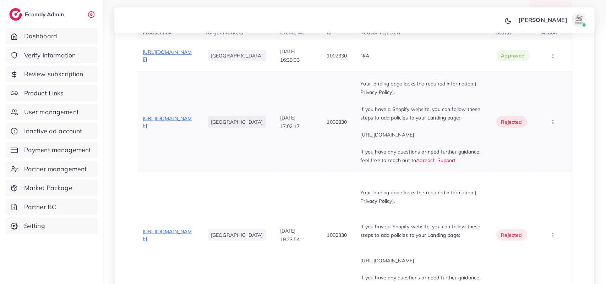
click at [153, 120] on span "[URL][DOMAIN_NAME]" at bounding box center [167, 121] width 49 height 13
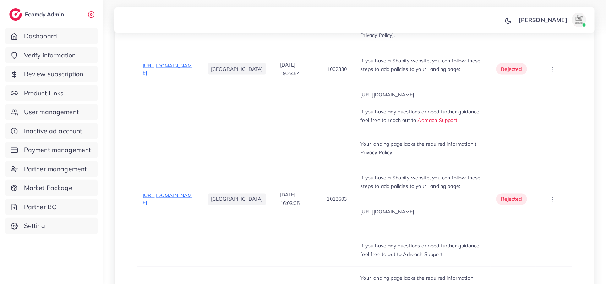
scroll to position [443, 0]
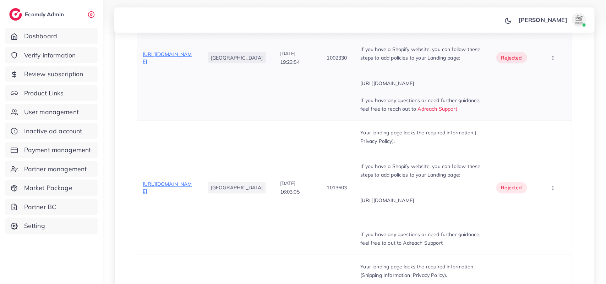
click at [152, 65] on span "[URL][DOMAIN_NAME]" at bounding box center [167, 57] width 49 height 13
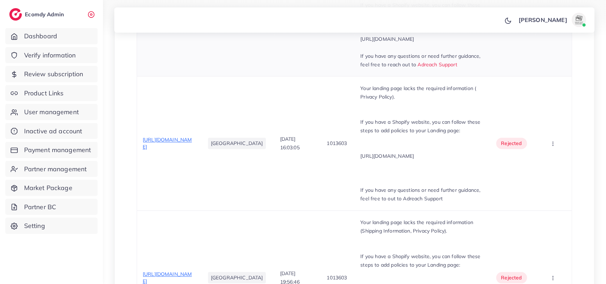
scroll to position [399, 0]
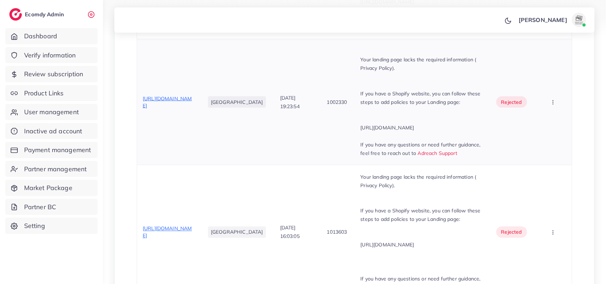
click at [176, 109] on span "[URL][DOMAIN_NAME]" at bounding box center [167, 101] width 49 height 13
click at [548, 110] on button "button" at bounding box center [553, 102] width 25 height 16
click at [557, 132] on link "Approve" at bounding box center [542, 124] width 56 height 16
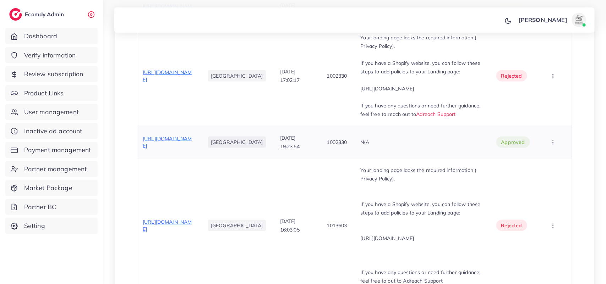
scroll to position [355, 0]
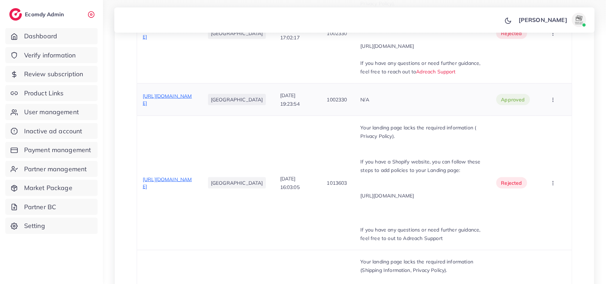
click at [555, 108] on button "button" at bounding box center [553, 100] width 25 height 16
click at [555, 145] on link "Reject" at bounding box center [542, 138] width 56 height 16
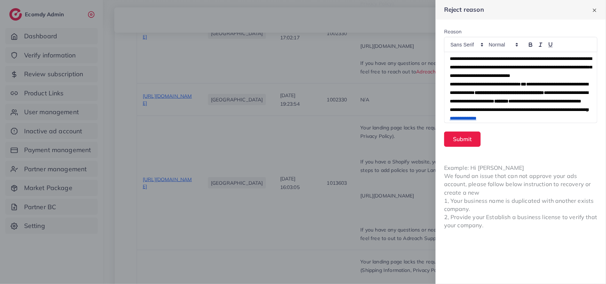
scroll to position [0, 0]
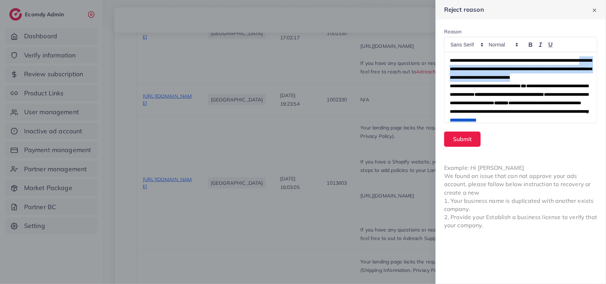
drag, startPoint x: 470, startPoint y: 67, endPoint x: 600, endPoint y: 74, distance: 130.4
click at [600, 74] on form "**********" at bounding box center [520, 88] width 170 height 136
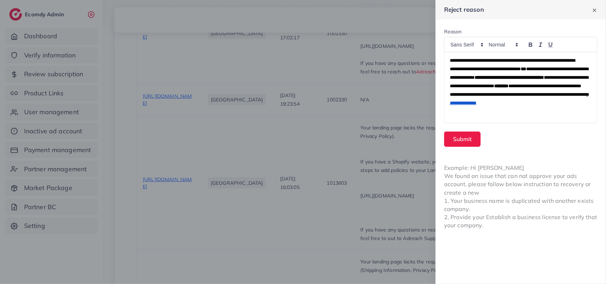
click at [543, 76] on span "**********" at bounding box center [518, 73] width 138 height 13
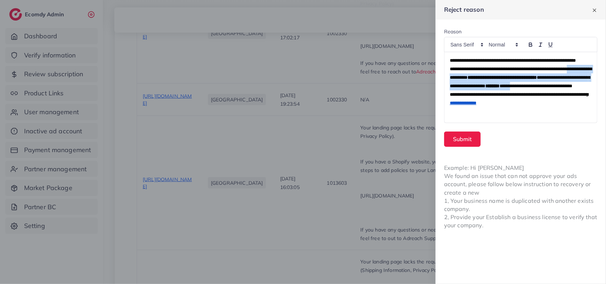
drag, startPoint x: 584, startPoint y: 91, endPoint x: 445, endPoint y: 87, distance: 138.4
click at [445, 87] on div "**********" at bounding box center [520, 87] width 153 height 71
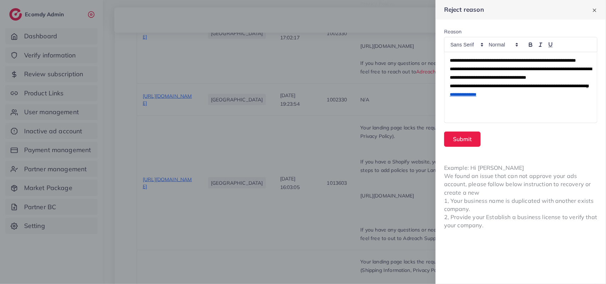
click at [446, 77] on div "**********" at bounding box center [520, 87] width 153 height 71
click at [515, 77] on span "**********" at bounding box center [520, 69] width 142 height 22
click at [447, 97] on div "**********" at bounding box center [520, 87] width 153 height 71
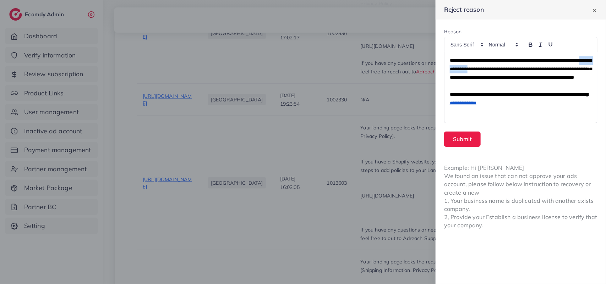
drag, startPoint x: 471, startPoint y: 73, endPoint x: 517, endPoint y: 77, distance: 46.7
click at [506, 73] on p "**********" at bounding box center [520, 69] width 142 height 26
click at [530, 80] on span "**********" at bounding box center [520, 69] width 142 height 22
drag, startPoint x: 471, startPoint y: 77, endPoint x: 520, endPoint y: 80, distance: 49.1
click at [520, 80] on span "**********" at bounding box center [520, 69] width 142 height 22
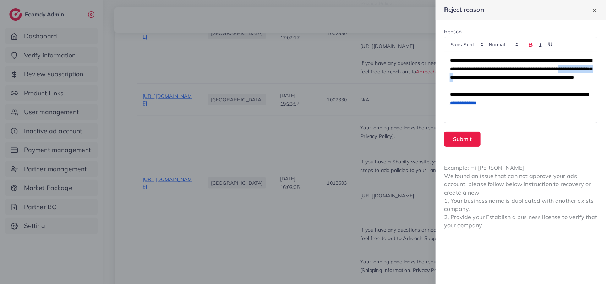
click at [533, 39] on div at bounding box center [520, 44] width 153 height 15
click at [547, 90] on p at bounding box center [520, 86] width 142 height 9
drag, startPoint x: 473, startPoint y: 73, endPoint x: 519, endPoint y: 75, distance: 46.2
click at [519, 75] on span "**********" at bounding box center [520, 69] width 142 height 22
click at [527, 42] on icon "button" at bounding box center [530, 45] width 6 height 6
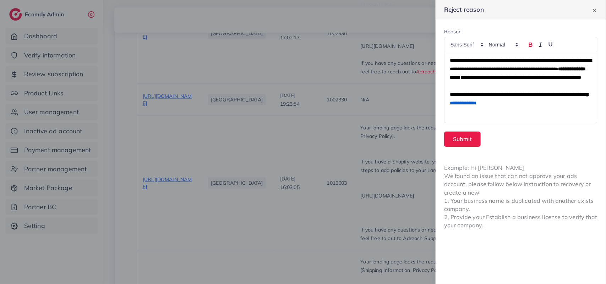
click at [549, 98] on p "**********" at bounding box center [520, 98] width 142 height 17
click at [519, 77] on strong "**********" at bounding box center [516, 73] width 135 height 13
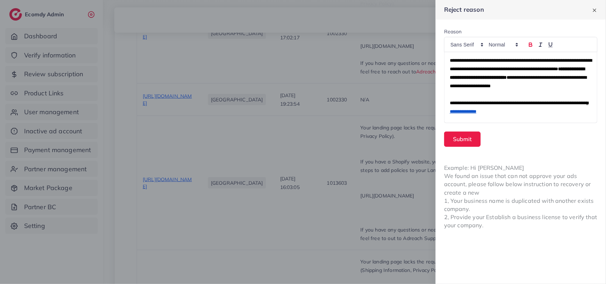
click at [553, 65] on p "**********" at bounding box center [520, 73] width 142 height 34
click at [551, 66] on p "**********" at bounding box center [520, 73] width 142 height 34
click at [532, 44] on icon "button" at bounding box center [530, 45] width 6 height 6
click at [477, 84] on span "**********" at bounding box center [517, 81] width 137 height 13
click at [482, 84] on span "**********" at bounding box center [517, 81] width 137 height 13
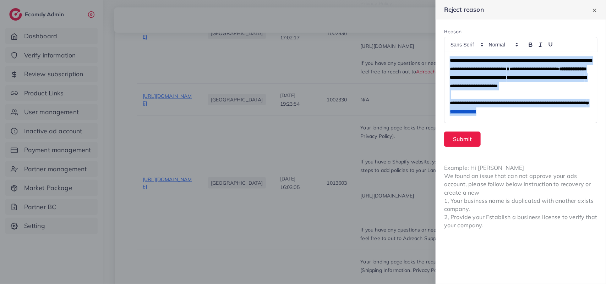
drag, startPoint x: 549, startPoint y: 117, endPoint x: 439, endPoint y: 44, distance: 131.7
click at [439, 44] on form "**********" at bounding box center [520, 88] width 170 height 136
copy div "**********"
click at [465, 143] on button "Submit" at bounding box center [462, 139] width 37 height 15
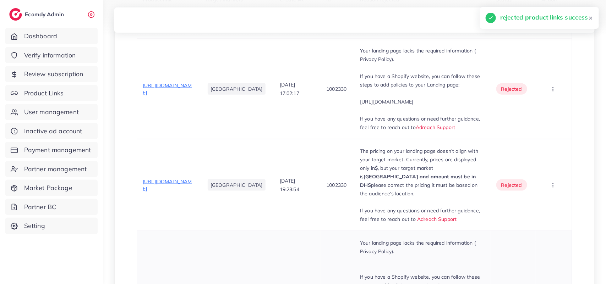
scroll to position [310, 0]
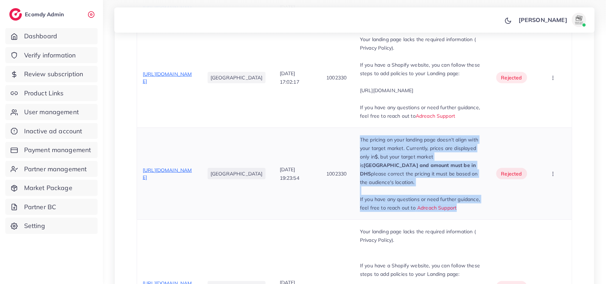
drag, startPoint x: 472, startPoint y: 215, endPoint x: 364, endPoint y: 148, distance: 127.4
click at [364, 148] on div "The pricing on your landing page doesn’t align with your target market. Current…" at bounding box center [422, 174] width 125 height 77
copy div "The pricing on your landing page doesn’t align with your target market. Current…"
click at [556, 82] on button "button" at bounding box center [553, 78] width 25 height 16
click at [556, 107] on link "Approve" at bounding box center [542, 100] width 56 height 16
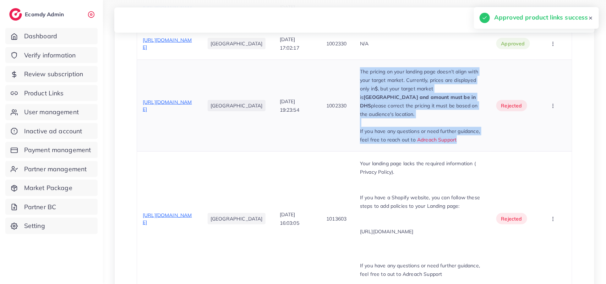
click at [550, 109] on icon "button" at bounding box center [553, 106] width 6 height 6
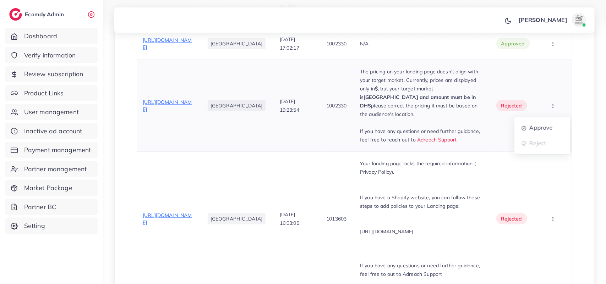
click at [549, 84] on td "Approve Reject" at bounding box center [553, 106] width 37 height 92
click at [563, 114] on button "button" at bounding box center [553, 106] width 25 height 16
click at [541, 132] on link "Approve" at bounding box center [542, 128] width 56 height 16
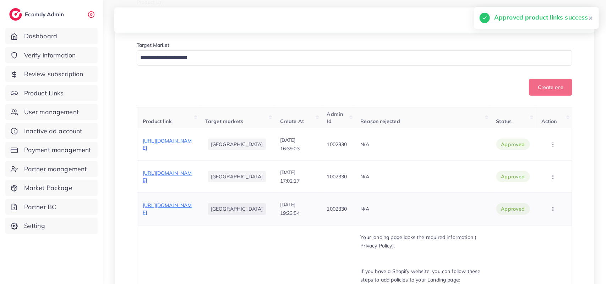
scroll to position [222, 0]
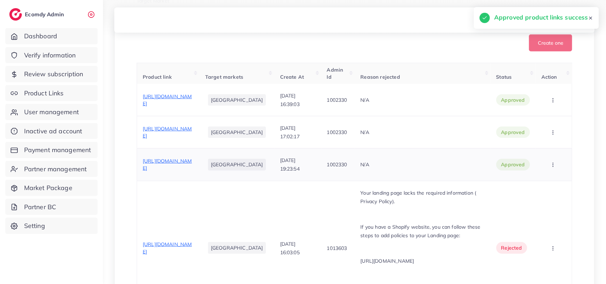
click at [548, 173] on button "button" at bounding box center [553, 165] width 25 height 16
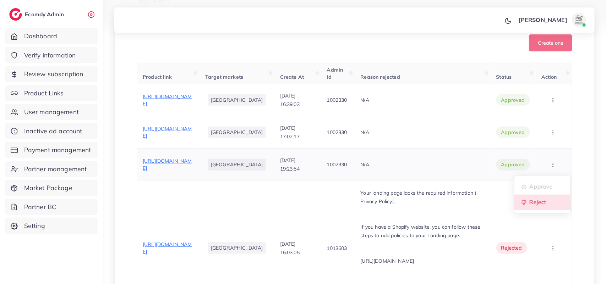
click at [550, 210] on link "Reject" at bounding box center [542, 203] width 56 height 16
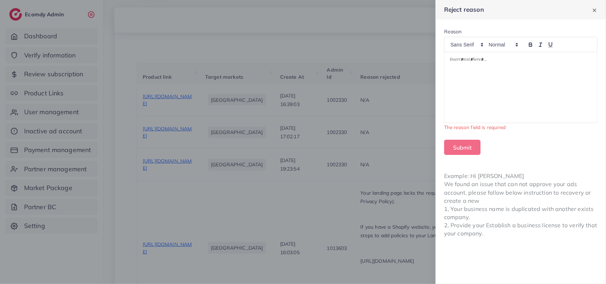
scroll to position [0, 0]
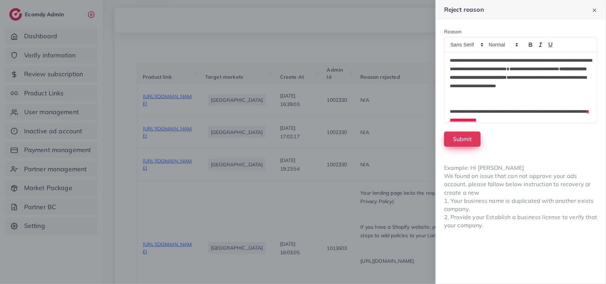
click at [465, 138] on button "Submit" at bounding box center [462, 139] width 37 height 15
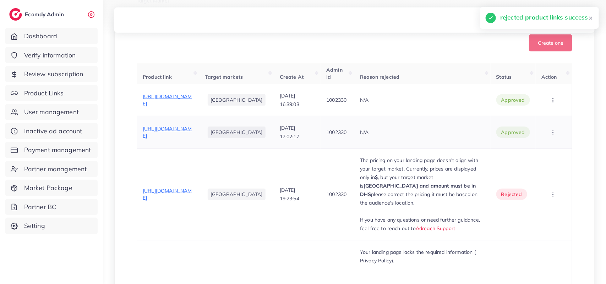
click at [554, 136] on icon "button" at bounding box center [553, 133] width 6 height 6
click at [548, 172] on link "Reject" at bounding box center [542, 170] width 56 height 16
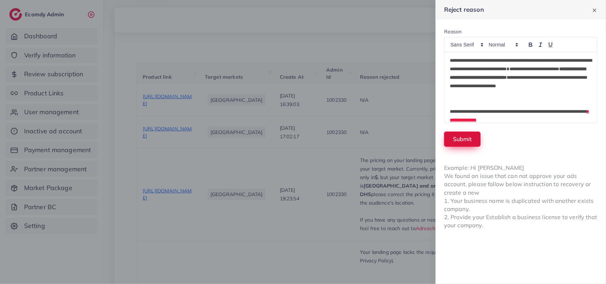
click at [476, 139] on button "Submit" at bounding box center [462, 139] width 37 height 15
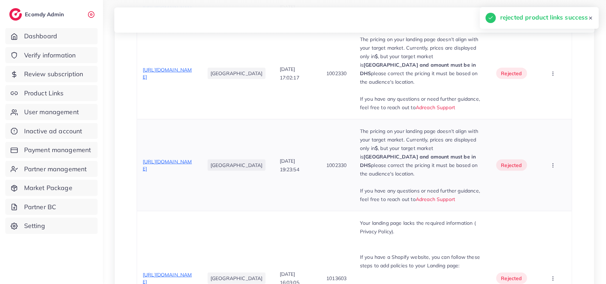
scroll to position [443, 0]
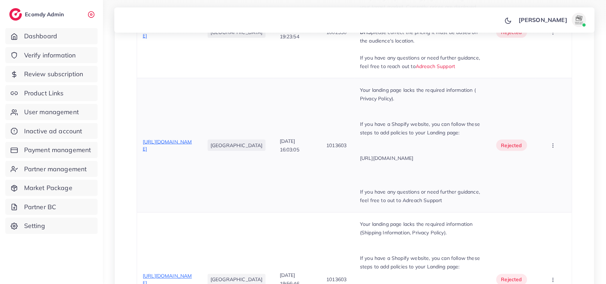
click at [170, 147] on span "https://spademen.com/products/plain-shirt-royal-blue" at bounding box center [167, 145] width 49 height 13
click at [549, 153] on button "button" at bounding box center [553, 145] width 25 height 16
click at [556, 175] on link "Approve" at bounding box center [542, 168] width 56 height 16
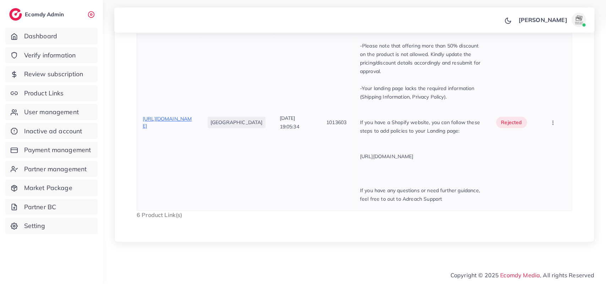
scroll to position [672, 0]
click at [177, 118] on span "https://spademen.com/products/plain-shirt-lilac" at bounding box center [167, 122] width 49 height 13
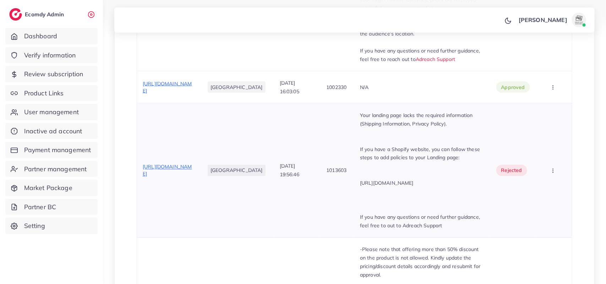
scroll to position [406, 0]
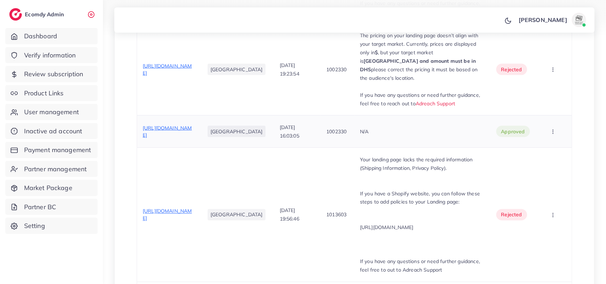
click at [192, 128] on span "https://spademen.com/products/plain-shirt-royal-blue" at bounding box center [167, 131] width 49 height 13
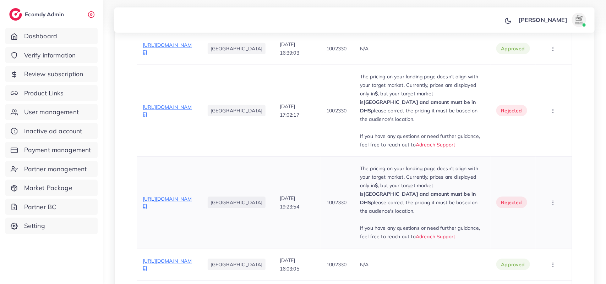
scroll to position [229, 0]
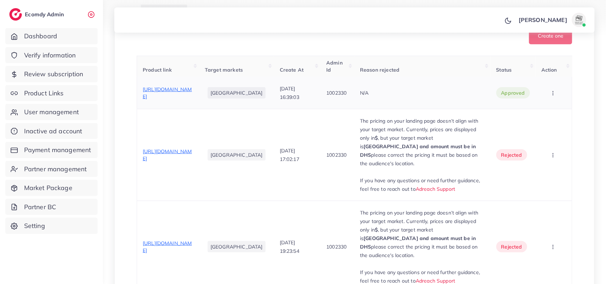
click at [189, 94] on span "https://spademen.com/products/check-shirt-red-black" at bounding box center [167, 92] width 49 height 13
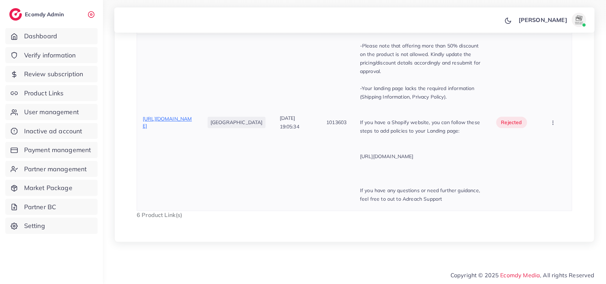
scroll to position [628, 0]
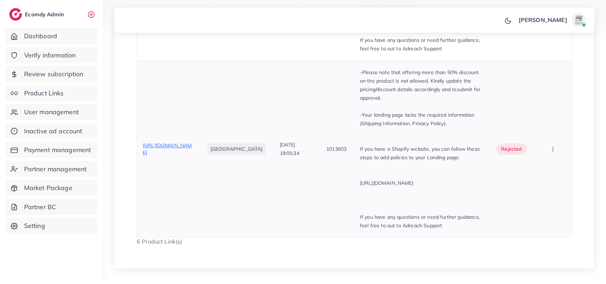
click at [552, 150] on circle "button" at bounding box center [552, 149] width 0 height 0
click at [550, 179] on link "Approve" at bounding box center [542, 172] width 56 height 16
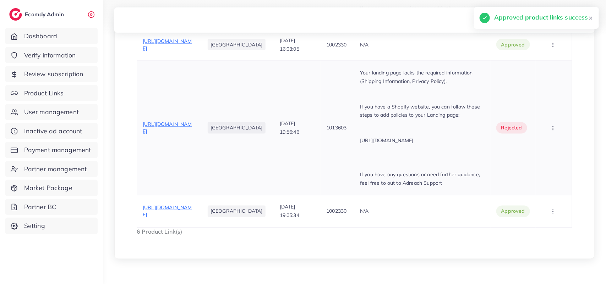
scroll to position [475, 0]
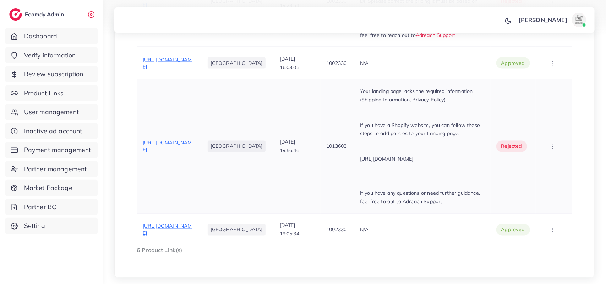
click at [552, 147] on button "button" at bounding box center [553, 147] width 25 height 16
click at [544, 177] on link "Approve" at bounding box center [542, 169] width 56 height 16
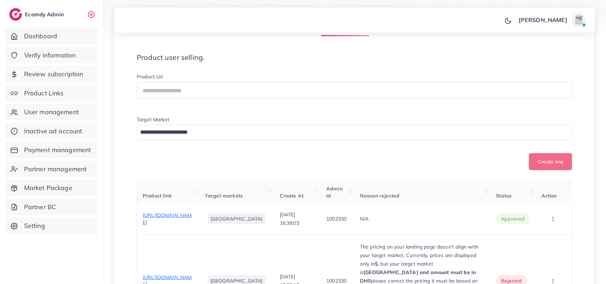
scroll to position [92, 0]
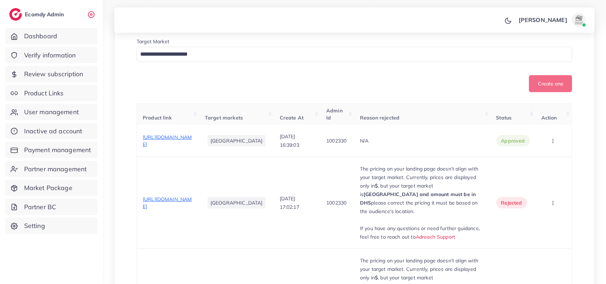
scroll to position [163, 0]
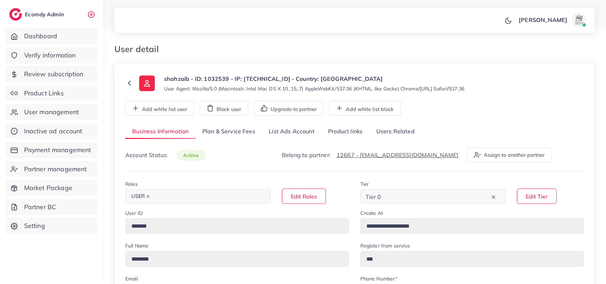
select select "********"
click at [395, 137] on link "Users Related" at bounding box center [395, 131] width 52 height 15
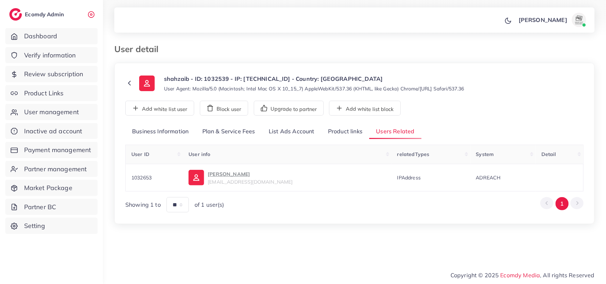
click at [346, 136] on link "Product links" at bounding box center [345, 131] width 48 height 15
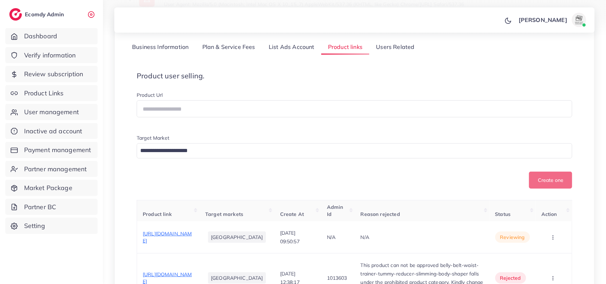
scroll to position [177, 0]
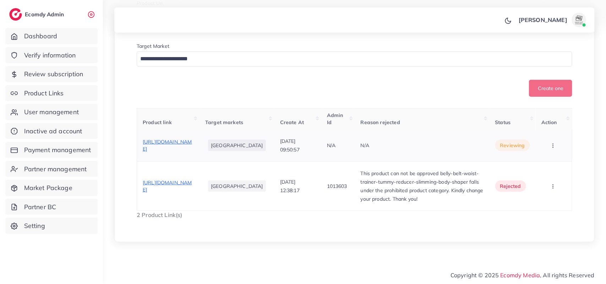
click at [187, 141] on span "https://urbanmarts.online/products/hot-shaper-for-men-and-women" at bounding box center [167, 145] width 49 height 13
drag, startPoint x: 403, startPoint y: 216, endPoint x: 365, endPoint y: 166, distance: 62.9
click at [365, 166] on tr "https://urbanmarts.online/products/belly-belt-waist-trainer-tummy-reducer-slimm…" at bounding box center [354, 185] width 435 height 49
copy tr "This product can not be approved belly-belt-waist-trainer-tummy-reducer-slimmin…"
click at [552, 146] on icon "button" at bounding box center [553, 146] width 6 height 6
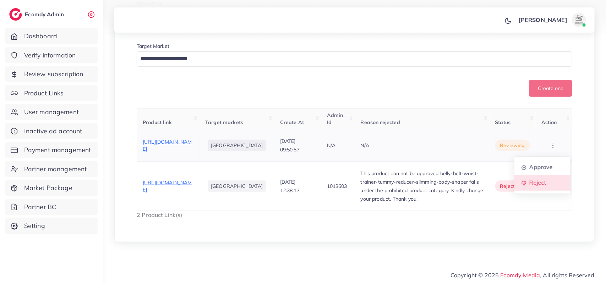
click at [535, 190] on link "Reject" at bounding box center [542, 183] width 56 height 16
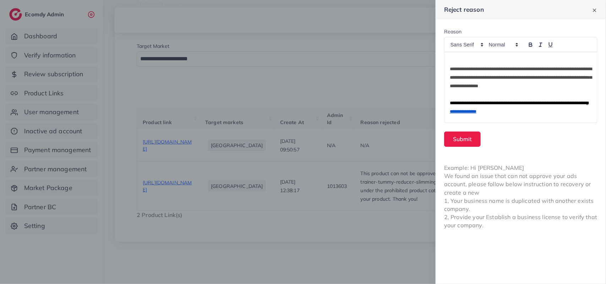
scroll to position [0, 0]
click at [471, 138] on button "Submit" at bounding box center [462, 139] width 37 height 15
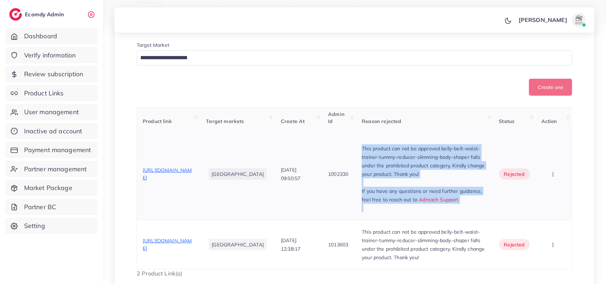
drag, startPoint x: 415, startPoint y: 223, endPoint x: 374, endPoint y: 149, distance: 84.6
click at [374, 149] on td "This product can not be approved belly-belt-waist-trainer-tummy-reducer-slimmin…" at bounding box center [424, 174] width 137 height 92
copy div "This product can not be approved belly-belt-waist-trainer-tummy-reducer-slimmin…"
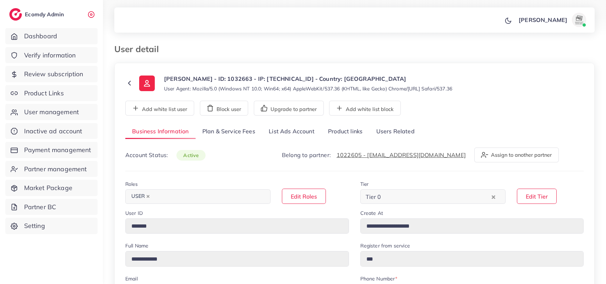
select select "********"
click at [403, 135] on link "Users Related" at bounding box center [395, 131] width 52 height 15
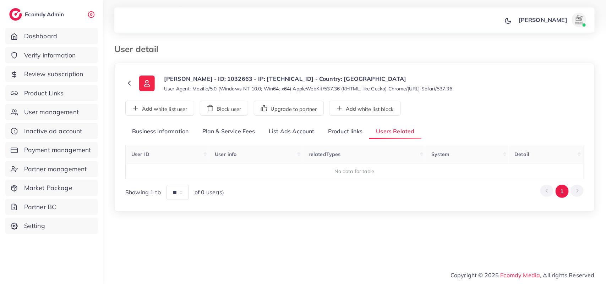
click at [350, 133] on link "Product links" at bounding box center [345, 131] width 48 height 15
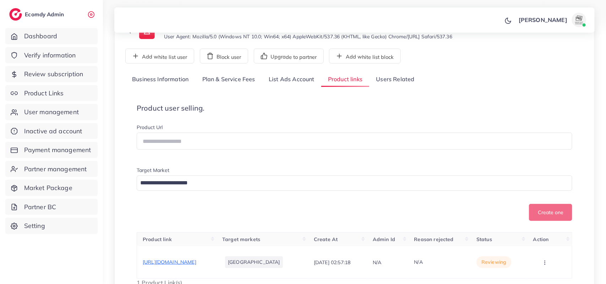
scroll to position [120, 0]
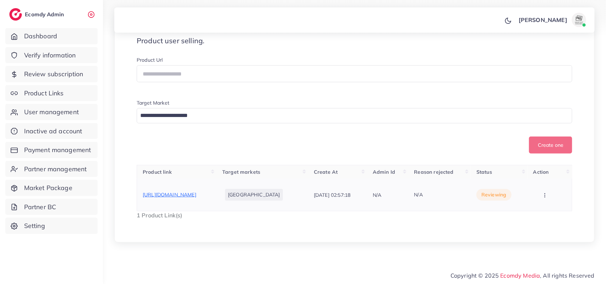
click at [151, 192] on span "[URL][DOMAIN_NAME]" at bounding box center [170, 195] width 54 height 6
drag, startPoint x: 157, startPoint y: 201, endPoint x: 137, endPoint y: 187, distance: 25.2
click at [137, 187] on td "[URL][DOMAIN_NAME]" at bounding box center [177, 195] width 80 height 32
copy span "[URL][DOMAIN_NAME]"
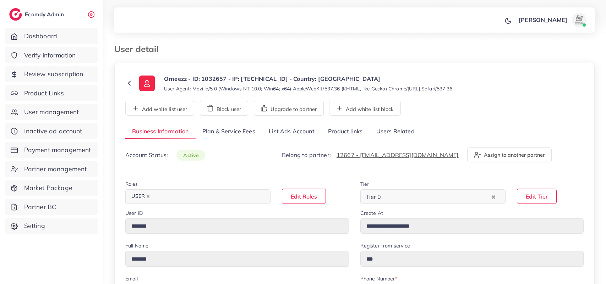
select select "********"
click at [410, 134] on link "Users Related" at bounding box center [395, 131] width 52 height 15
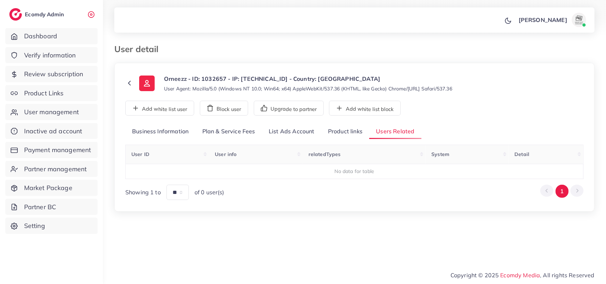
click at [354, 129] on link "Product links" at bounding box center [345, 131] width 48 height 15
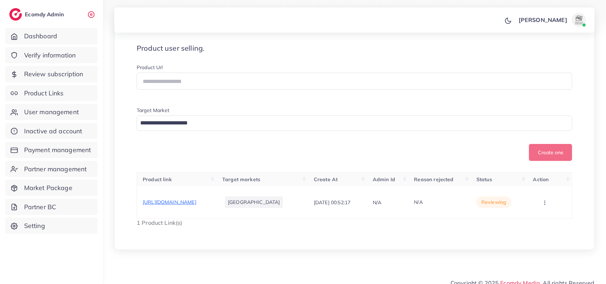
scroll to position [120, 0]
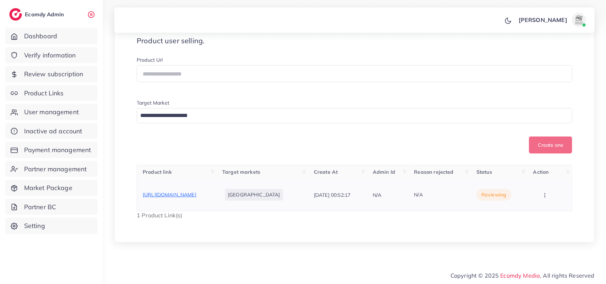
click at [196, 192] on span "https://www.thebullforce.shop/products/sky-blue-polka-dot-cord-set-or-108" at bounding box center [170, 195] width 54 height 6
click at [547, 194] on icon "button" at bounding box center [545, 196] width 6 height 6
click at [552, 183] on link "Approve" at bounding box center [539, 178] width 56 height 16
click at [547, 194] on icon "button" at bounding box center [545, 196] width 6 height 6
click at [548, 194] on link "Reject" at bounding box center [539, 194] width 56 height 16
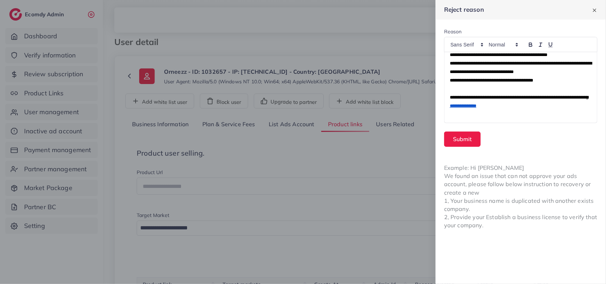
scroll to position [0, 0]
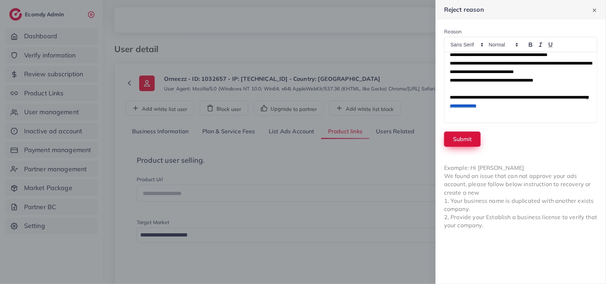
click at [460, 139] on button "Submit" at bounding box center [462, 139] width 37 height 15
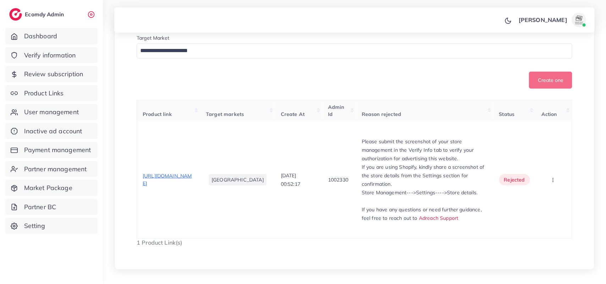
scroll to position [222, 0]
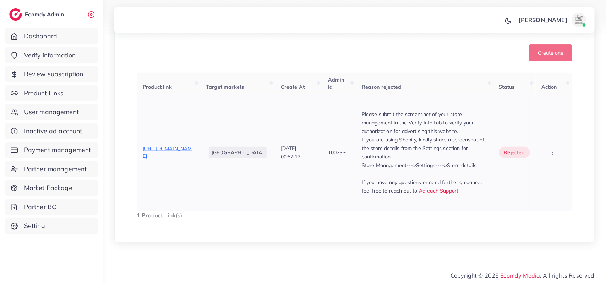
drag, startPoint x: 413, startPoint y: 206, endPoint x: 365, endPoint y: 123, distance: 96.1
click at [365, 123] on tr "https://www.thebullforce.shop/products/sky-blue-polka-dot-cord-set-or-108 Pakis…" at bounding box center [354, 152] width 435 height 117
copy tr "Please submit the screenshot of your store management in the Verify Info tab to…"
click at [557, 211] on td "Approve Reject" at bounding box center [553, 152] width 37 height 117
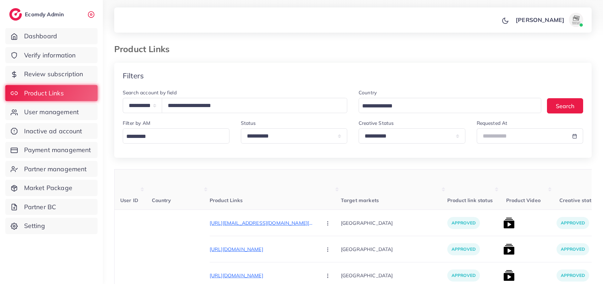
select select "*****"
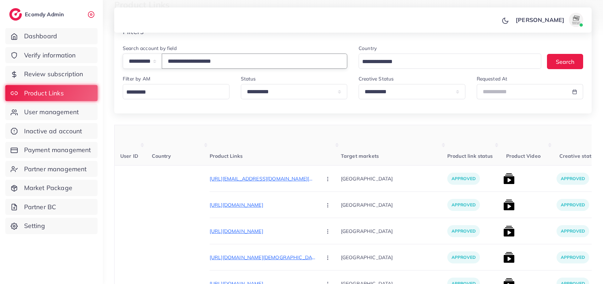
click at [178, 61] on input "**********" at bounding box center [255, 61] width 186 height 15
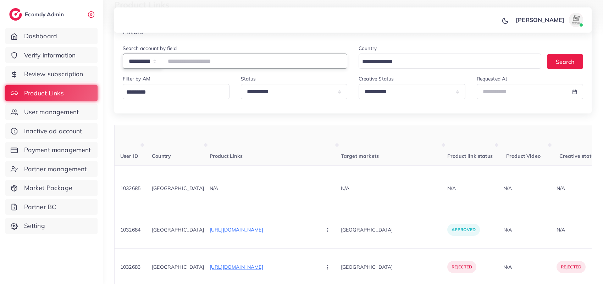
click at [131, 59] on select "**********" at bounding box center [142, 61] width 39 height 15
select select "**********"
click at [123, 54] on select "**********" at bounding box center [142, 61] width 39 height 15
click at [210, 66] on input "number" at bounding box center [255, 61] width 186 height 15
paste input "*******"
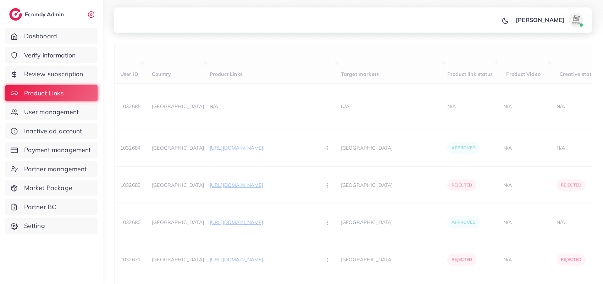
scroll to position [133, 0]
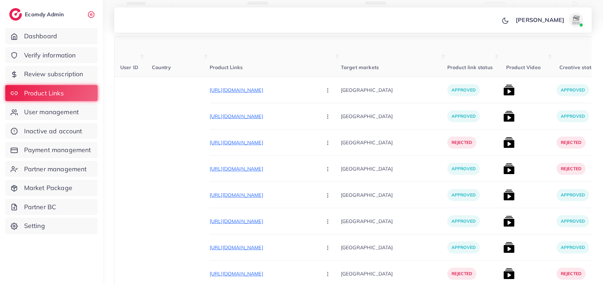
type input "*******"
click at [447, 48] on th "Product link status" at bounding box center [473, 57] width 53 height 40
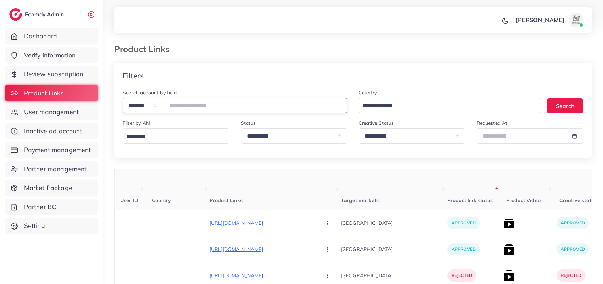
click at [183, 104] on input "*******" at bounding box center [255, 105] width 186 height 15
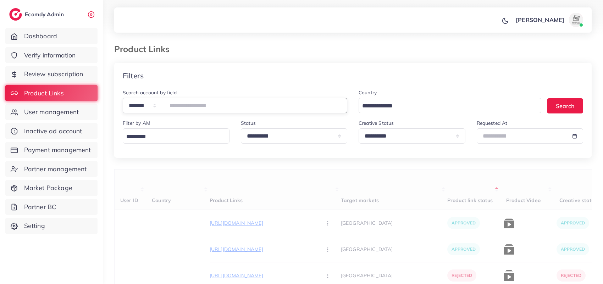
paste input "*******"
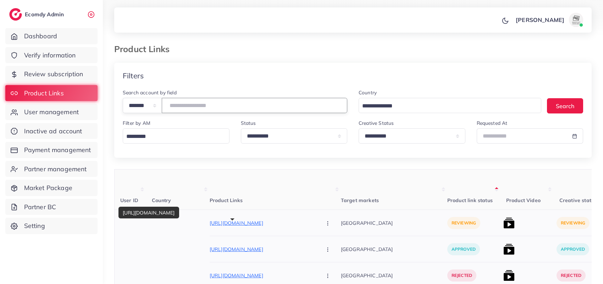
type input "*******"
click at [266, 227] on p "https://fsmodora.store/products/luxury-men-s-chronograph-wristwatch-gold-blue-s…" at bounding box center [263, 223] width 106 height 9
click at [316, 217] on button "button" at bounding box center [328, 223] width 25 height 16
click at [368, 183] on th "Target markets" at bounding box center [394, 190] width 106 height 40
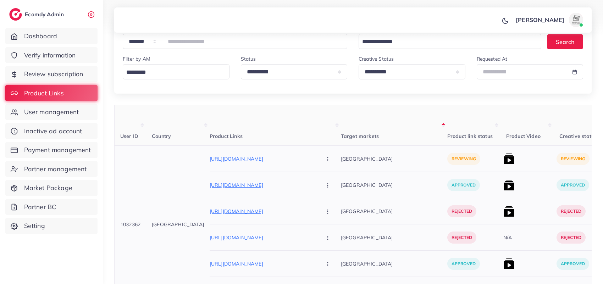
scroll to position [44, 0]
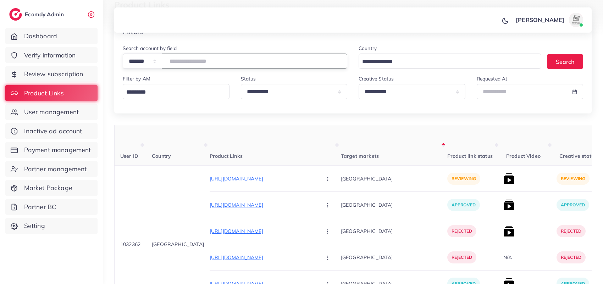
click at [196, 58] on input "*******" at bounding box center [255, 61] width 186 height 15
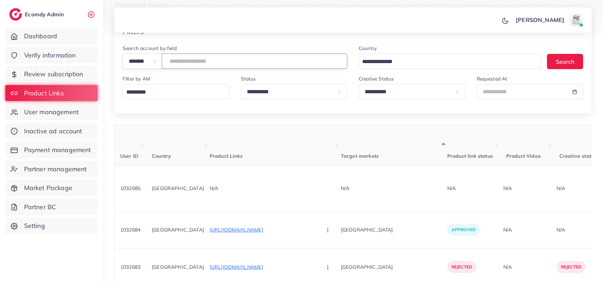
paste input "*******"
type input "*******"
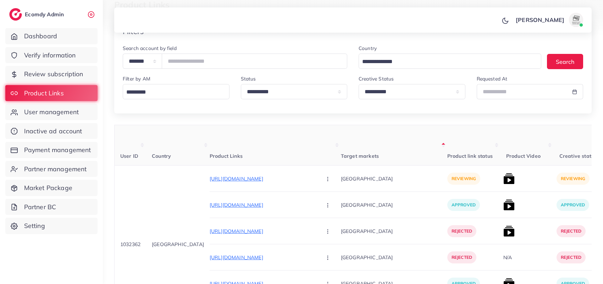
click at [419, 108] on div "**********" at bounding box center [352, 79] width 477 height 70
click at [184, 61] on input "*******" at bounding box center [255, 61] width 186 height 15
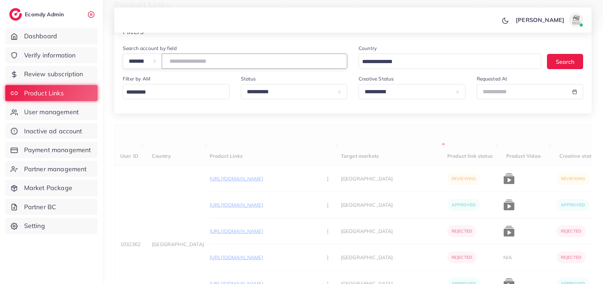
paste input "*******"
type input "*******"
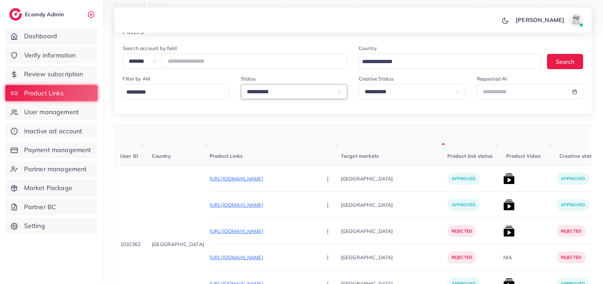
click at [303, 92] on select "**********" at bounding box center [294, 91] width 107 height 15
select select "*********"
click at [241, 85] on select "**********" at bounding box center [294, 91] width 107 height 15
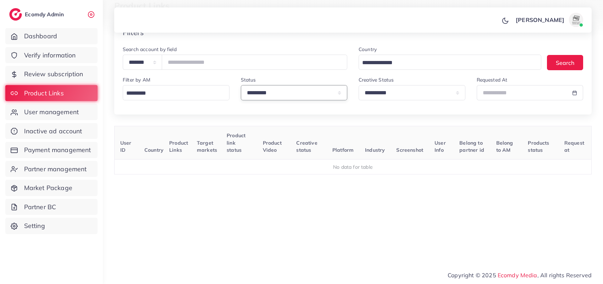
click at [287, 93] on select "**********" at bounding box center [294, 92] width 107 height 15
select select
click at [241, 85] on select "**********" at bounding box center [294, 92] width 107 height 15
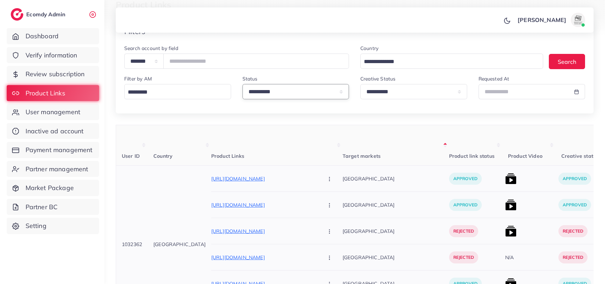
scroll to position [145, 0]
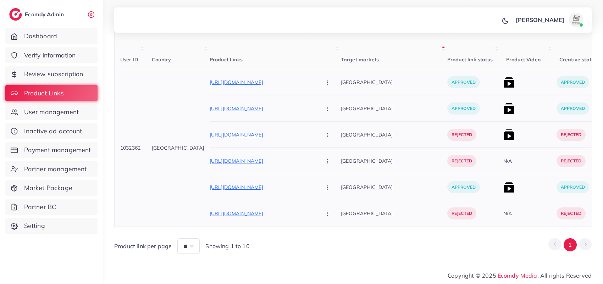
click at [503, 105] on img at bounding box center [508, 108] width 11 height 11
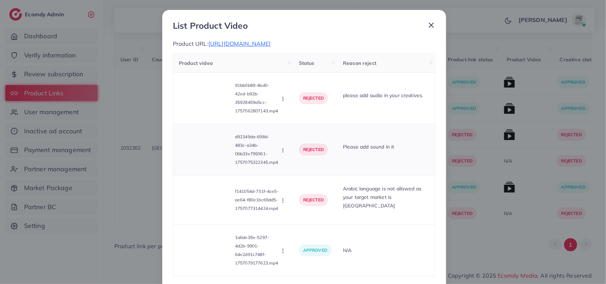
scroll to position [37, 0]
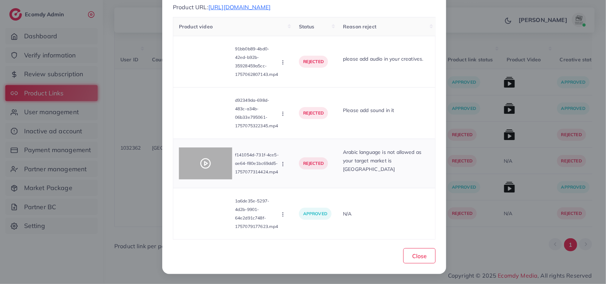
click at [214, 167] on div at bounding box center [205, 164] width 53 height 32
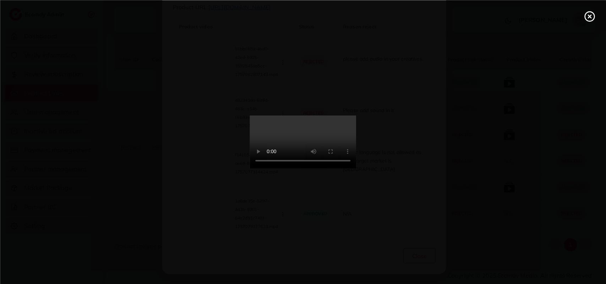
click at [250, 167] on video at bounding box center [303, 142] width 106 height 53
click at [580, 21] on div at bounding box center [303, 142] width 606 height 284
click at [584, 18] on div at bounding box center [303, 142] width 606 height 284
click at [585, 18] on circle at bounding box center [590, 17] width 10 height 10
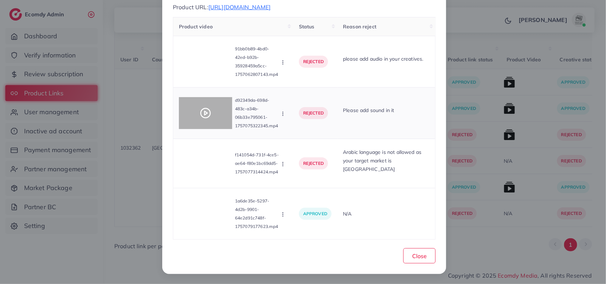
click at [199, 104] on div at bounding box center [205, 113] width 53 height 32
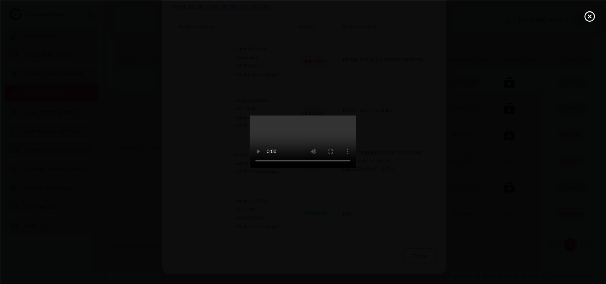
click at [250, 116] on video at bounding box center [303, 142] width 106 height 53
click at [300, 150] on video at bounding box center [303, 142] width 106 height 53
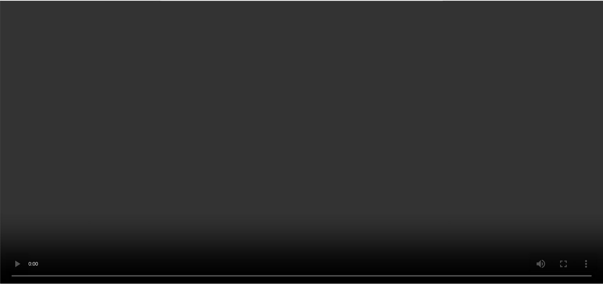
scroll to position [0, 0]
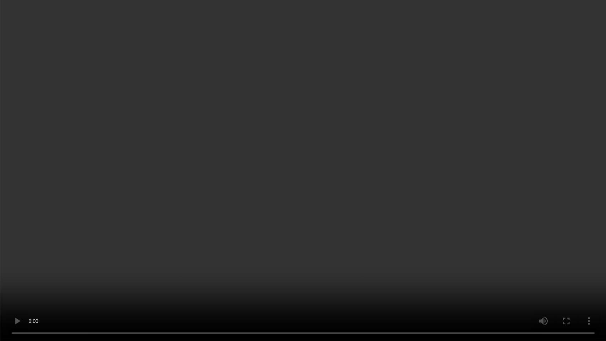
click at [300, 188] on video at bounding box center [303, 170] width 606 height 341
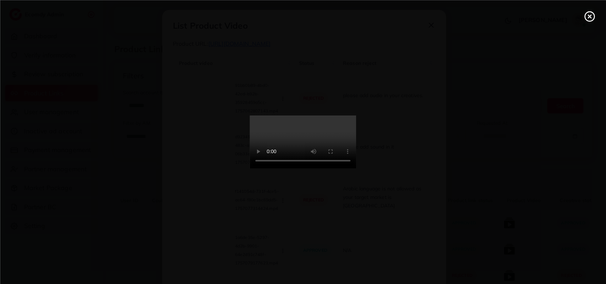
click at [591, 16] on icon at bounding box center [589, 16] width 11 height 11
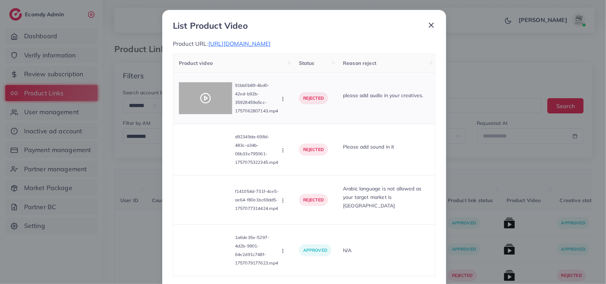
click at [221, 99] on div at bounding box center [205, 98] width 53 height 32
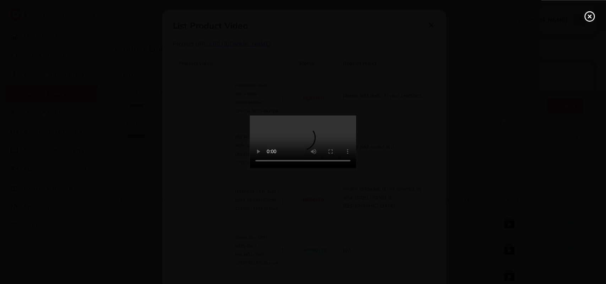
click at [319, 145] on video at bounding box center [303, 142] width 106 height 53
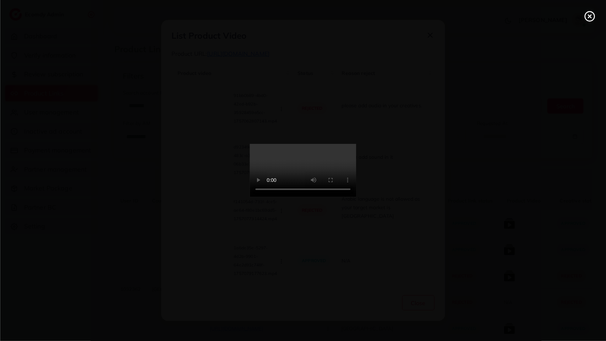
click at [319, 183] on video at bounding box center [303, 170] width 106 height 53
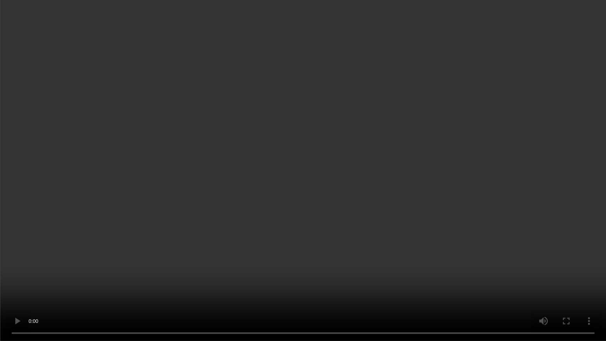
click at [319, 183] on video at bounding box center [303, 170] width 606 height 341
click at [544, 176] on video at bounding box center [303, 170] width 606 height 341
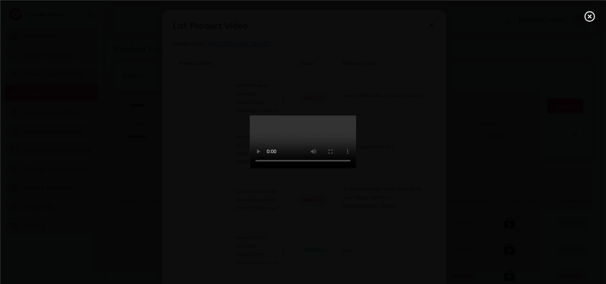
click at [584, 20] on icon at bounding box center [589, 16] width 11 height 11
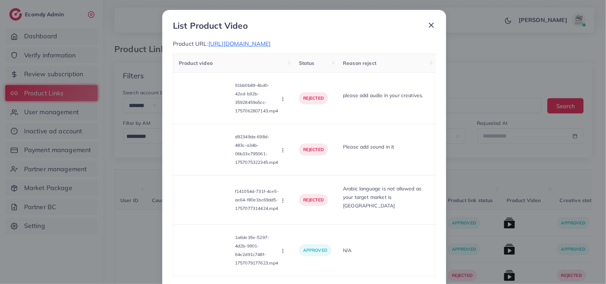
click at [474, 69] on div "List Product Video Product URL: https://fsmodora.store/products/luxury-chronogr…" at bounding box center [303, 142] width 606 height 284
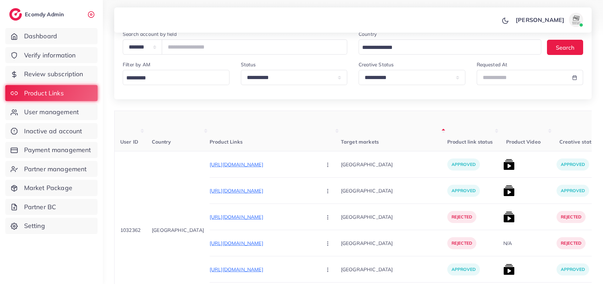
scroll to position [145, 0]
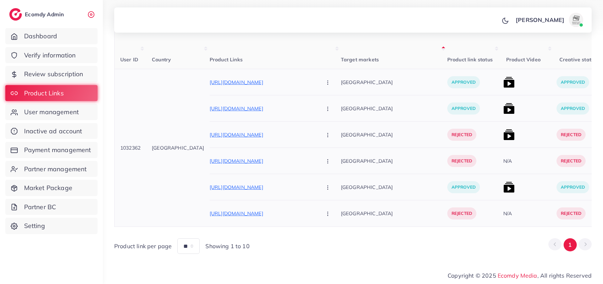
click at [503, 134] on img at bounding box center [508, 134] width 11 height 11
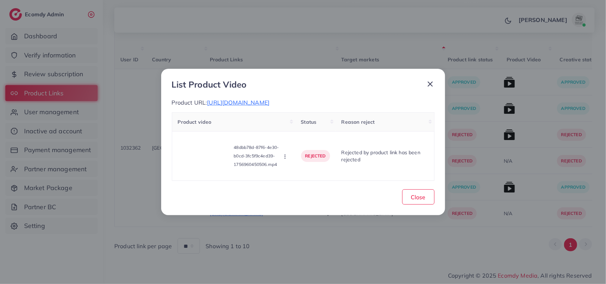
click at [452, 243] on div "List Product Video Product URL: https://fsmodora.store/products/gold-black-role…" at bounding box center [303, 142] width 606 height 284
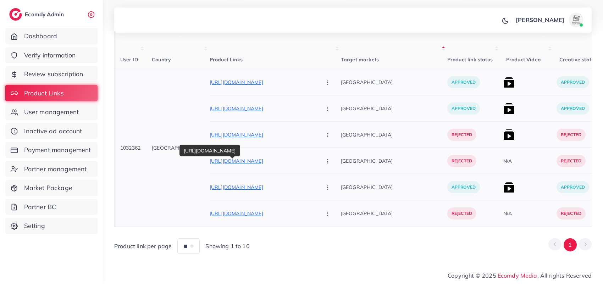
click at [266, 158] on p "https://fsmodora.store/products/pure-wallet" at bounding box center [263, 161] width 106 height 9
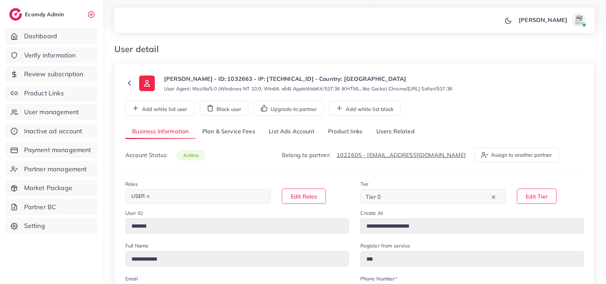
select select "********"
click at [397, 132] on link "Users Related" at bounding box center [395, 131] width 52 height 15
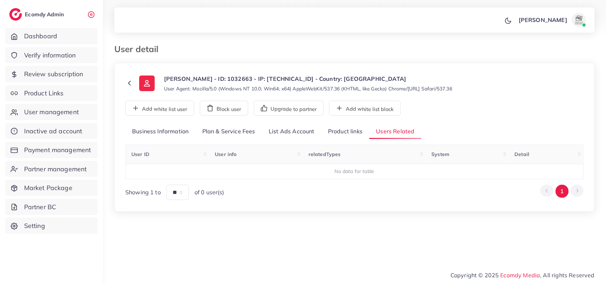
click at [359, 134] on link "Product links" at bounding box center [345, 131] width 48 height 15
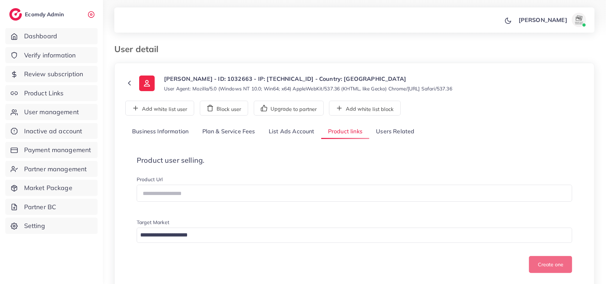
scroll to position [120, 0]
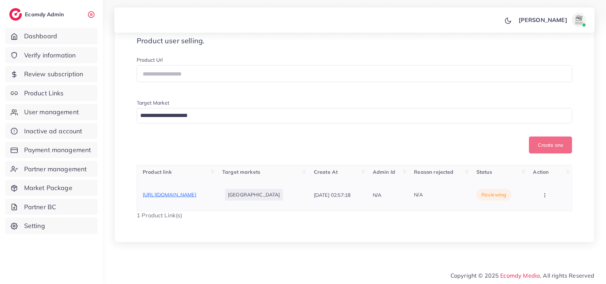
click at [196, 193] on span "[URL][DOMAIN_NAME]" at bounding box center [170, 195] width 54 height 6
click at [550, 198] on button "button" at bounding box center [545, 195] width 25 height 16
click at [549, 176] on span "Approve" at bounding box center [537, 177] width 23 height 7
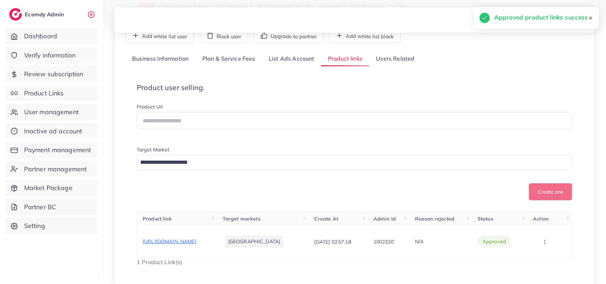
scroll to position [0, 0]
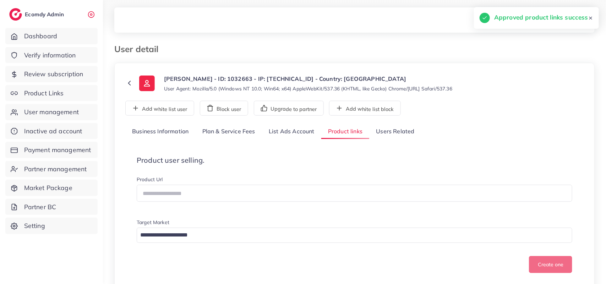
click at [171, 129] on link "Business Information" at bounding box center [160, 131] width 70 height 15
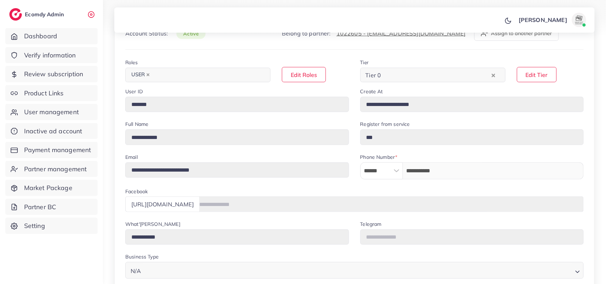
scroll to position [44, 0]
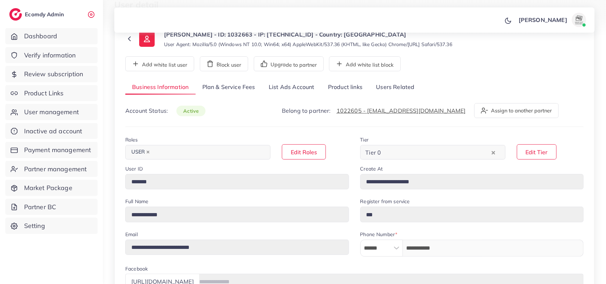
click at [497, 79] on div "**********" at bounding box center [354, 284] width 480 height 532
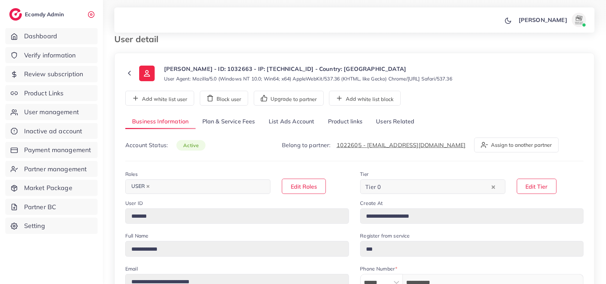
scroll to position [0, 0]
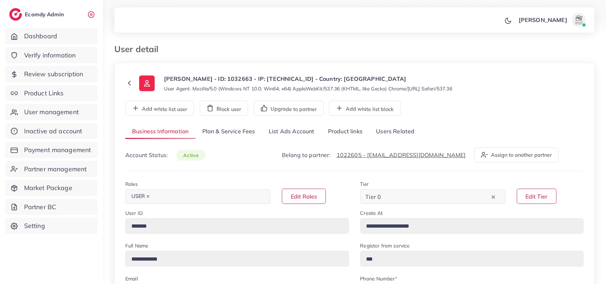
click at [350, 131] on link "Product links" at bounding box center [345, 131] width 48 height 15
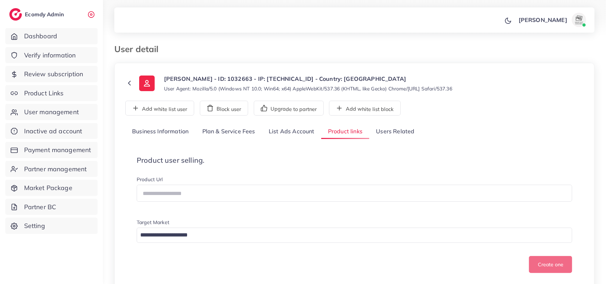
scroll to position [120, 0]
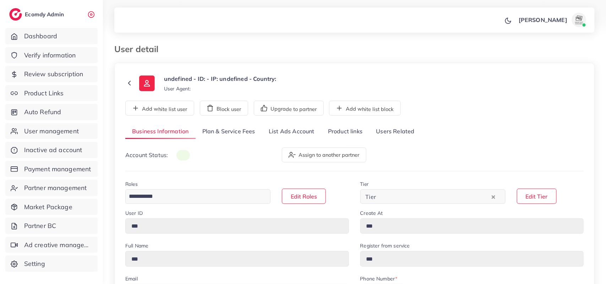
type input "*******"
type input "**********"
type input "******"
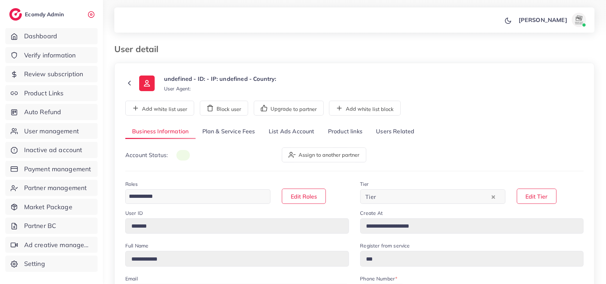
type input "**********"
select select "********"
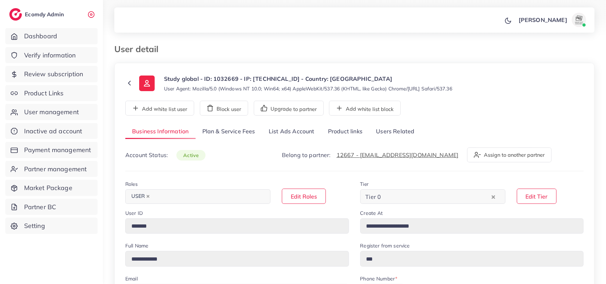
click at [330, 133] on link "Product links" at bounding box center [345, 131] width 48 height 15
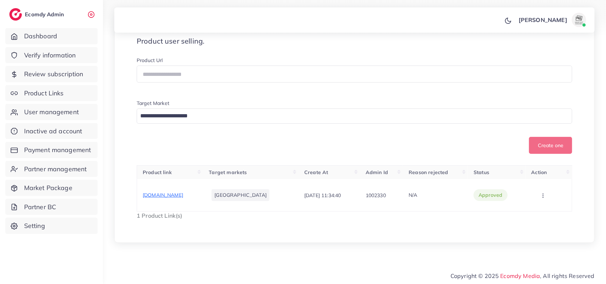
scroll to position [120, 0]
drag, startPoint x: 188, startPoint y: 198, endPoint x: 153, endPoint y: 194, distance: 35.7
click at [138, 189] on td "[DOMAIN_NAME]" at bounding box center [170, 195] width 66 height 32
copy span "[DOMAIN_NAME]"
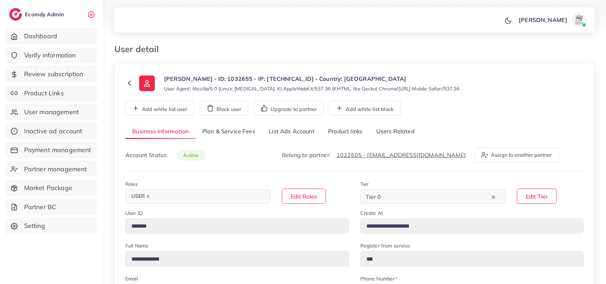
select select "**********"
click at [348, 125] on link "Product links" at bounding box center [345, 131] width 48 height 15
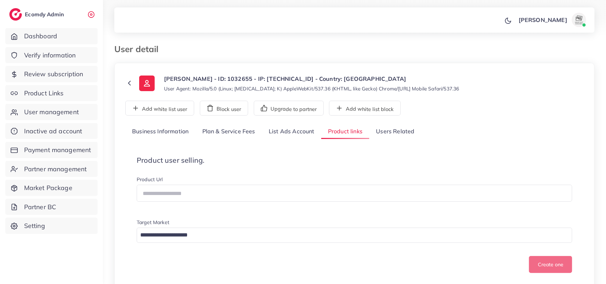
click at [400, 131] on link "Users Related" at bounding box center [395, 131] width 52 height 15
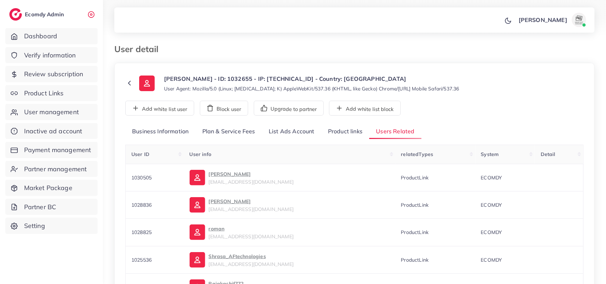
click at [355, 135] on link "Product links" at bounding box center [345, 131] width 48 height 15
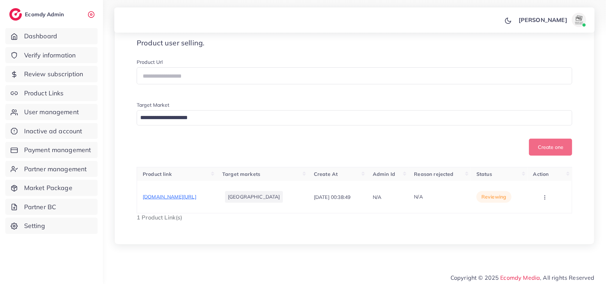
scroll to position [120, 0]
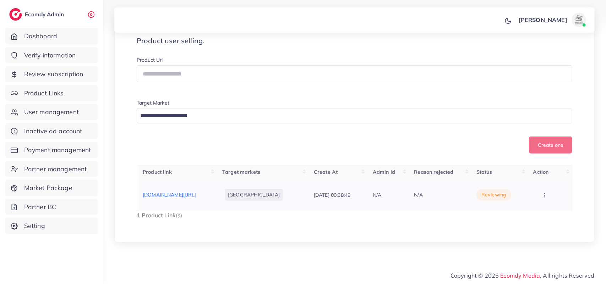
click at [542, 194] on icon "button" at bounding box center [545, 196] width 6 height 6
click at [538, 194] on span "Reject" at bounding box center [541, 192] width 17 height 7
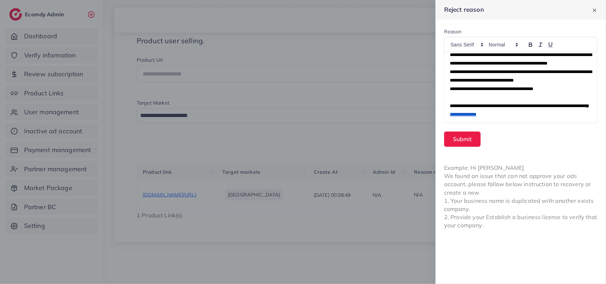
scroll to position [0, 0]
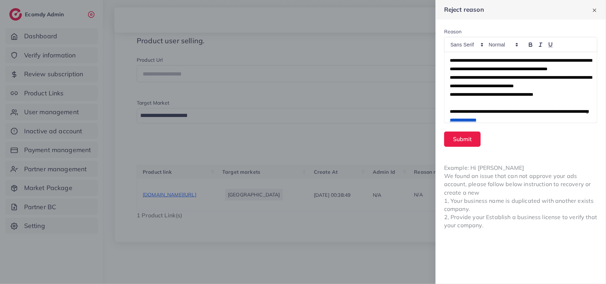
click at [447, 63] on div "**********" at bounding box center [520, 87] width 153 height 71
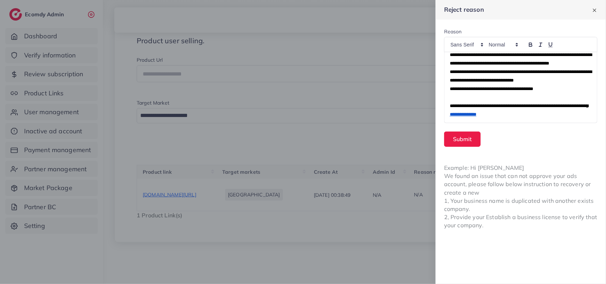
scroll to position [14, 0]
click at [456, 102] on p "**********" at bounding box center [520, 110] width 142 height 17
click at [451, 100] on p at bounding box center [520, 97] width 142 height 9
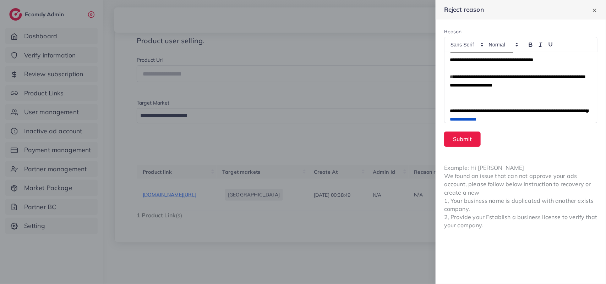
scroll to position [48, 0]
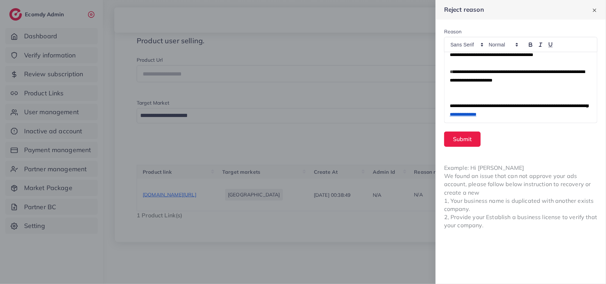
click at [448, 107] on div "**********" at bounding box center [520, 87] width 153 height 71
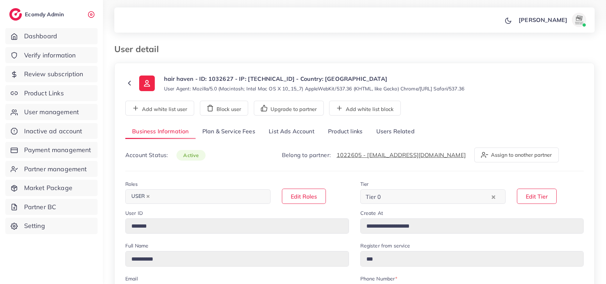
select select "********"
click at [396, 130] on link "Users Related" at bounding box center [395, 131] width 52 height 15
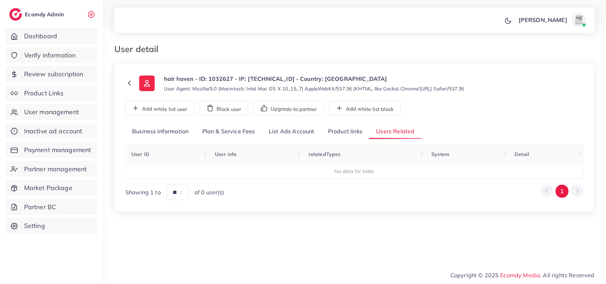
click at [322, 135] on link "Product links" at bounding box center [345, 131] width 48 height 15
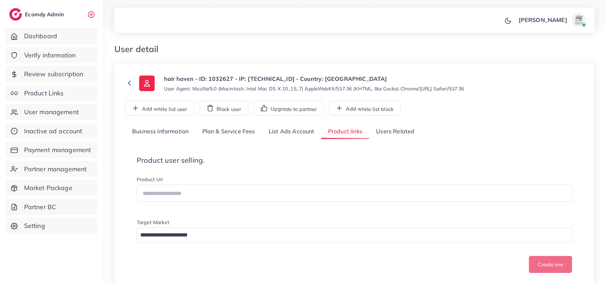
click at [398, 128] on link "Users Related" at bounding box center [395, 131] width 52 height 15
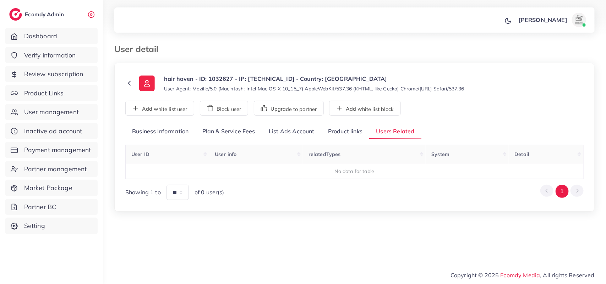
click at [357, 130] on link "Product links" at bounding box center [345, 131] width 48 height 15
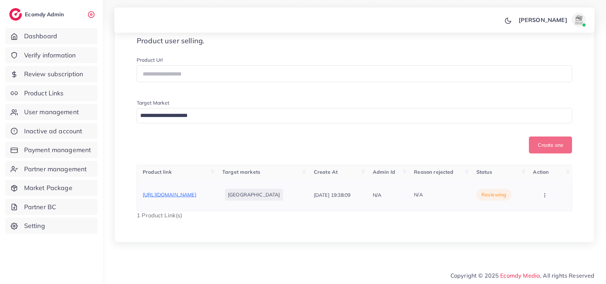
scroll to position [125, 0]
click at [196, 192] on span "[URL][DOMAIN_NAME]" at bounding box center [170, 195] width 54 height 6
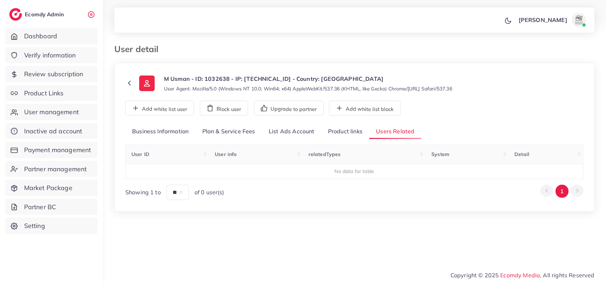
click at [361, 132] on link "Product links" at bounding box center [345, 131] width 48 height 15
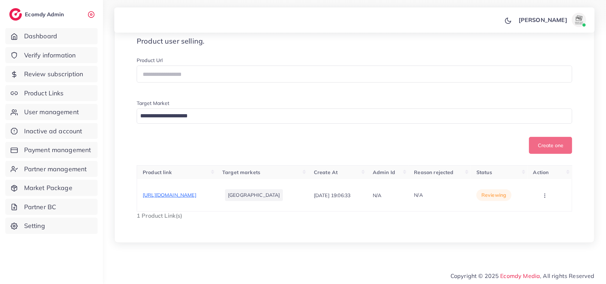
scroll to position [125, 0]
click at [196, 192] on span "[URL][DOMAIN_NAME]" at bounding box center [170, 195] width 54 height 6
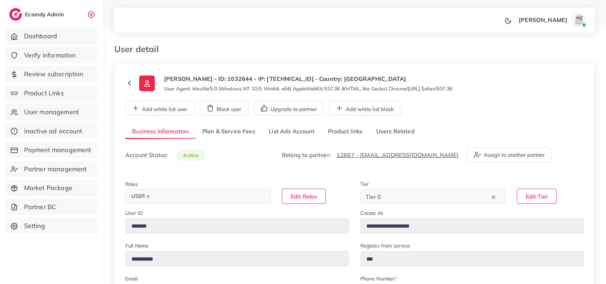
select select "********"
click at [407, 135] on link "Users Related" at bounding box center [395, 131] width 52 height 15
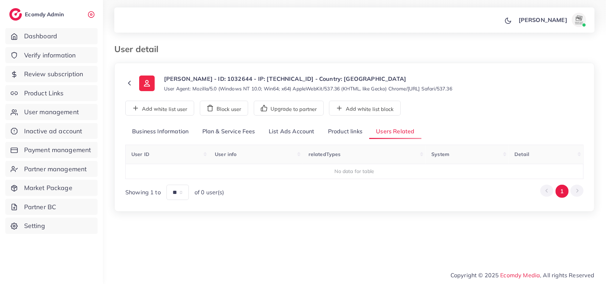
click at [336, 132] on link "Product links" at bounding box center [345, 131] width 48 height 15
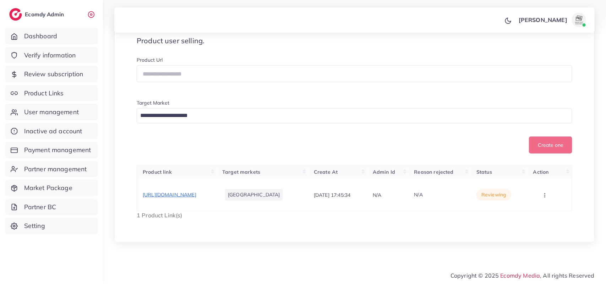
scroll to position [31, 0]
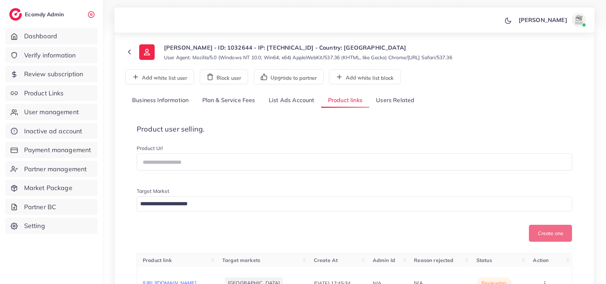
click at [396, 97] on link "Users Related" at bounding box center [395, 100] width 52 height 15
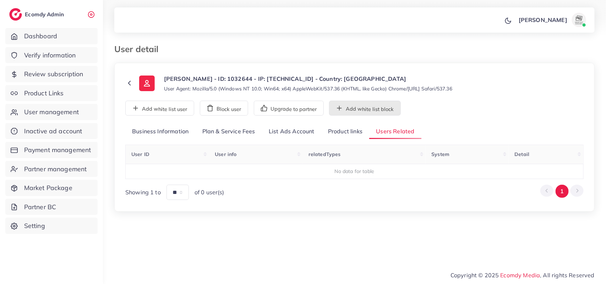
scroll to position [0, 0]
click at [339, 128] on link "Product links" at bounding box center [345, 131] width 48 height 15
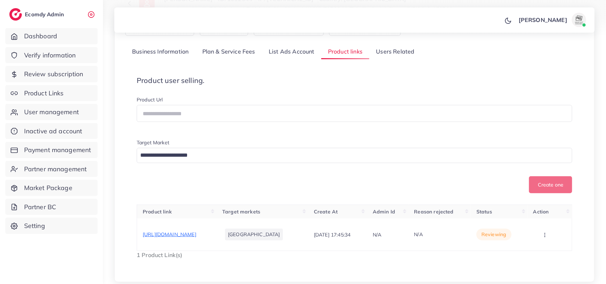
scroll to position [120, 0]
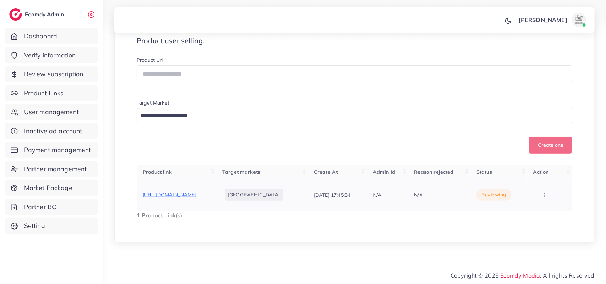
click at [183, 195] on span "https://www.theorignals.store/products/jet-black-wash-n-wear-a-premium-summer-s…" at bounding box center [170, 195] width 54 height 6
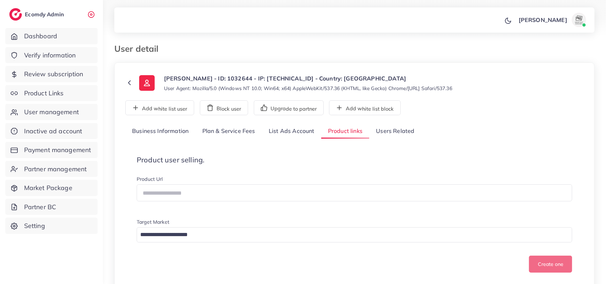
scroll to position [0, 0]
click at [388, 133] on link "Users Related" at bounding box center [395, 131] width 52 height 15
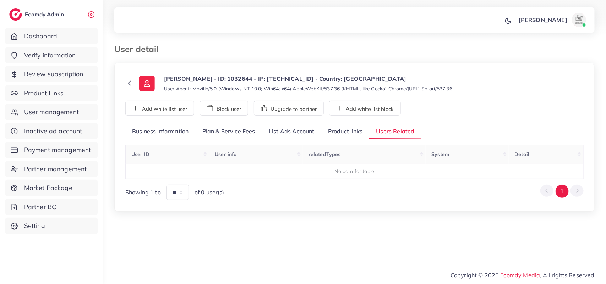
click at [343, 133] on link "Product links" at bounding box center [345, 131] width 48 height 15
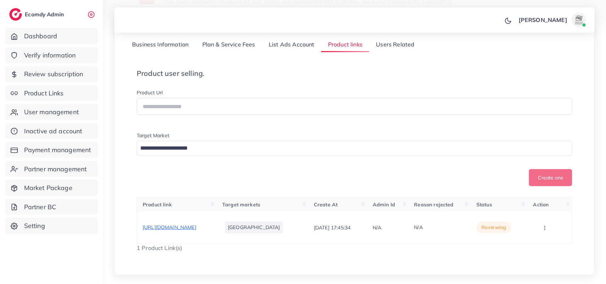
scroll to position [120, 0]
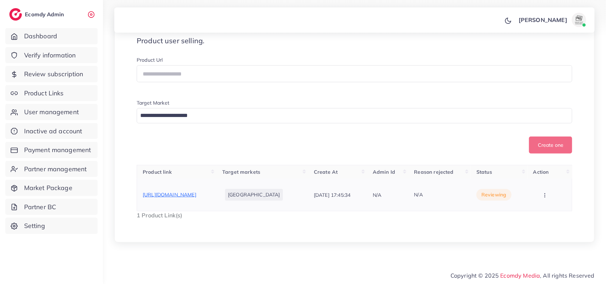
click at [547, 195] on icon "button" at bounding box center [545, 196] width 6 height 6
click at [552, 182] on link "Approve" at bounding box center [539, 178] width 56 height 16
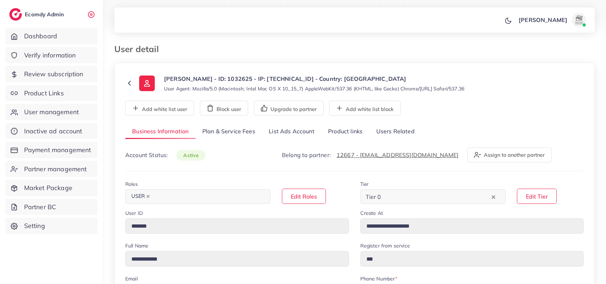
select select "********"
click at [399, 133] on link "Users Related" at bounding box center [395, 131] width 52 height 15
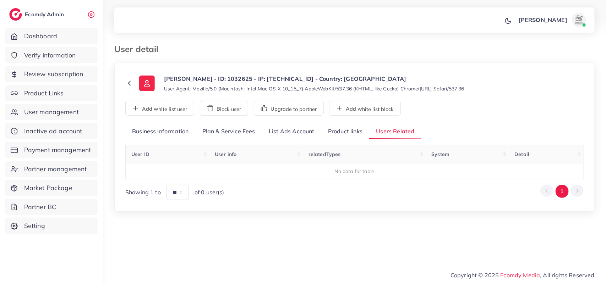
click at [341, 128] on link "Product links" at bounding box center [345, 131] width 48 height 15
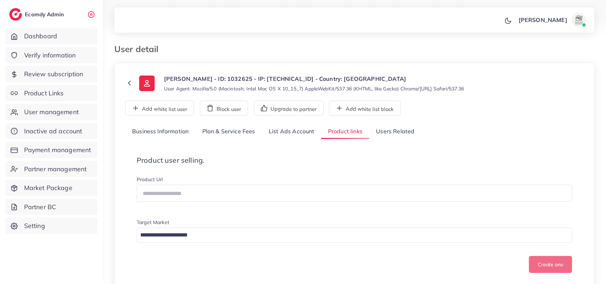
scroll to position [120, 0]
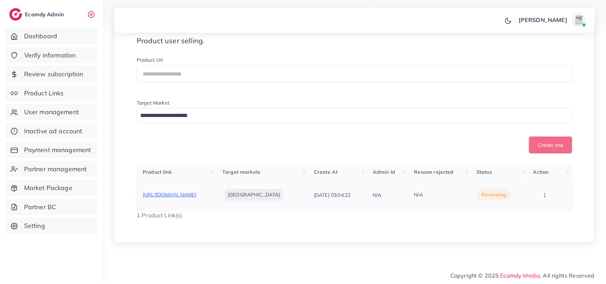
click at [194, 193] on span "https://fraganics.com/products/seduction-by-fraganics-essence-of-temptation" at bounding box center [170, 195] width 54 height 6
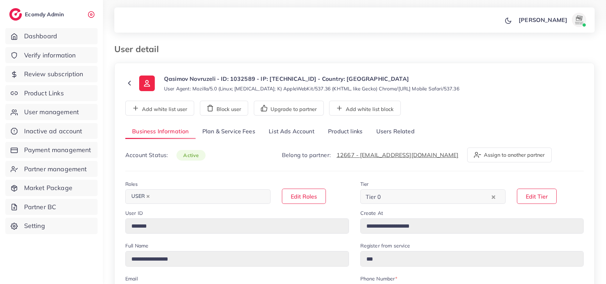
select select "**********"
click at [391, 133] on link "Users Related" at bounding box center [395, 131] width 52 height 15
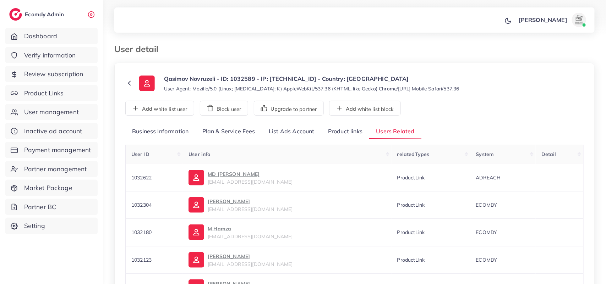
click at [349, 132] on link "Product links" at bounding box center [345, 131] width 48 height 15
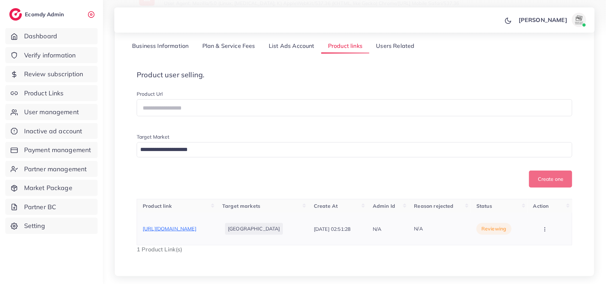
scroll to position [120, 0]
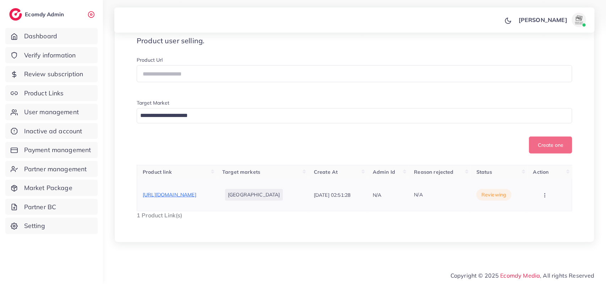
click at [193, 192] on span "[URL][DOMAIN_NAME]" at bounding box center [170, 195] width 54 height 6
